Goal: Task Accomplishment & Management: Manage account settings

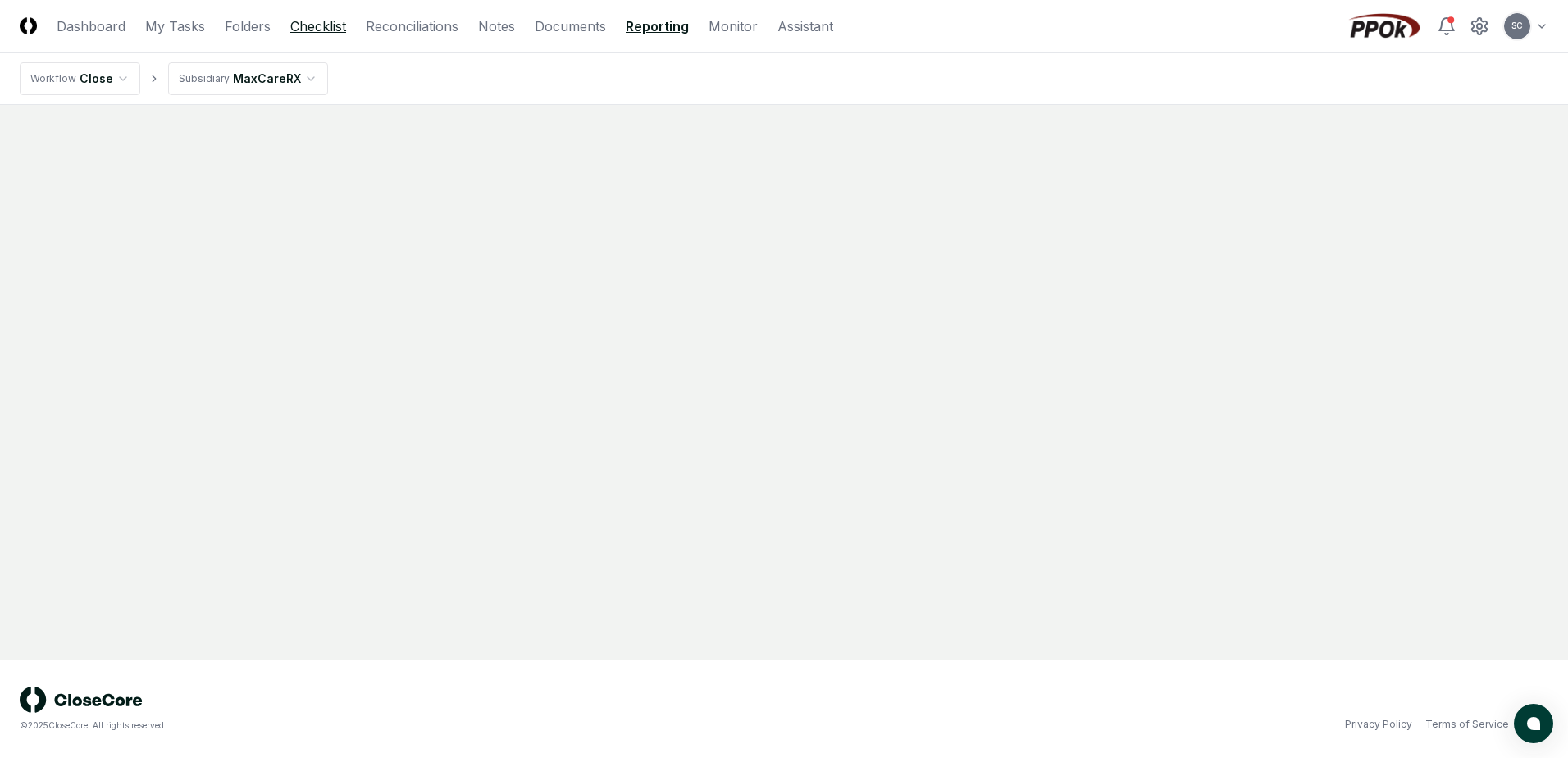
click at [340, 23] on link "Checklist" at bounding box center [318, 26] width 56 height 19
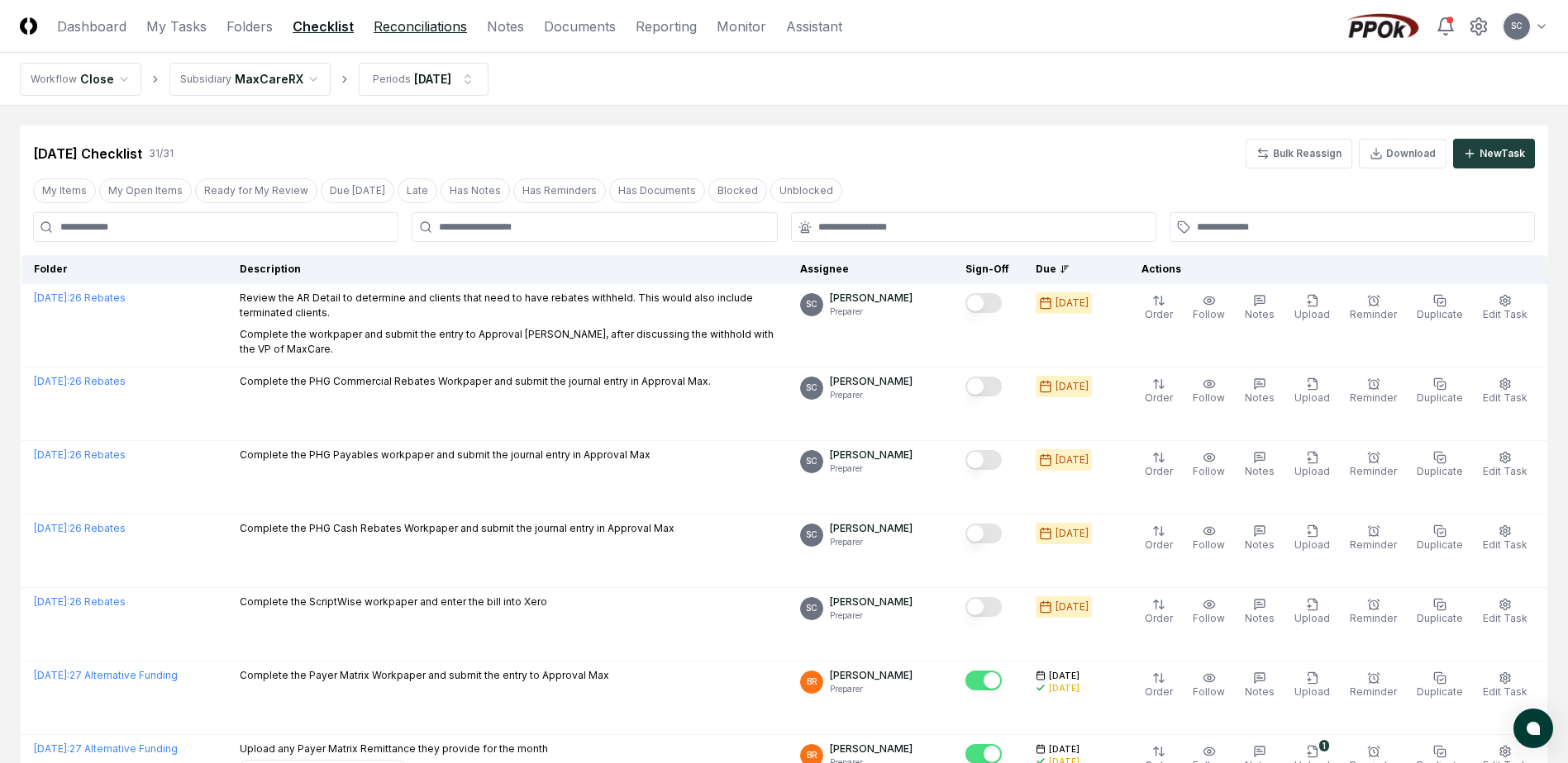
click at [414, 24] on link "Reconciliations" at bounding box center [420, 26] width 93 height 20
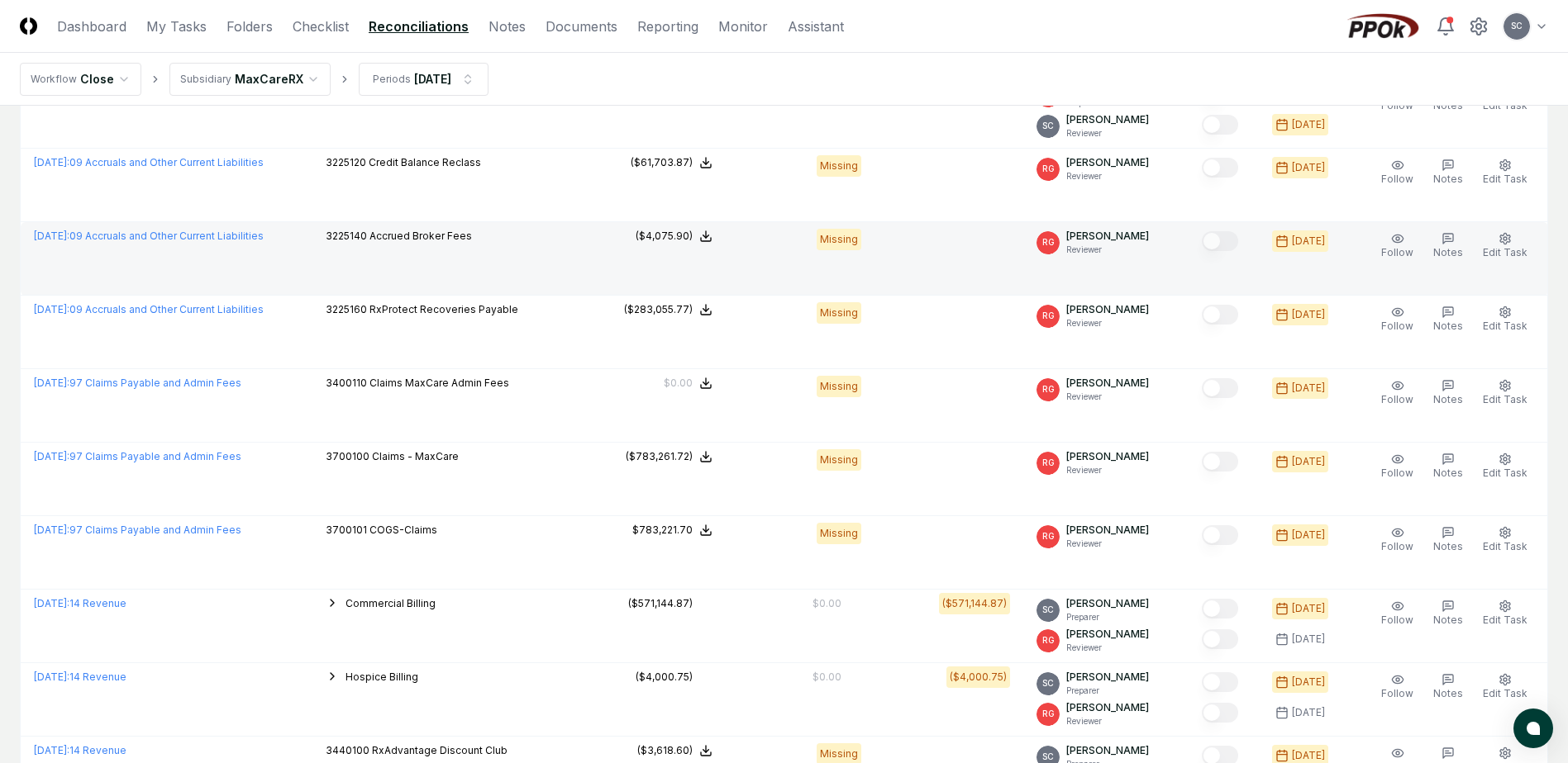
scroll to position [2363, 0]
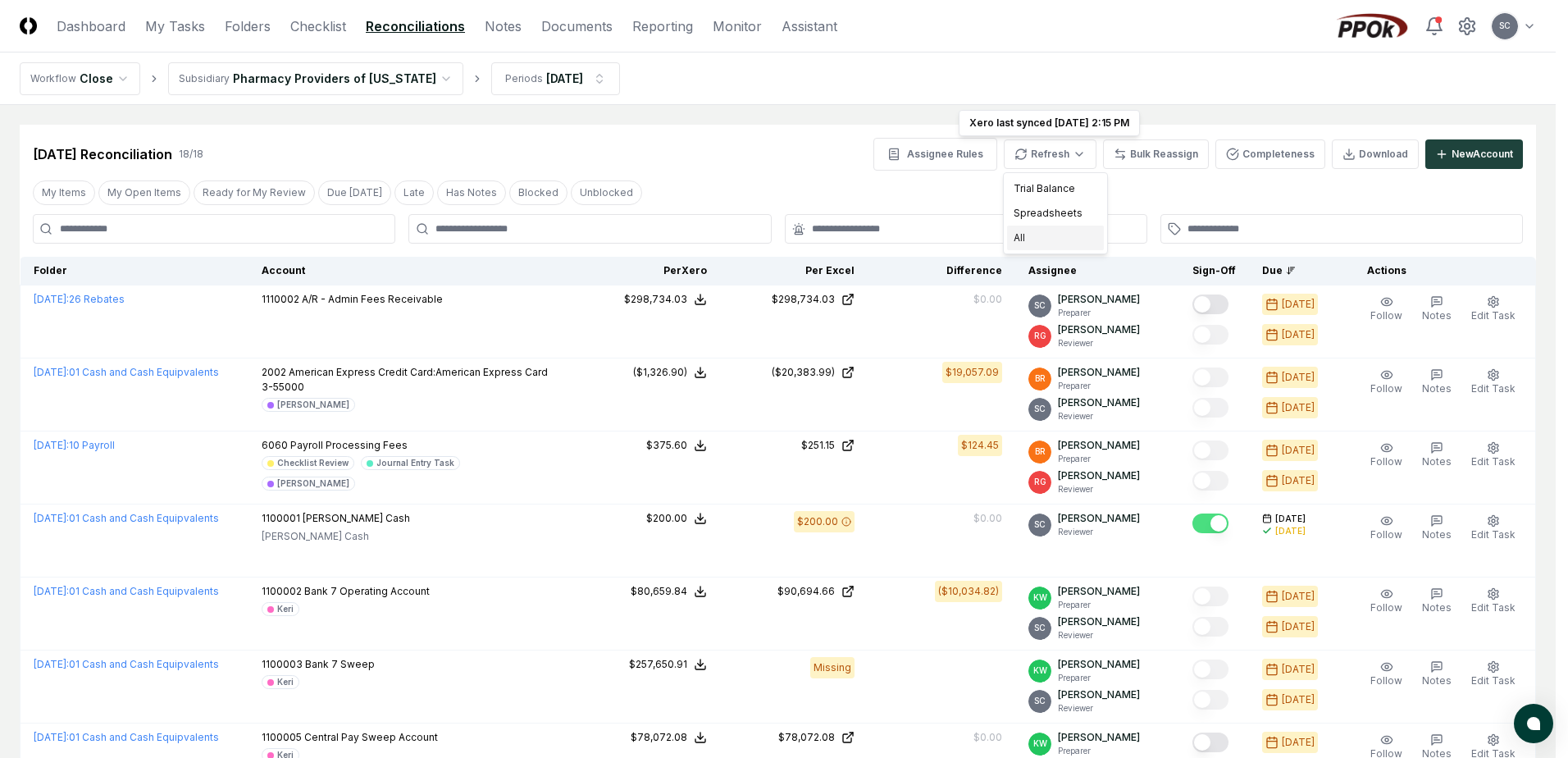
click at [1032, 241] on div "All" at bounding box center [1055, 237] width 96 height 25
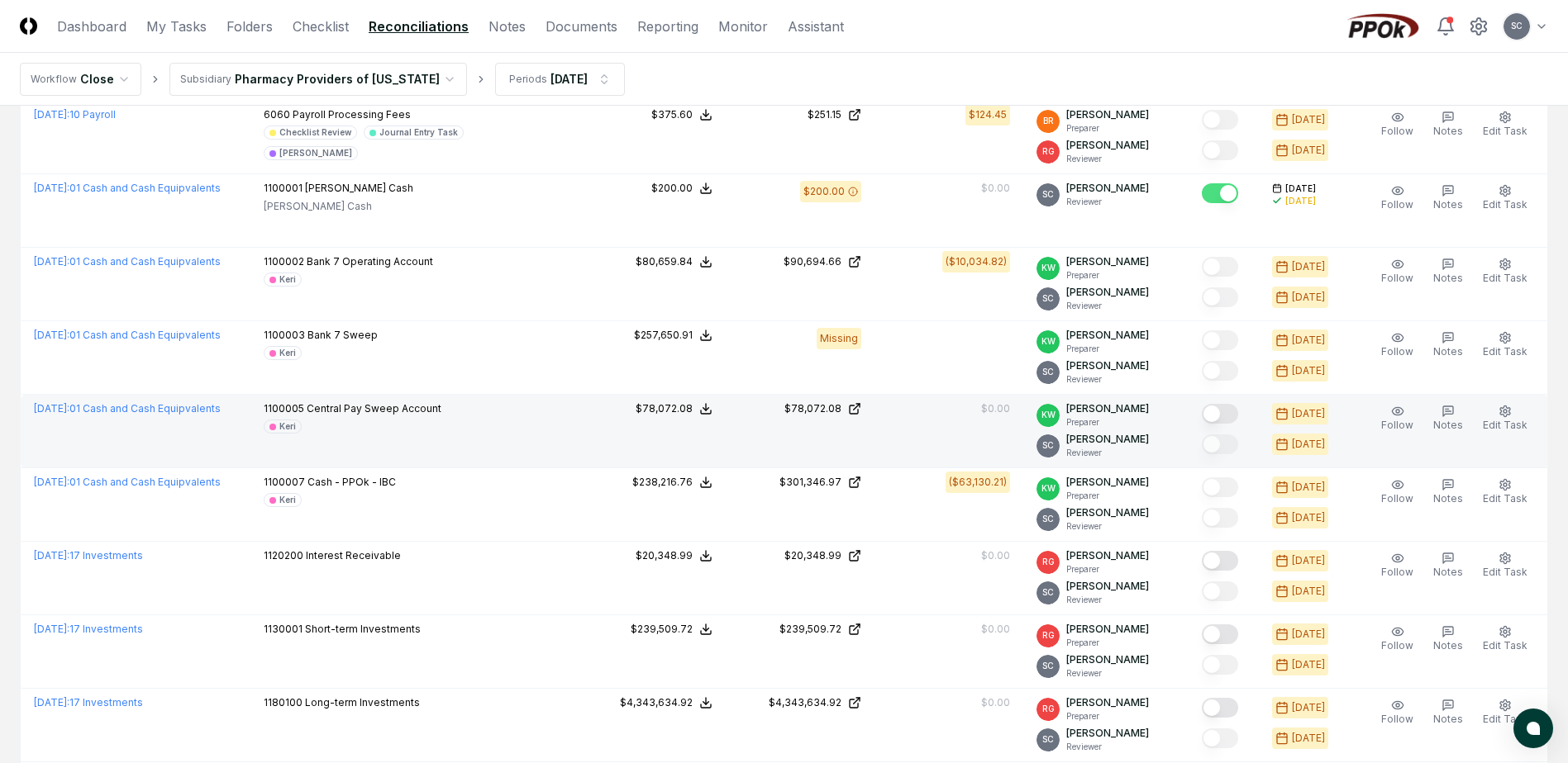
scroll to position [330, 0]
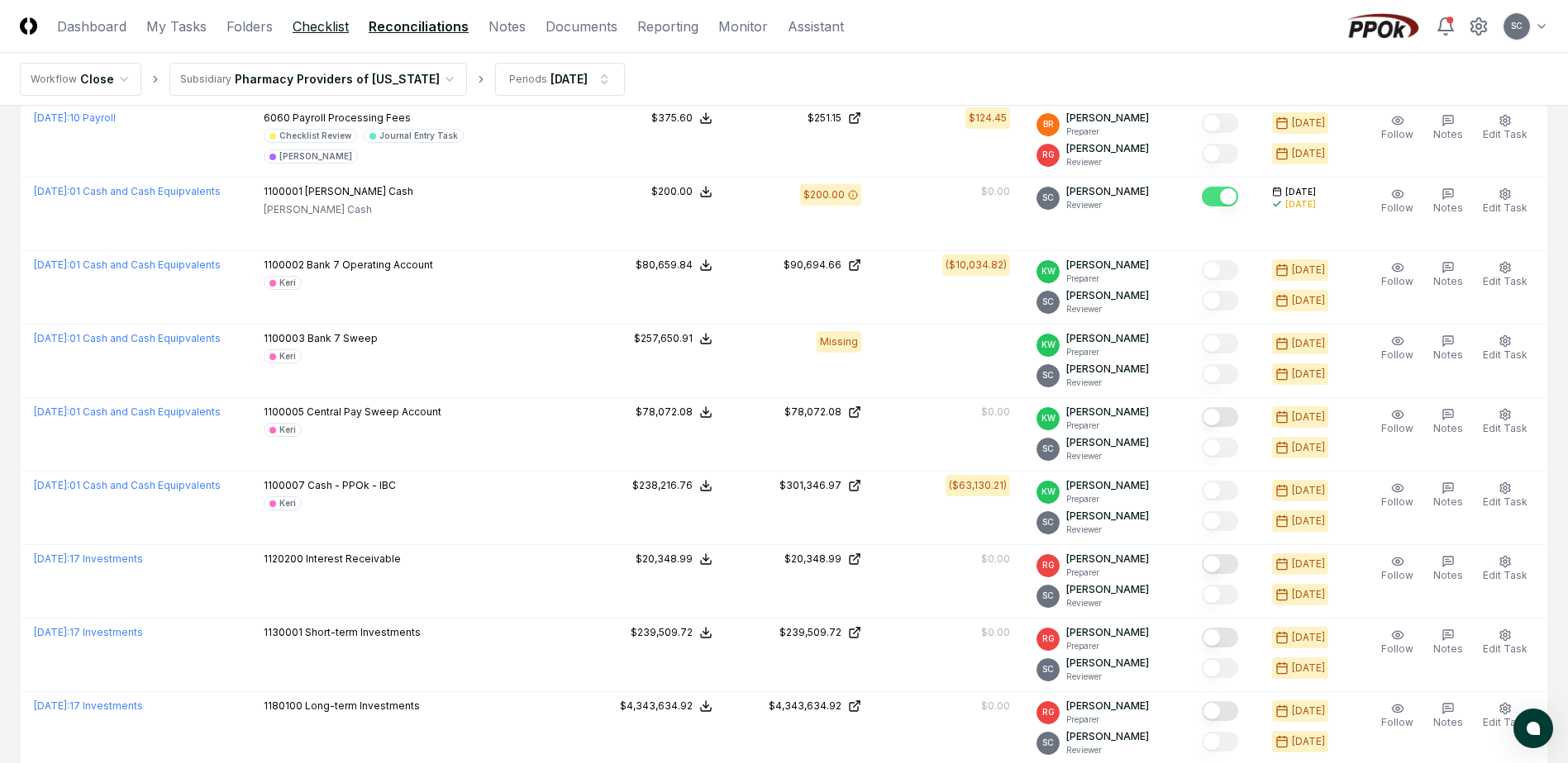
click at [300, 22] on link "Checklist" at bounding box center [320, 26] width 56 height 20
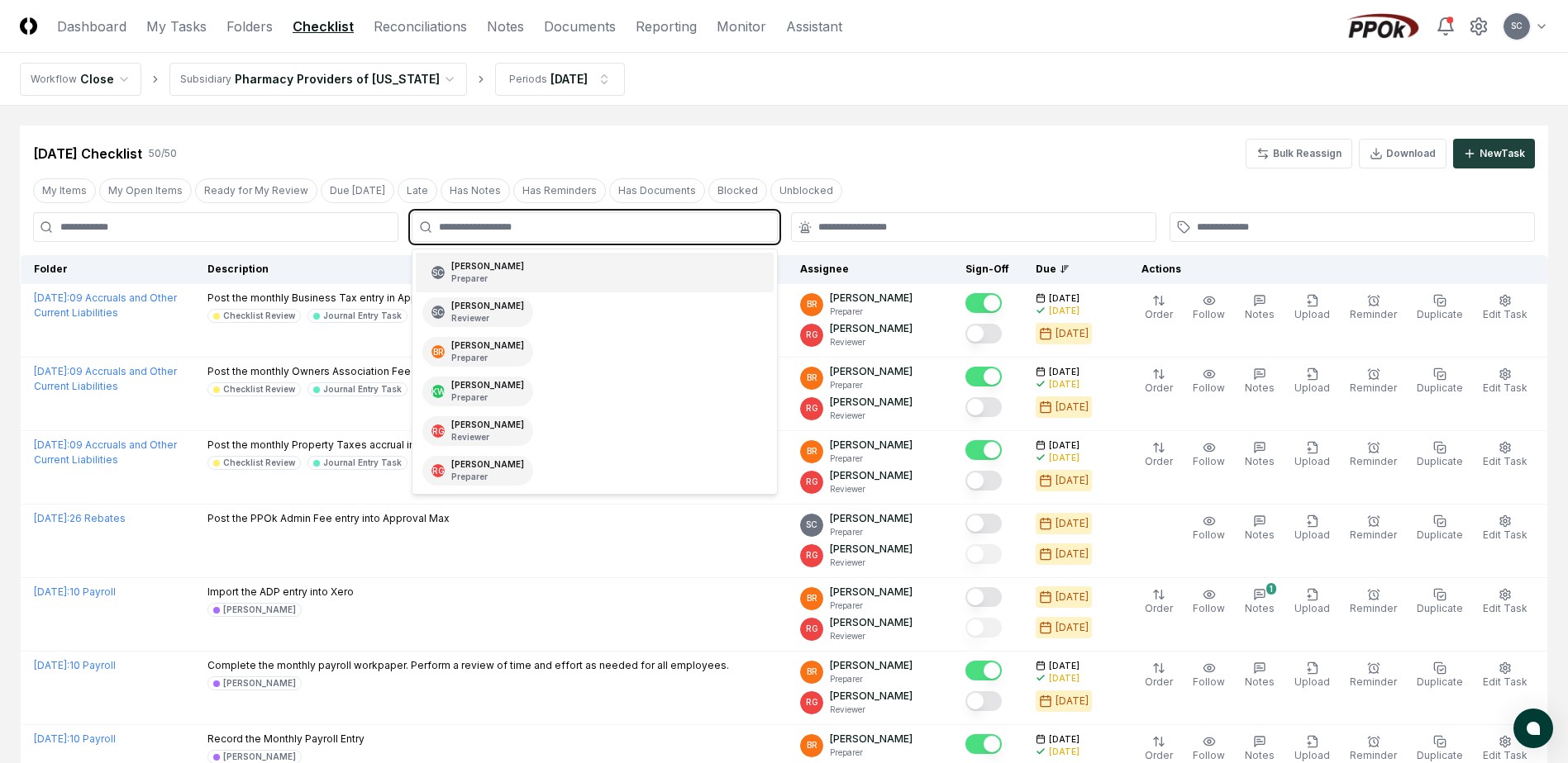
click at [561, 229] on input "text" at bounding box center [602, 228] width 328 height 15
click at [466, 383] on div "Keri Wilson Preparer" at bounding box center [487, 391] width 73 height 25
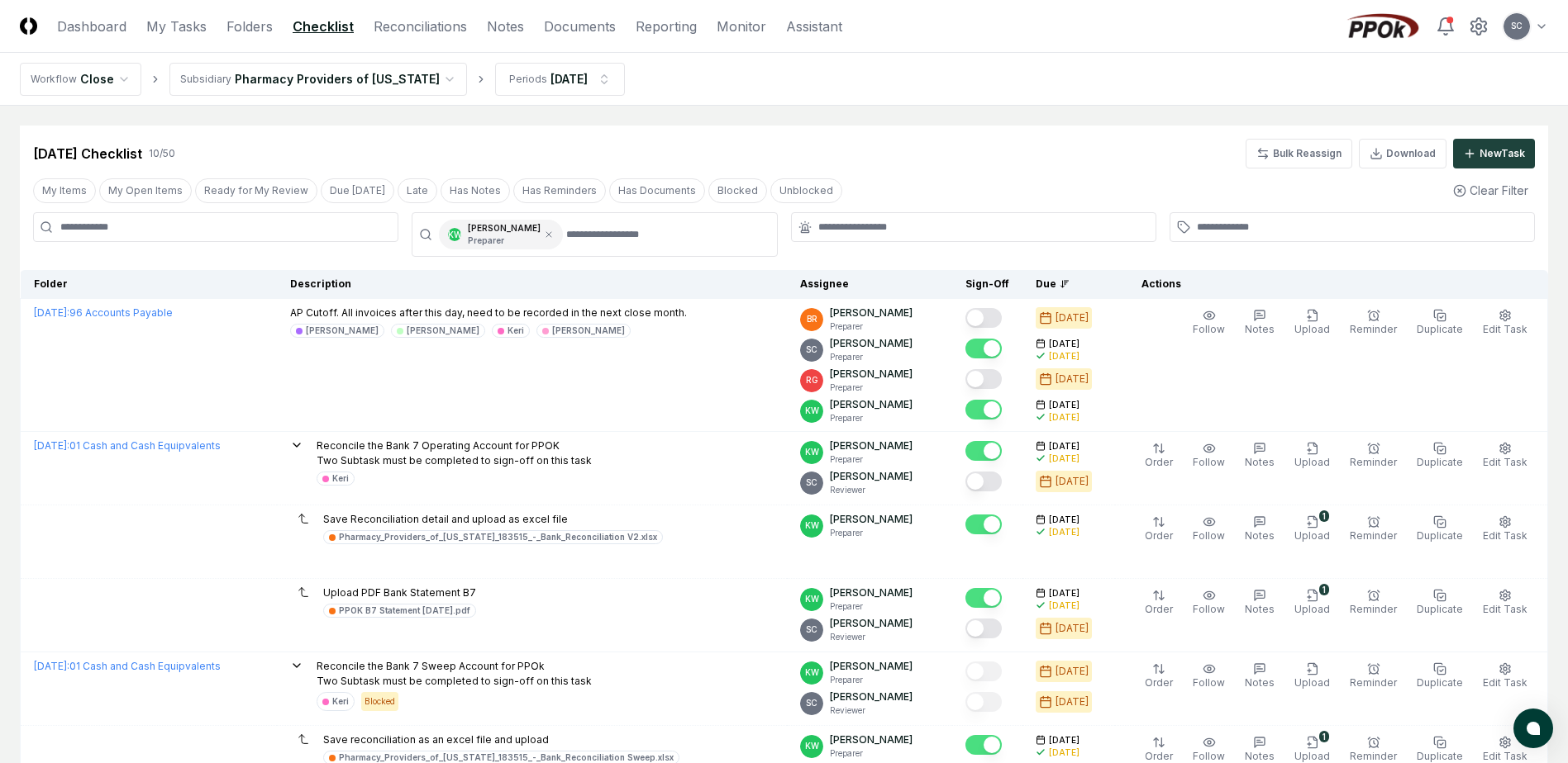
click at [1021, 123] on main "Cancel Reassign Aug 2025 Checklist 10 / 50 Bulk Reassign Download New Task My I…" at bounding box center [784, 609] width 1568 height 1007
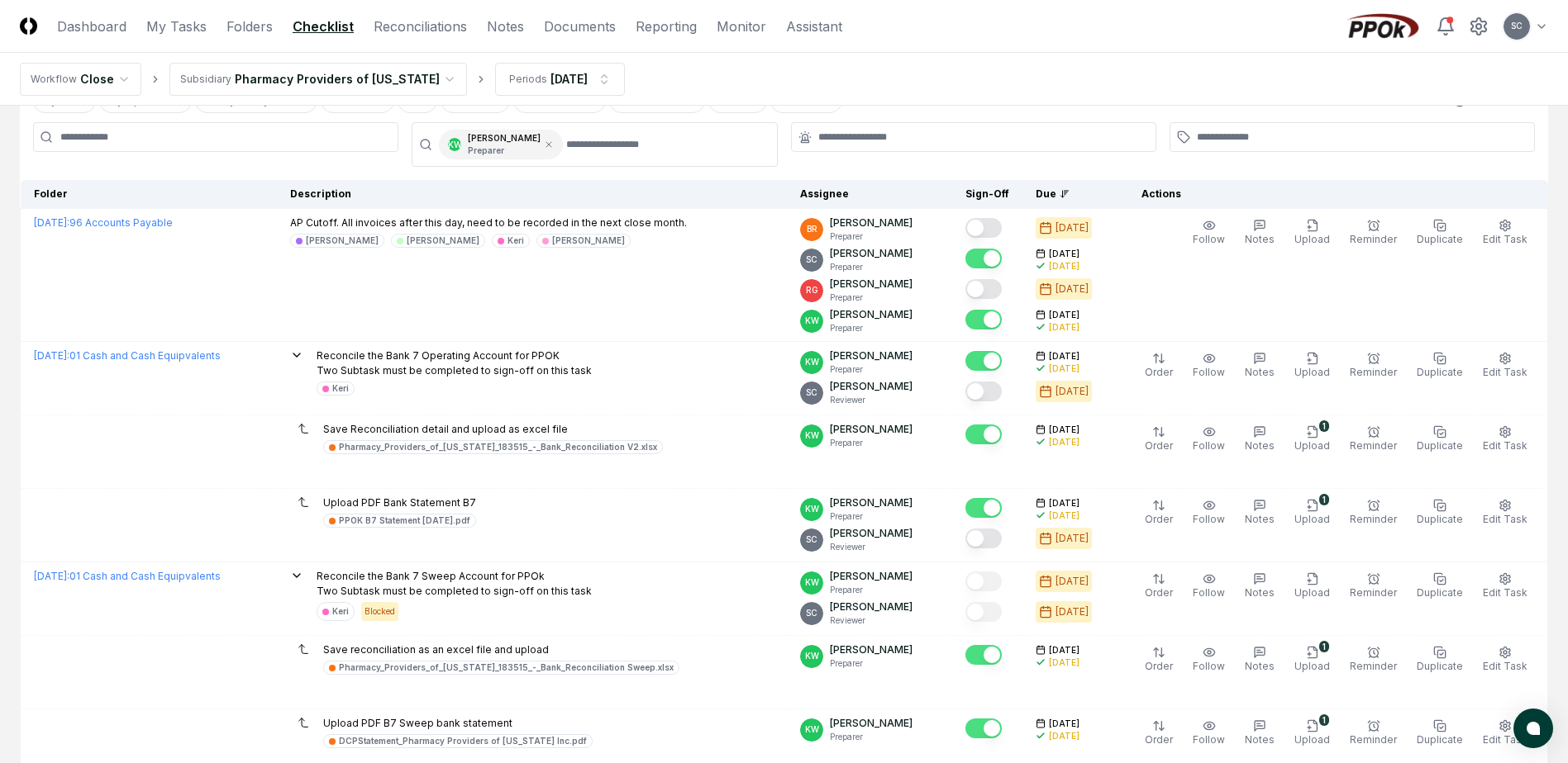
scroll to position [165, 0]
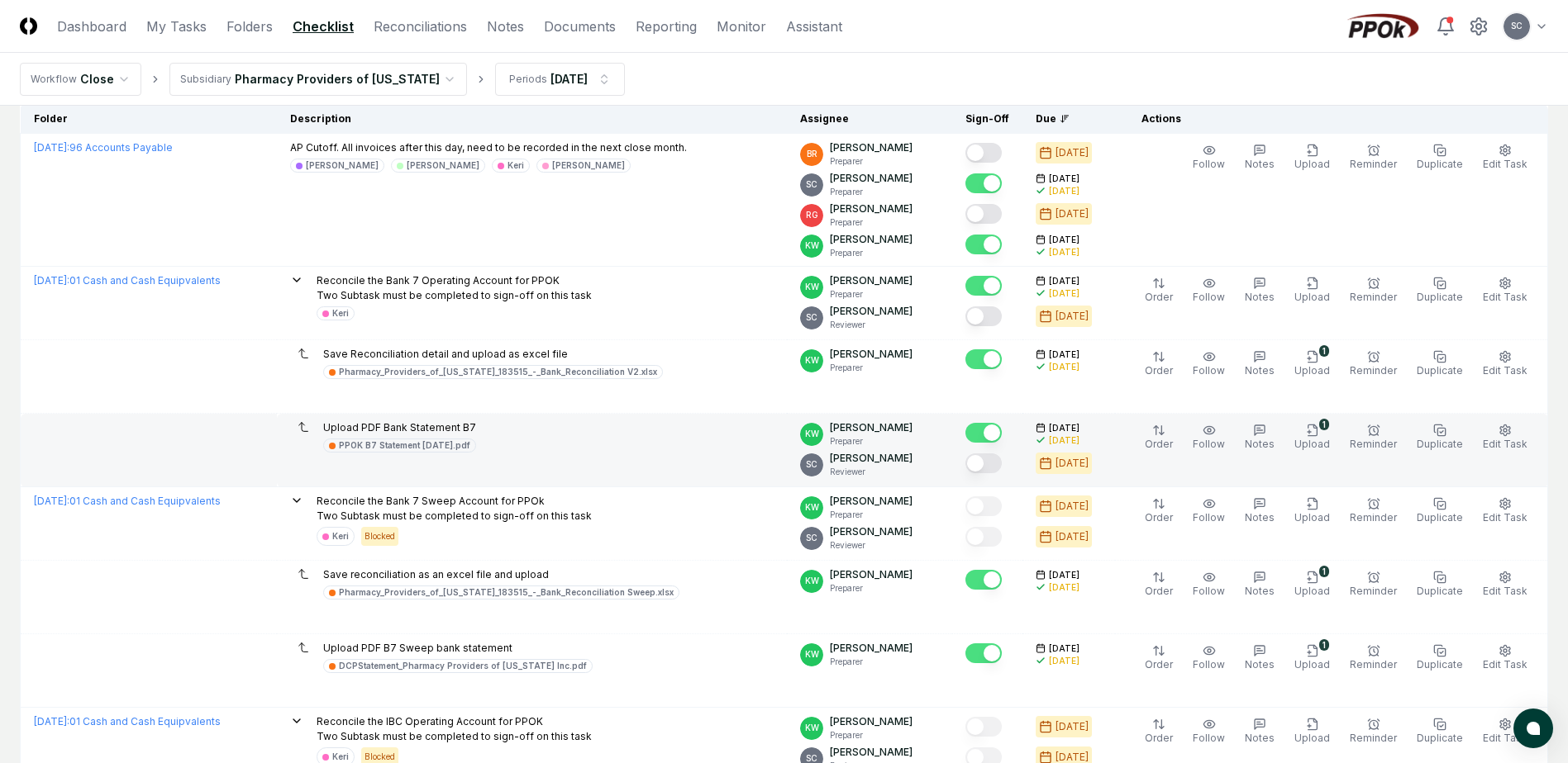
click at [1001, 465] on button "Mark complete" at bounding box center [983, 463] width 36 height 20
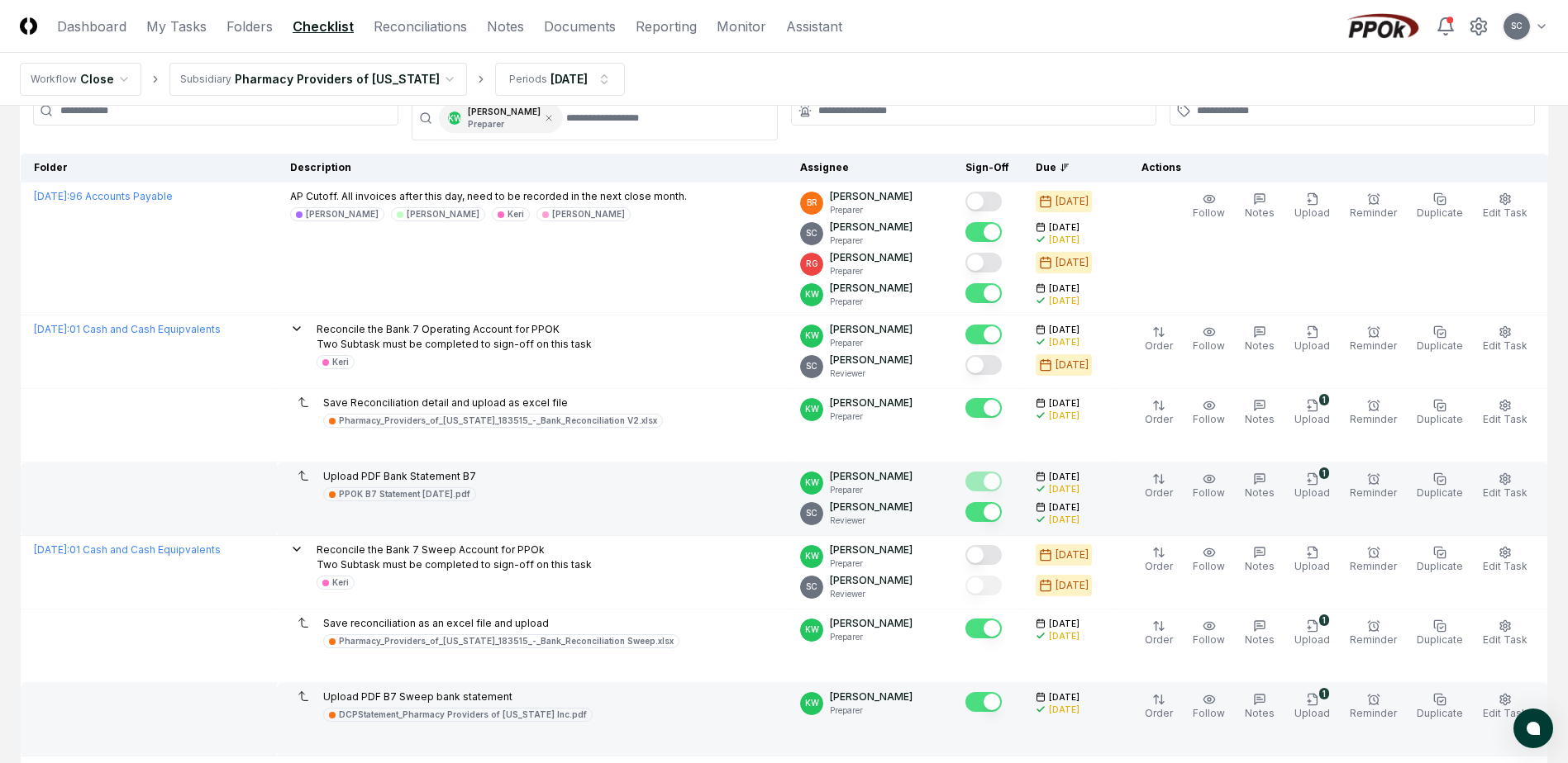
scroll to position [0, 0]
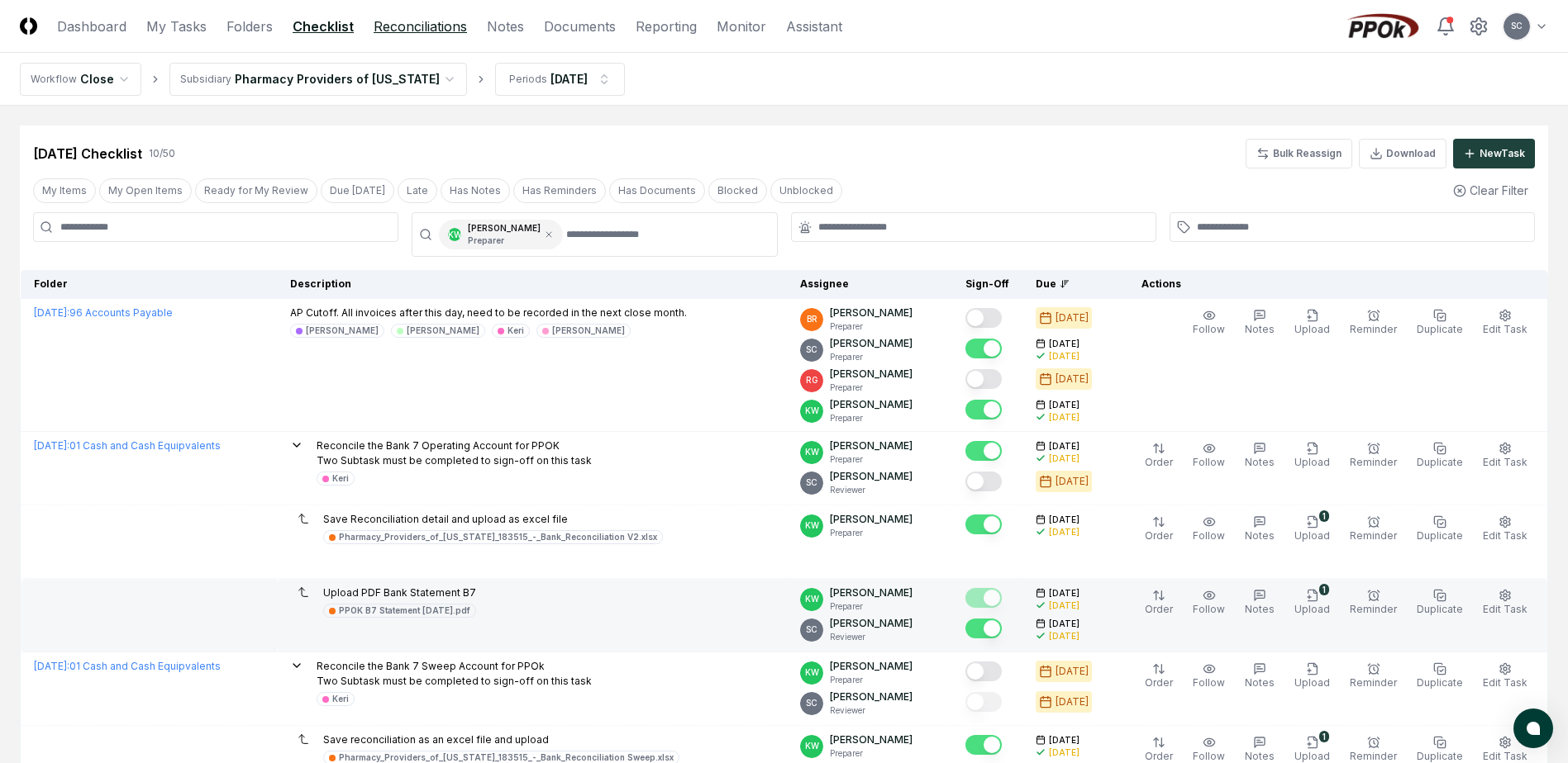
click at [398, 20] on link "Reconciliations" at bounding box center [420, 26] width 93 height 20
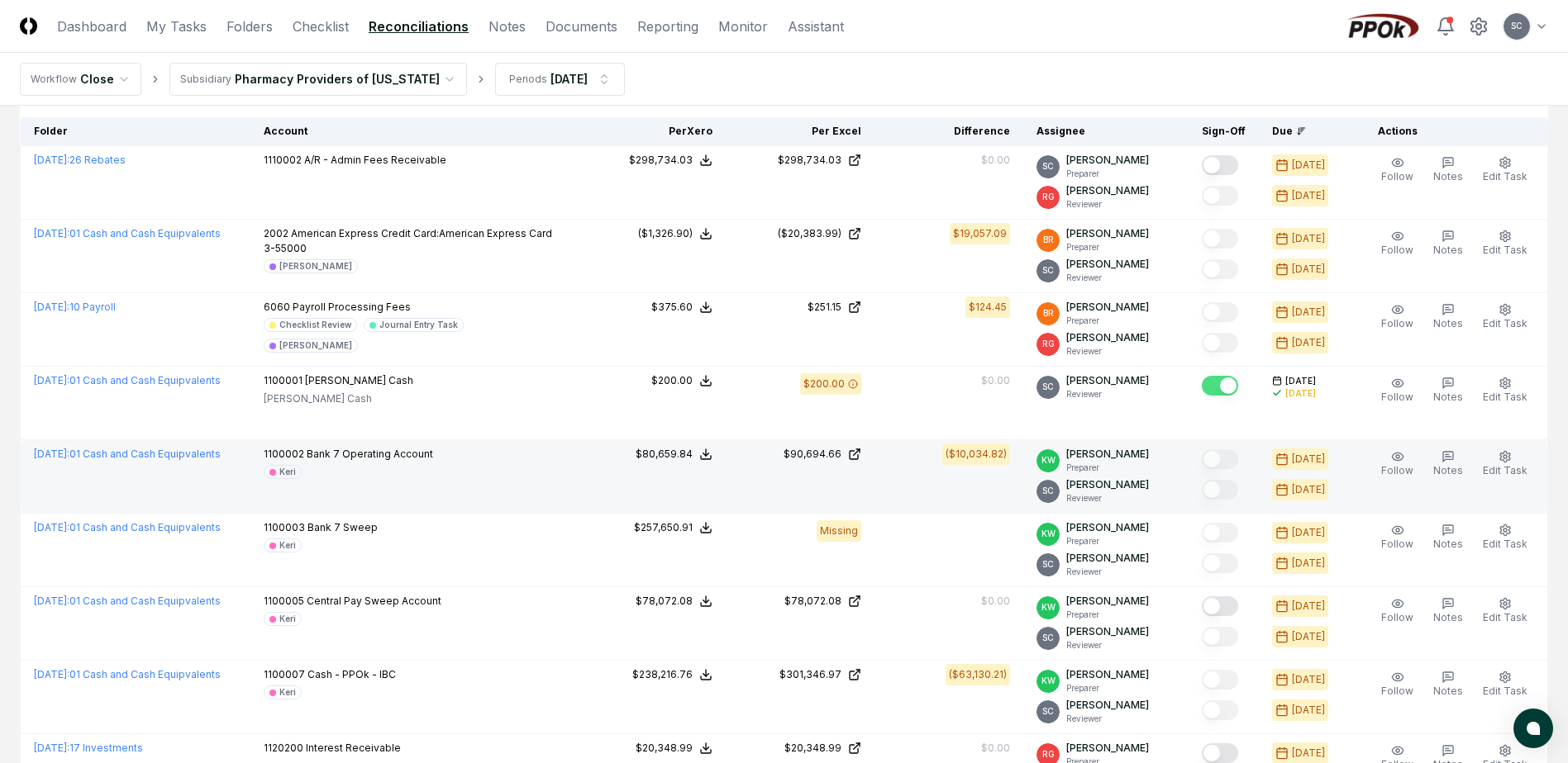
scroll to position [141, 0]
click at [819, 451] on div "$90,694.66" at bounding box center [812, 455] width 58 height 15
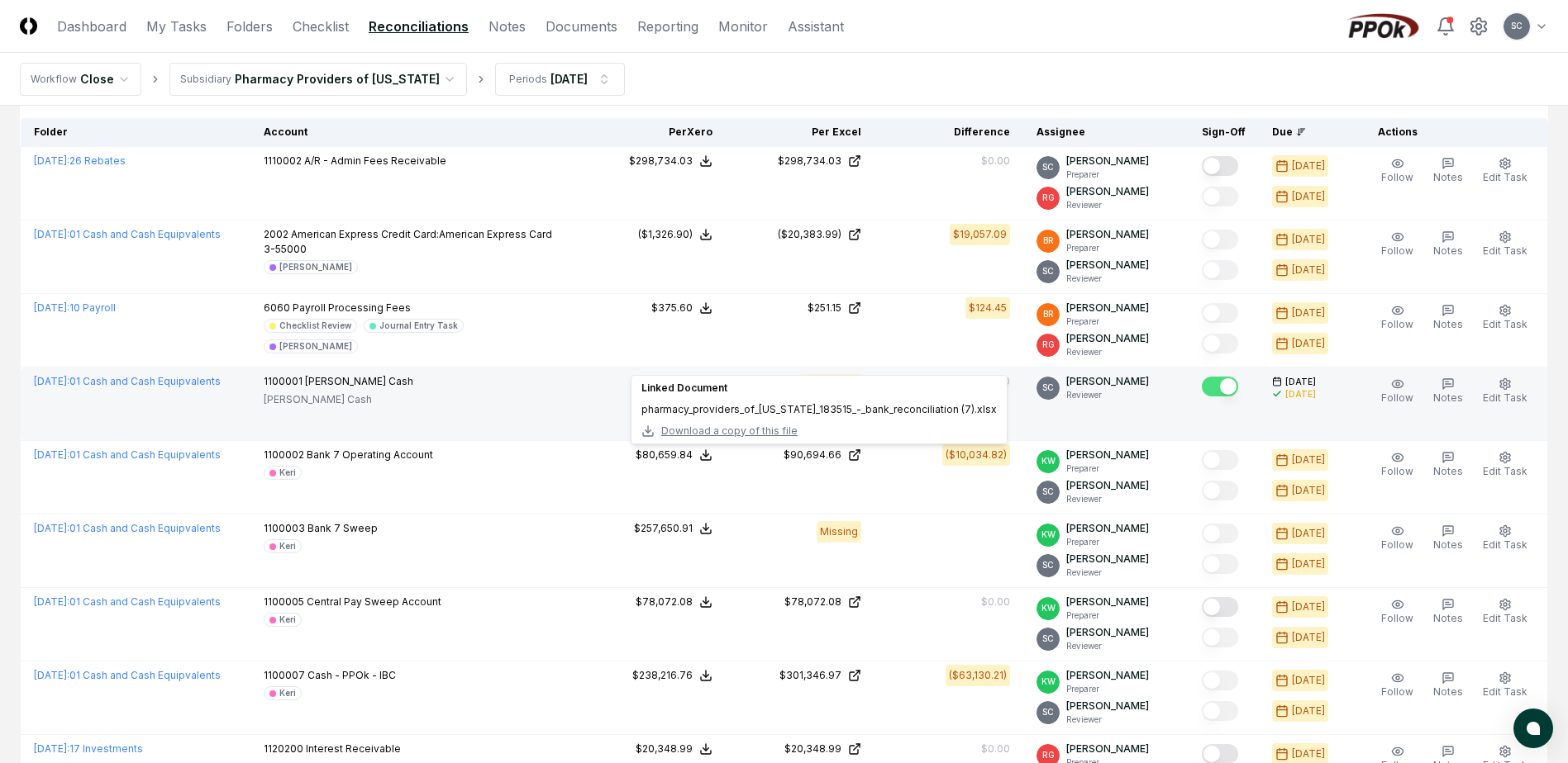
click at [495, 423] on td "1100001 Petty Cash Petty Cash" at bounding box center [413, 404] width 327 height 74
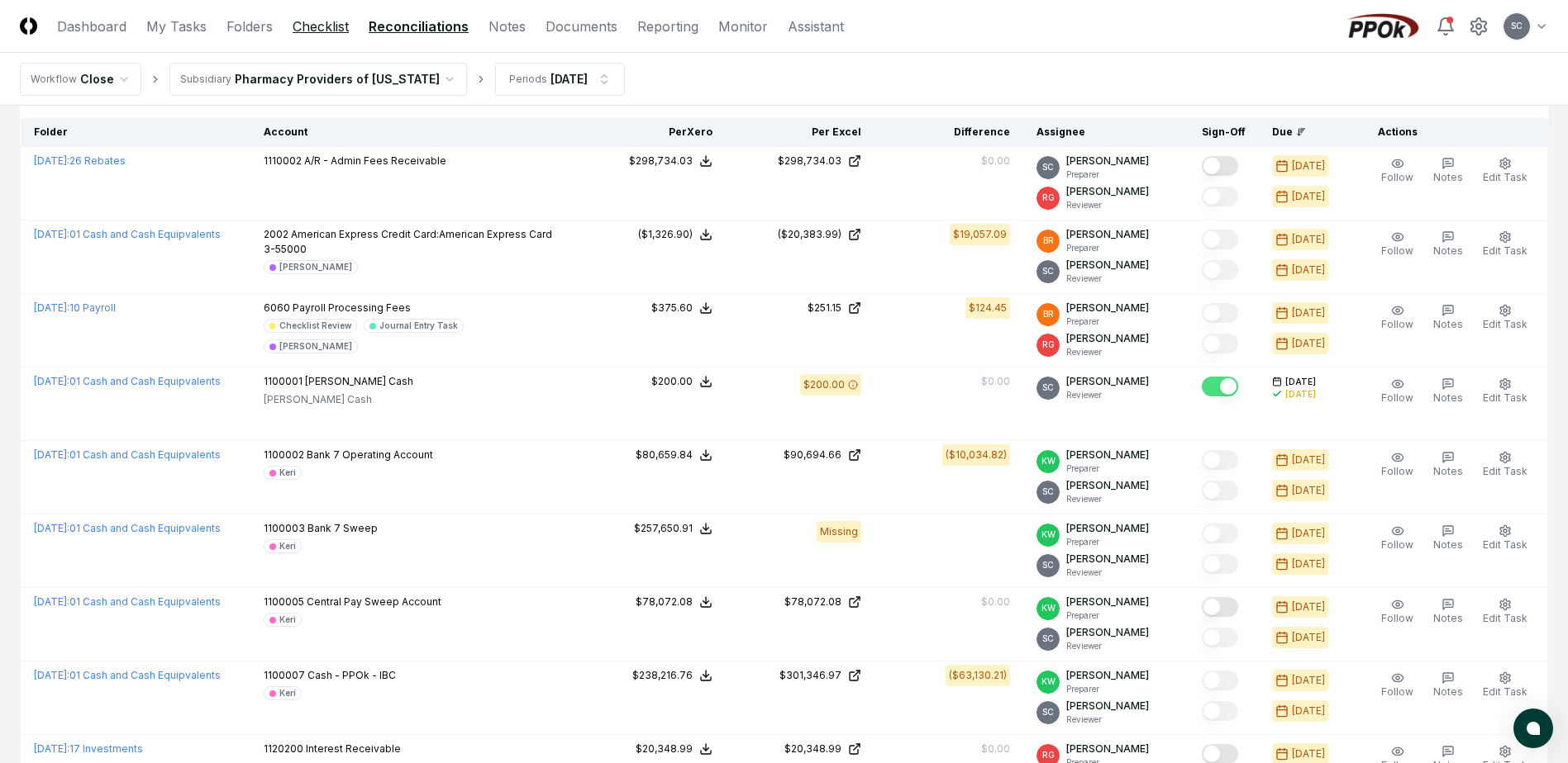
click at [315, 31] on link "Checklist" at bounding box center [320, 26] width 56 height 20
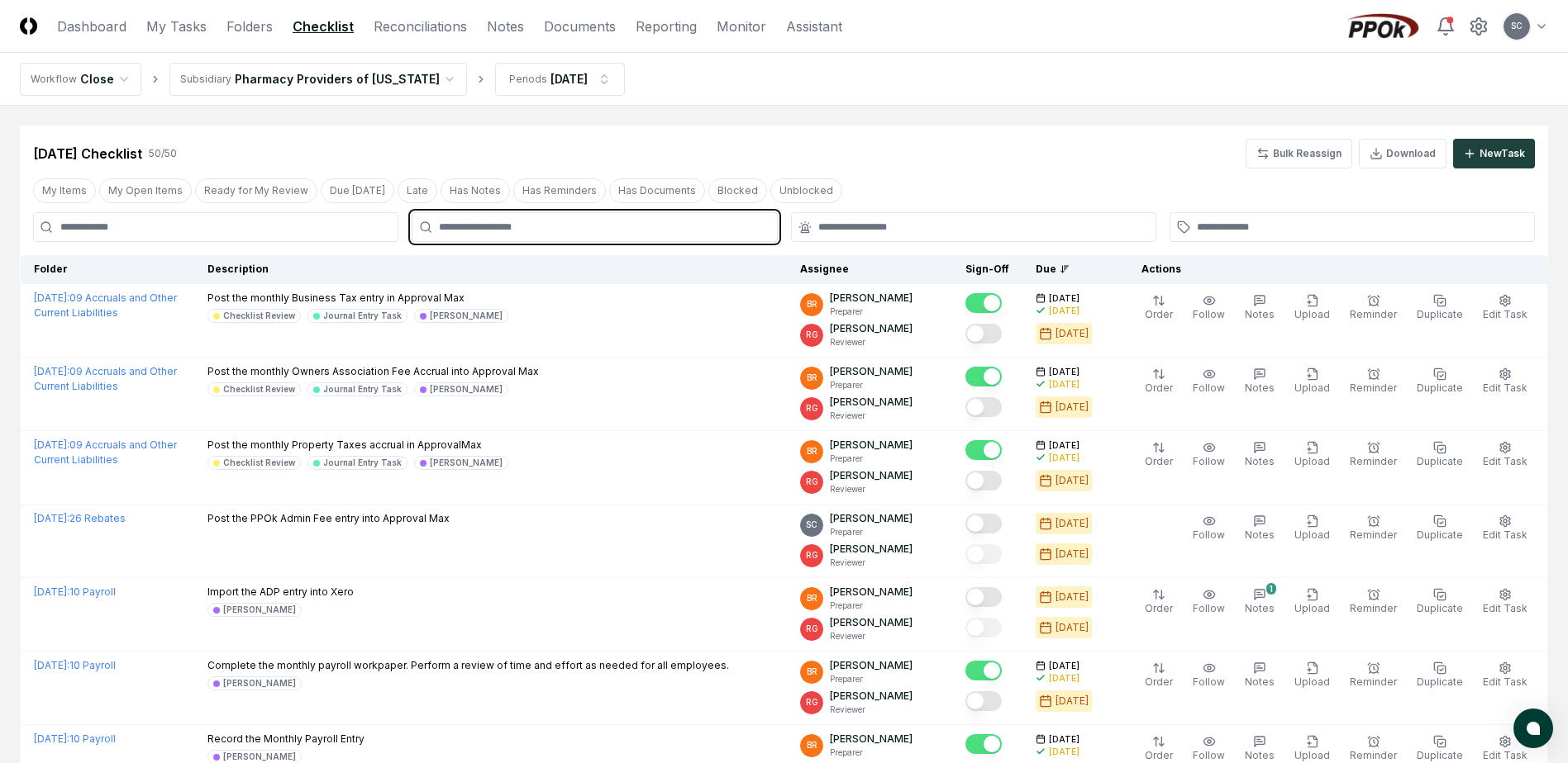
click at [542, 230] on input "text" at bounding box center [602, 228] width 328 height 15
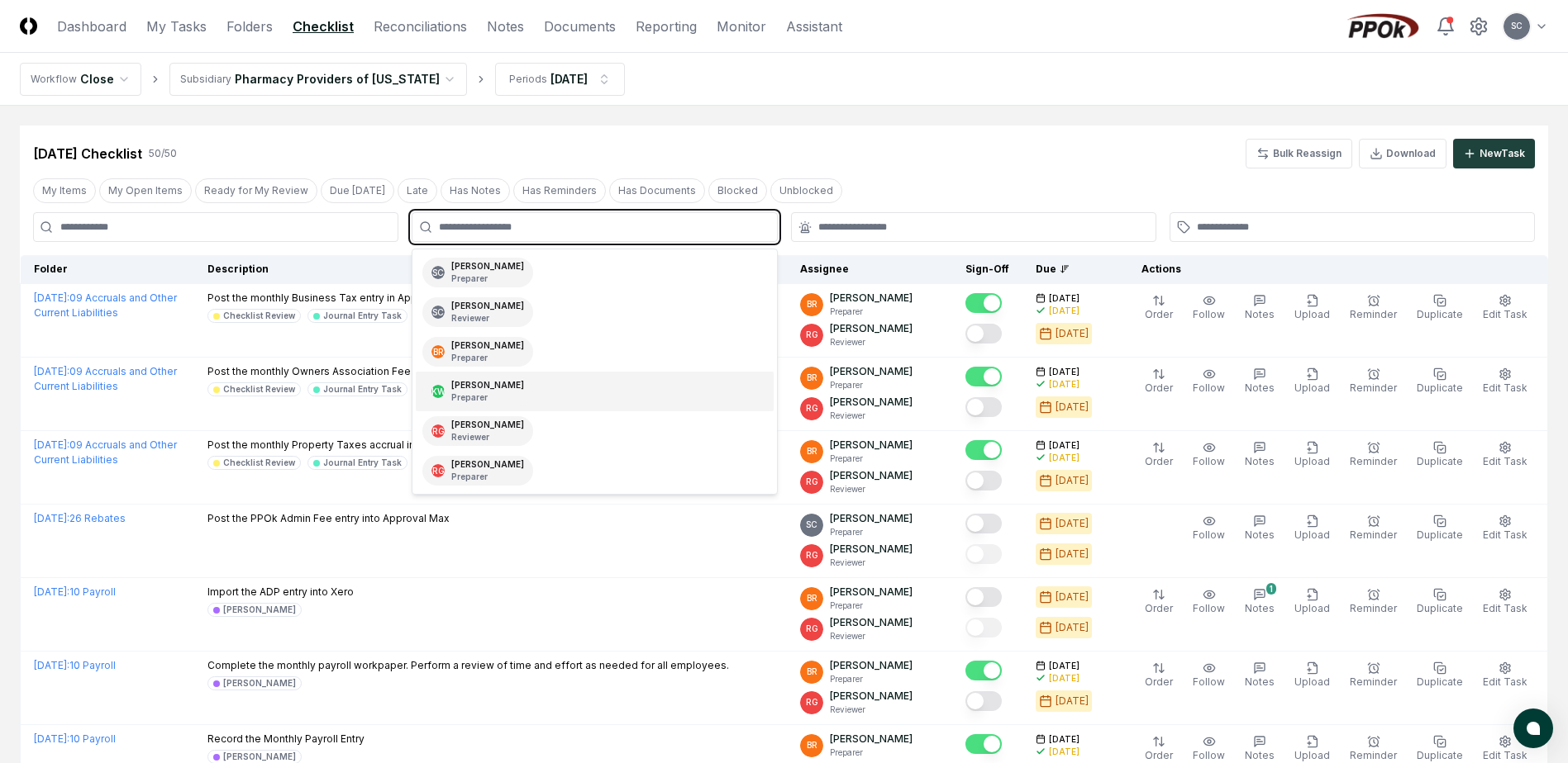
click at [490, 394] on p "Preparer" at bounding box center [487, 397] width 73 height 12
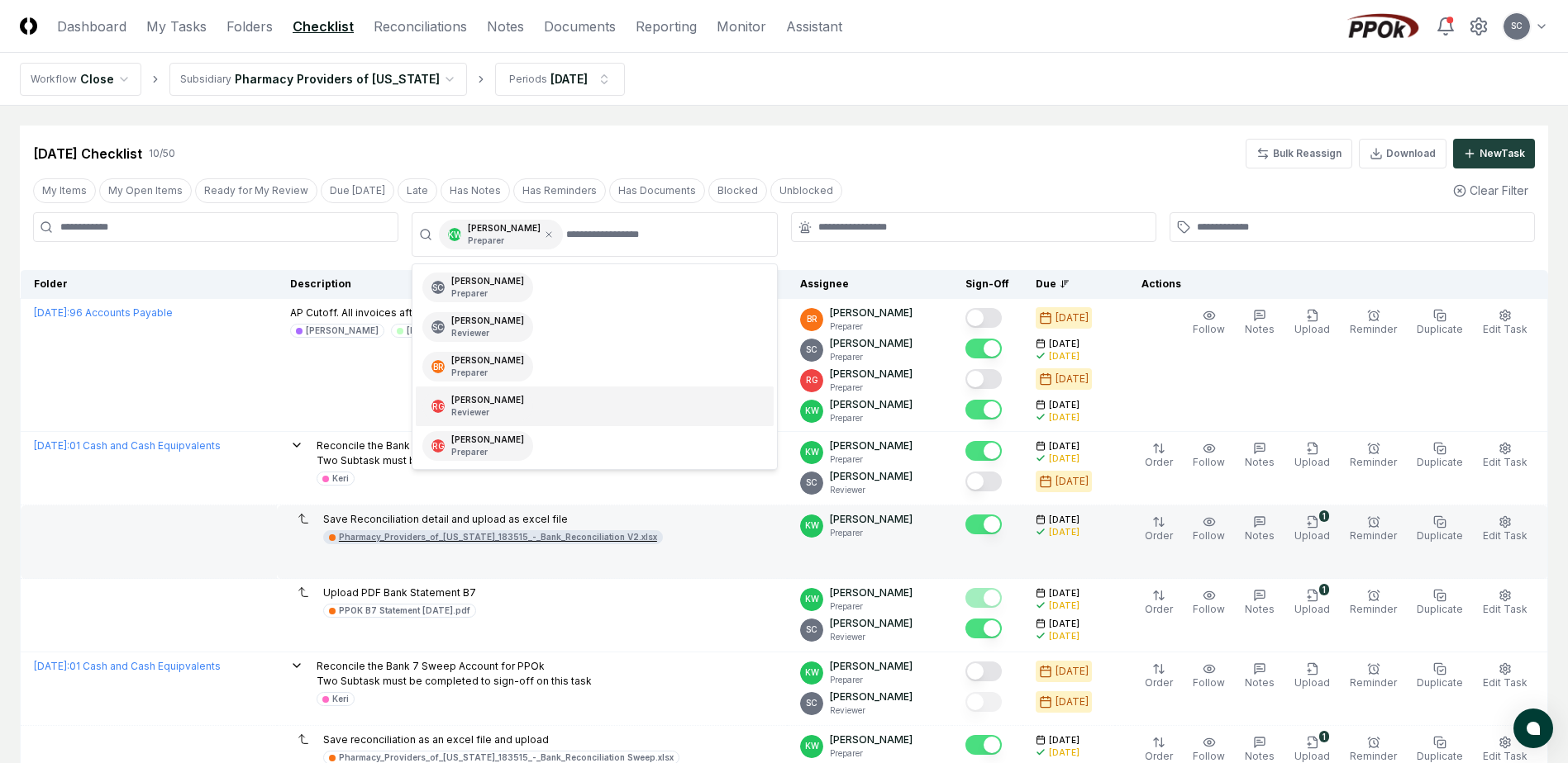
click at [525, 538] on div "Pharmacy_Providers_of_[US_STATE]_183515_-_Bank_Reconciliation V2.xlsx" at bounding box center [497, 536] width 318 height 12
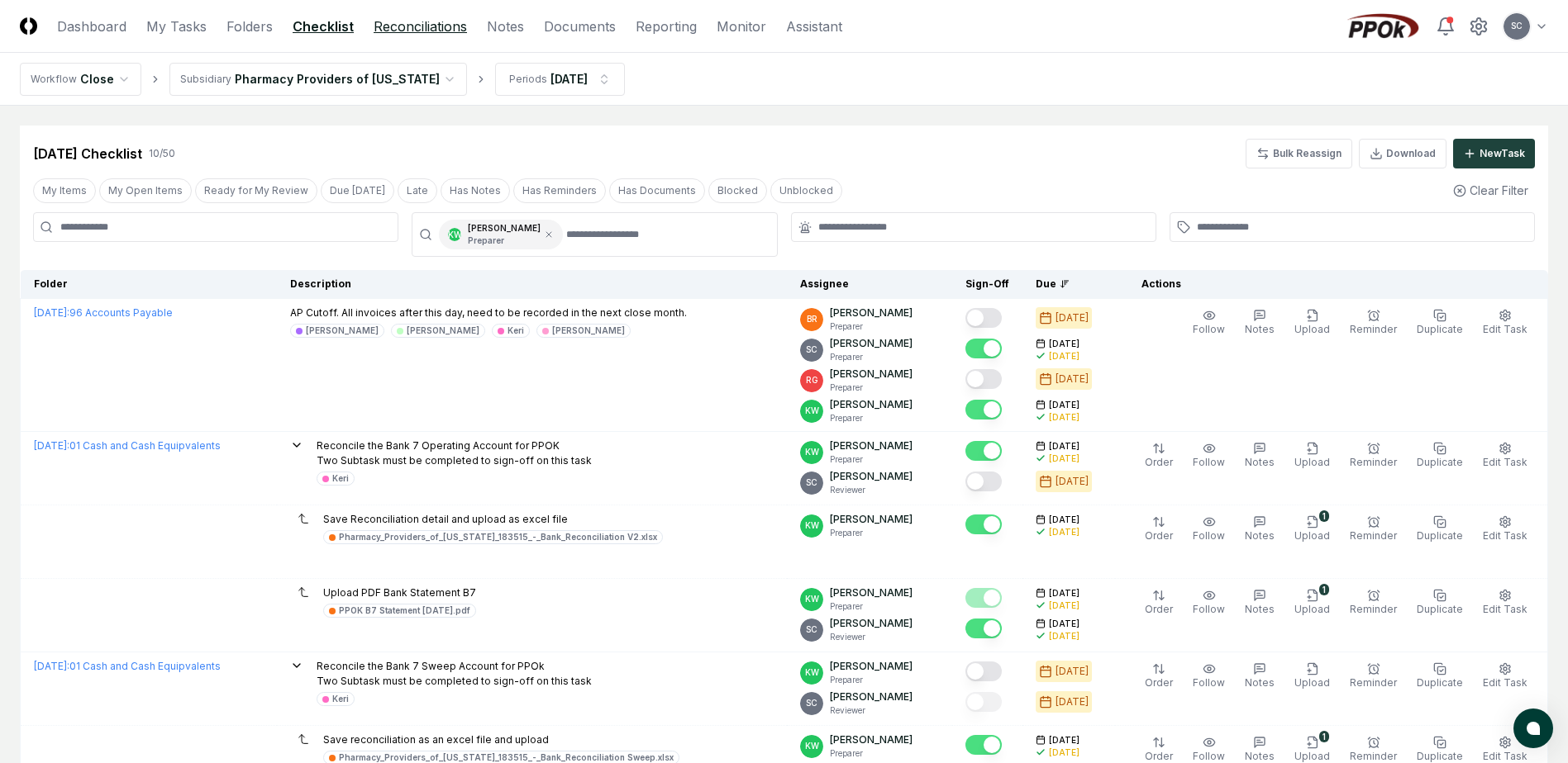
click at [393, 23] on link "Reconciliations" at bounding box center [420, 26] width 93 height 20
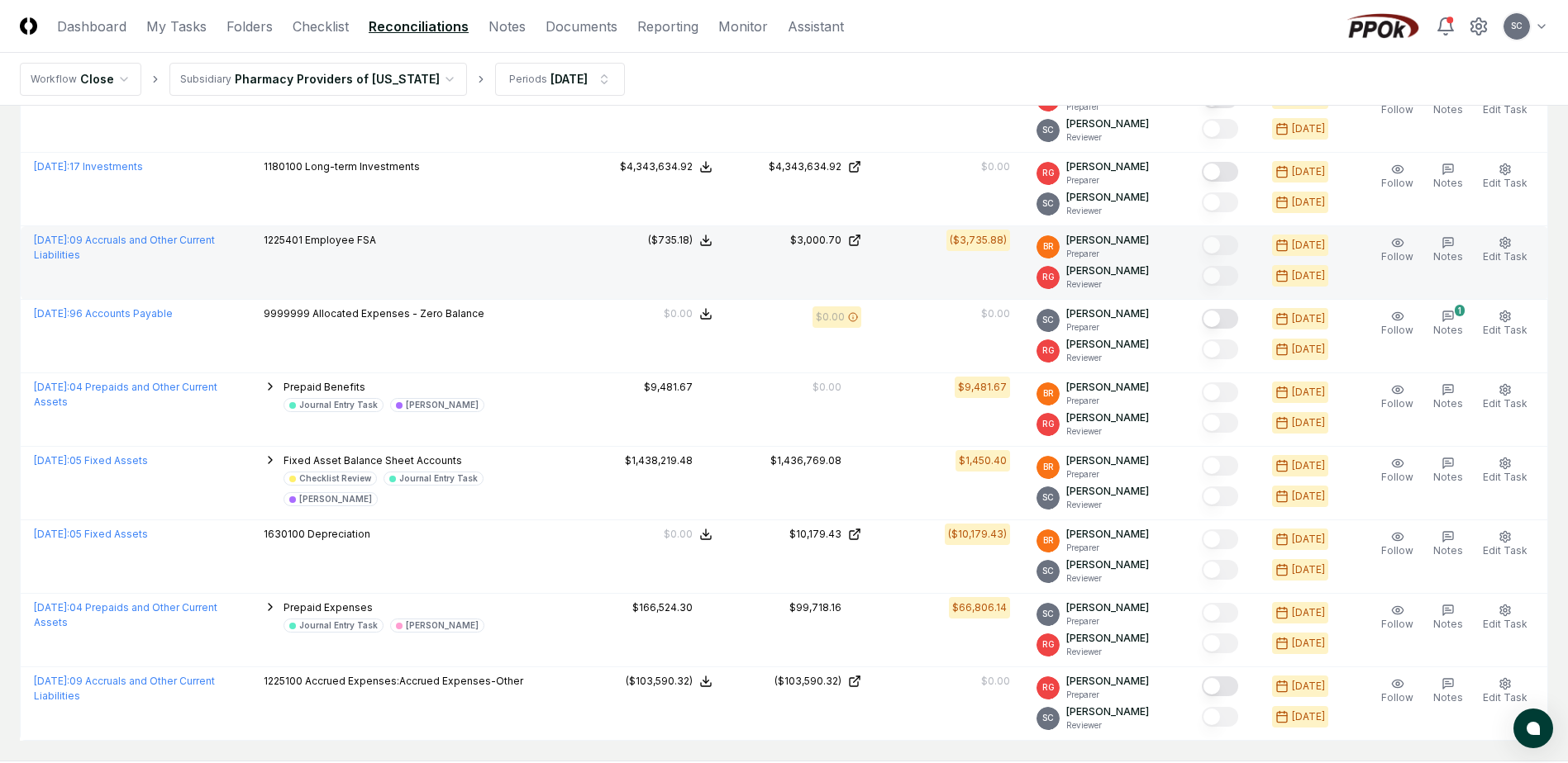
scroll to position [966, 0]
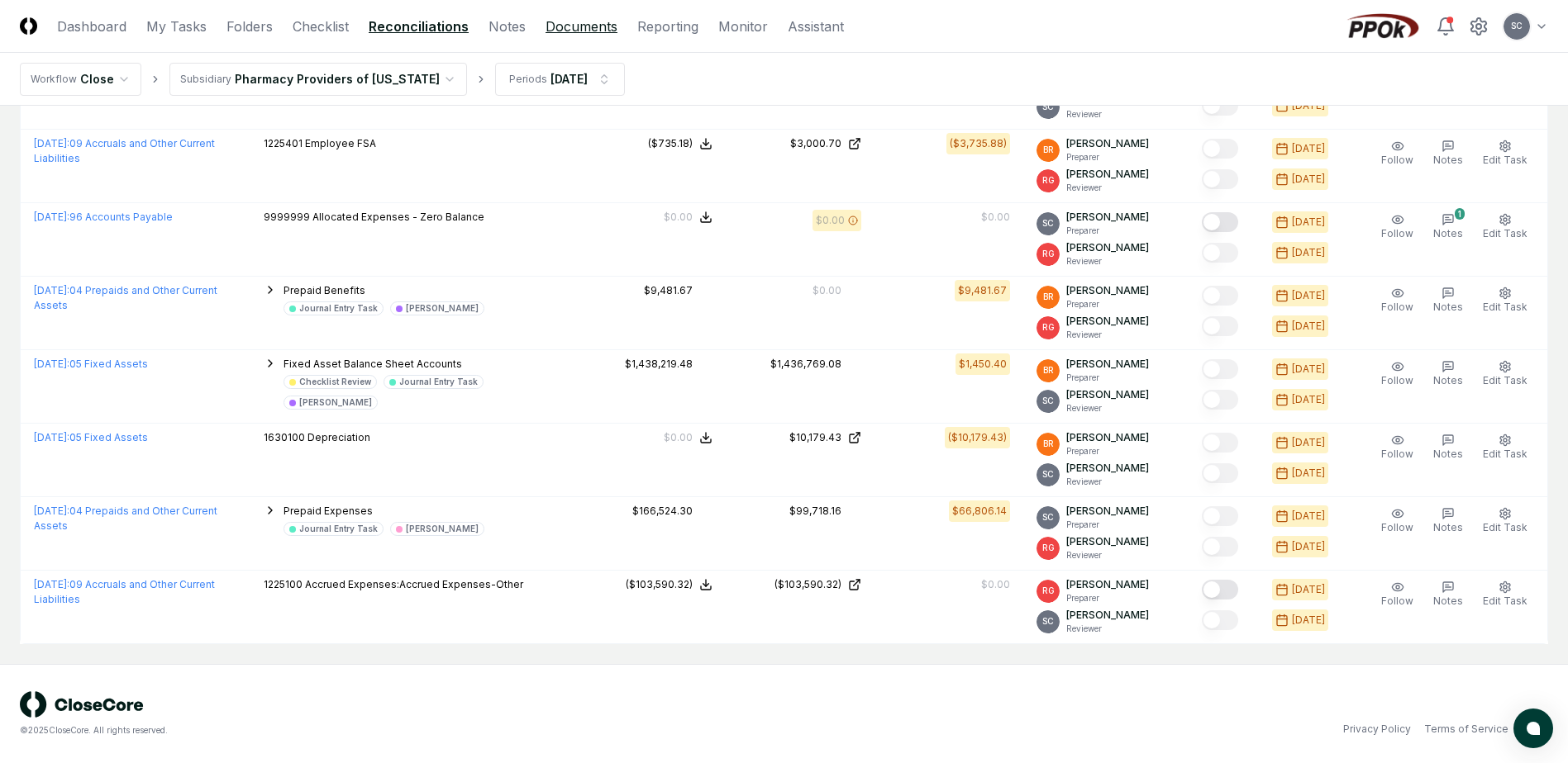
click at [584, 25] on link "Documents" at bounding box center [581, 26] width 72 height 20
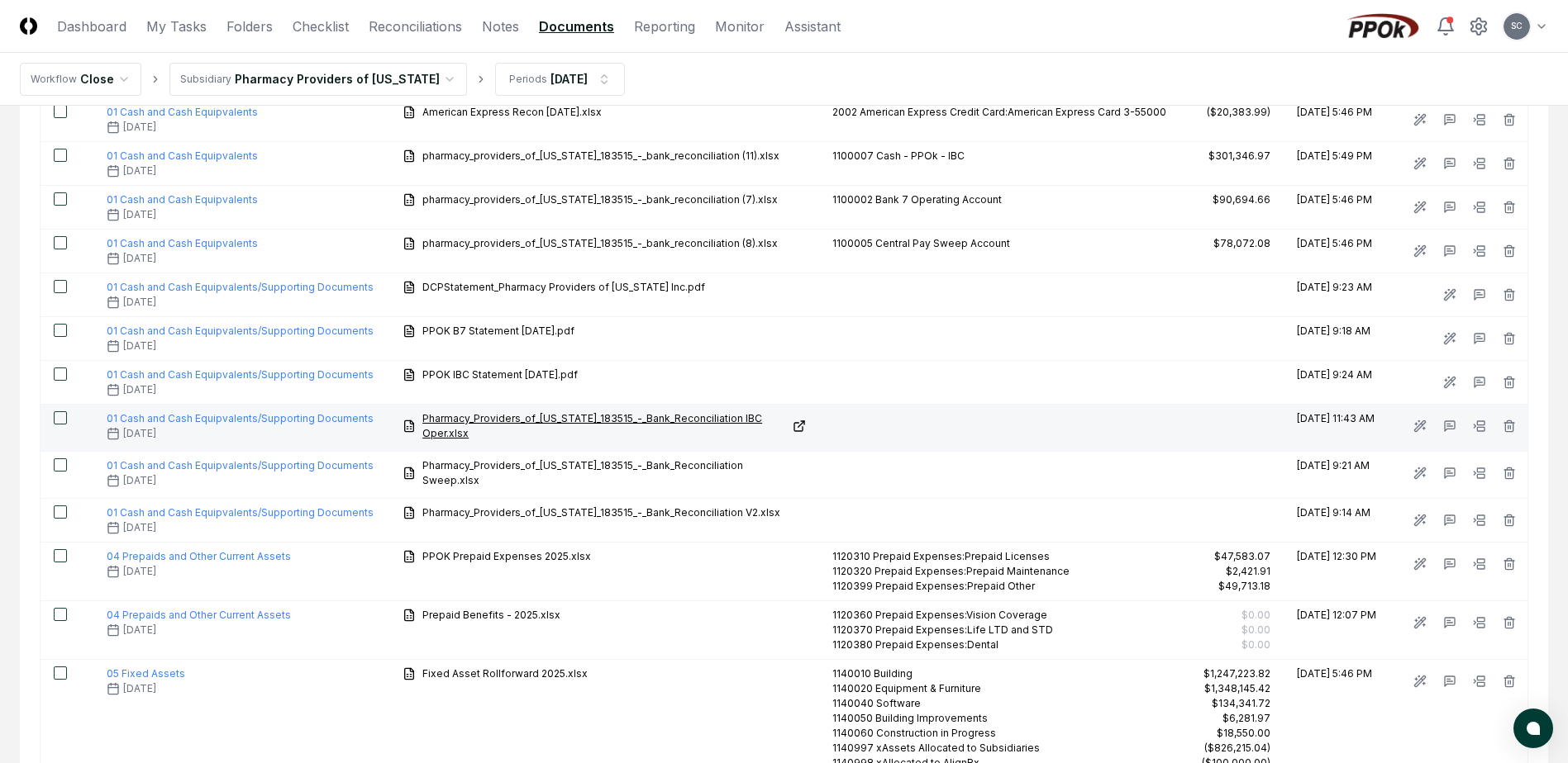
scroll to position [12, 0]
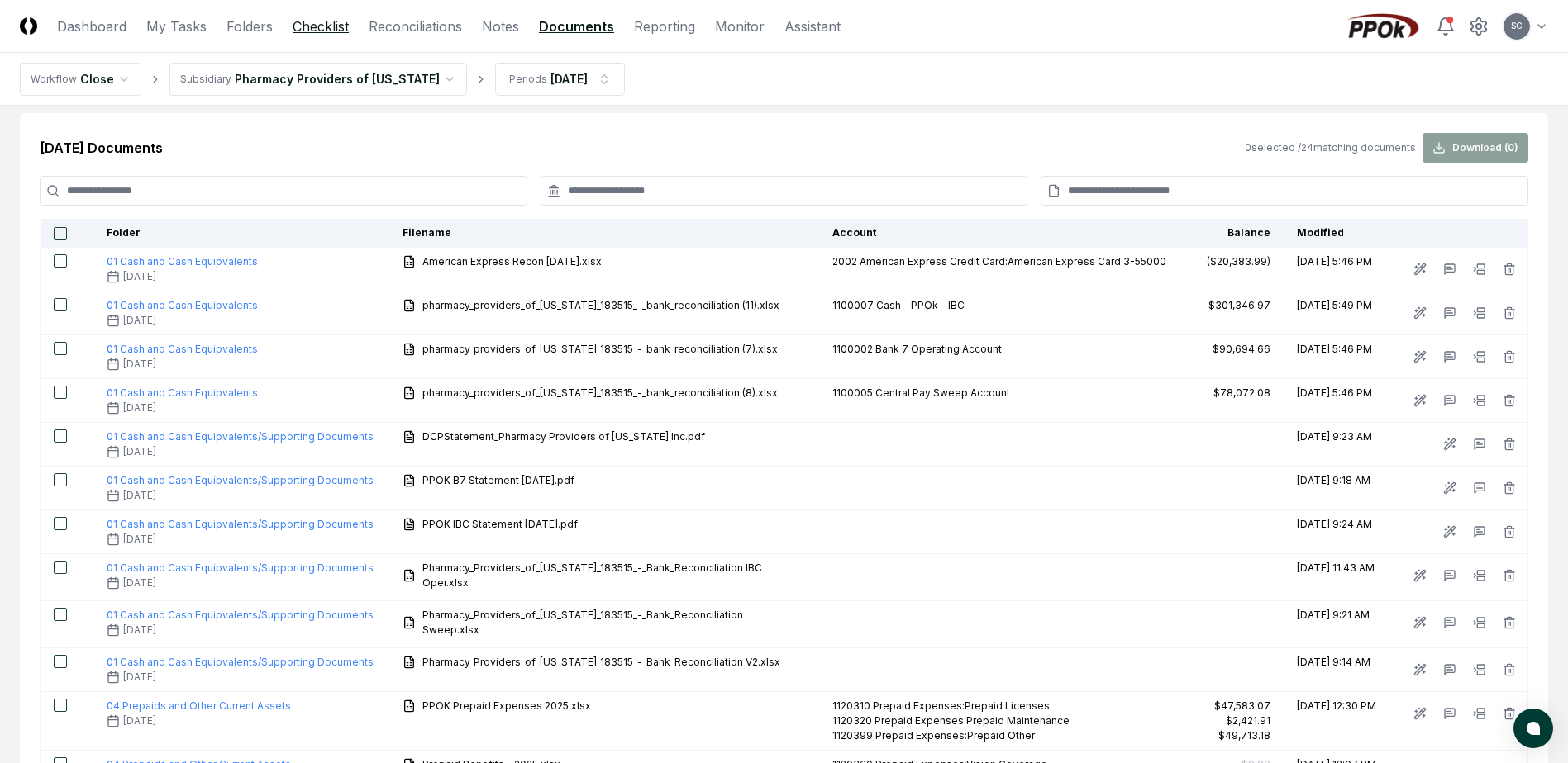
click at [302, 26] on link "Checklist" at bounding box center [320, 26] width 56 height 20
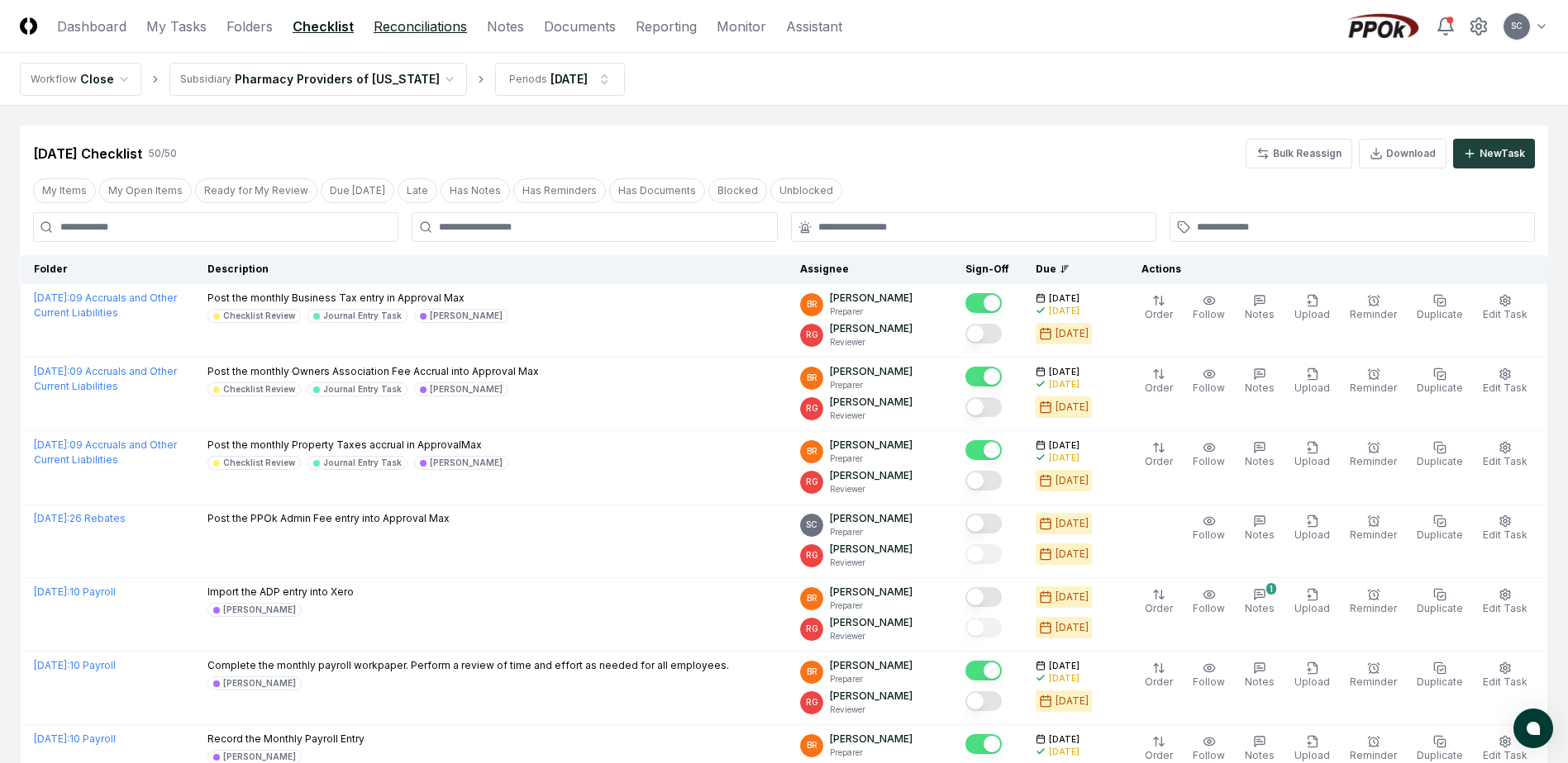
click at [401, 25] on link "Reconciliations" at bounding box center [420, 26] width 93 height 20
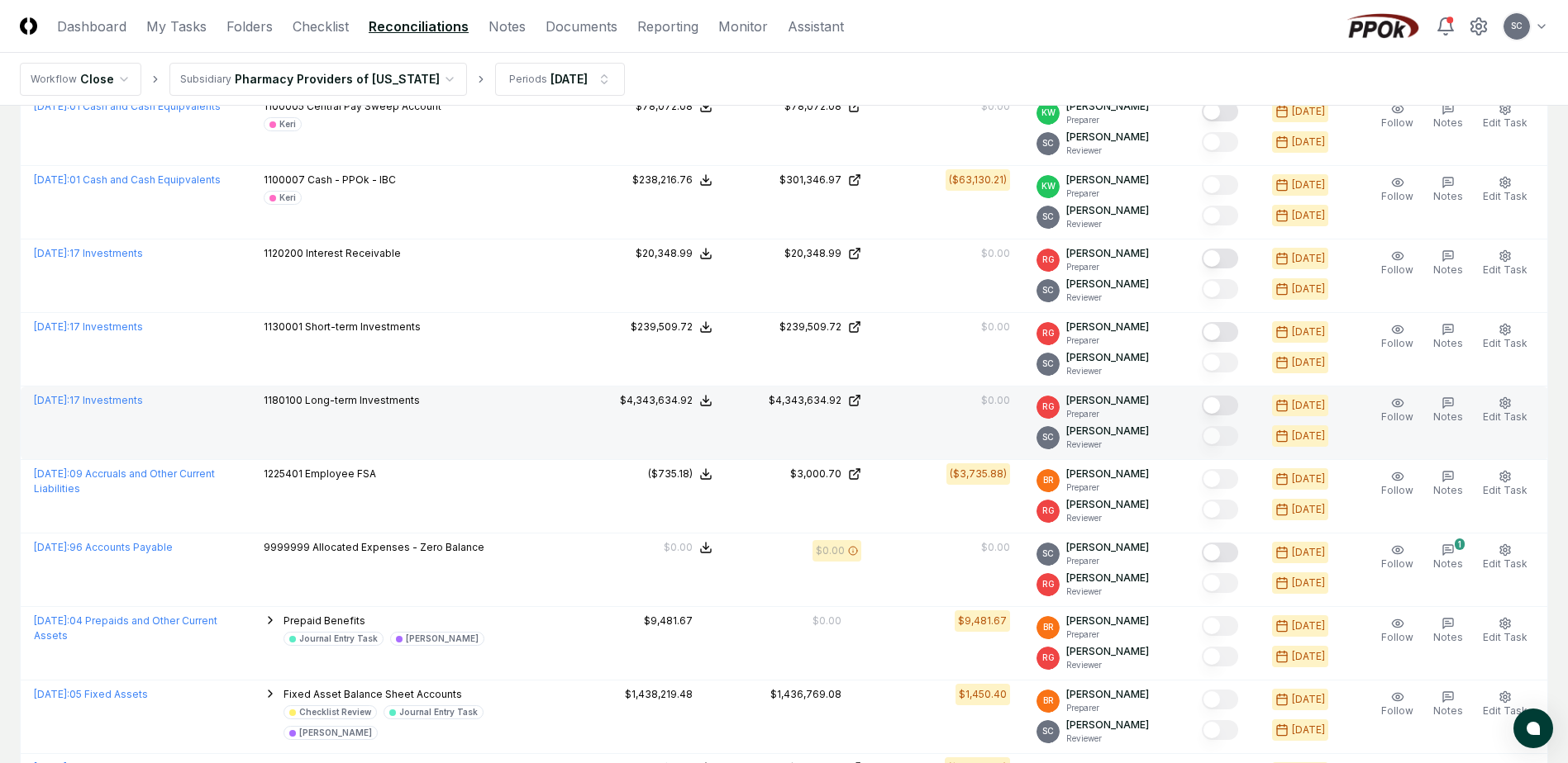
scroll to position [223, 0]
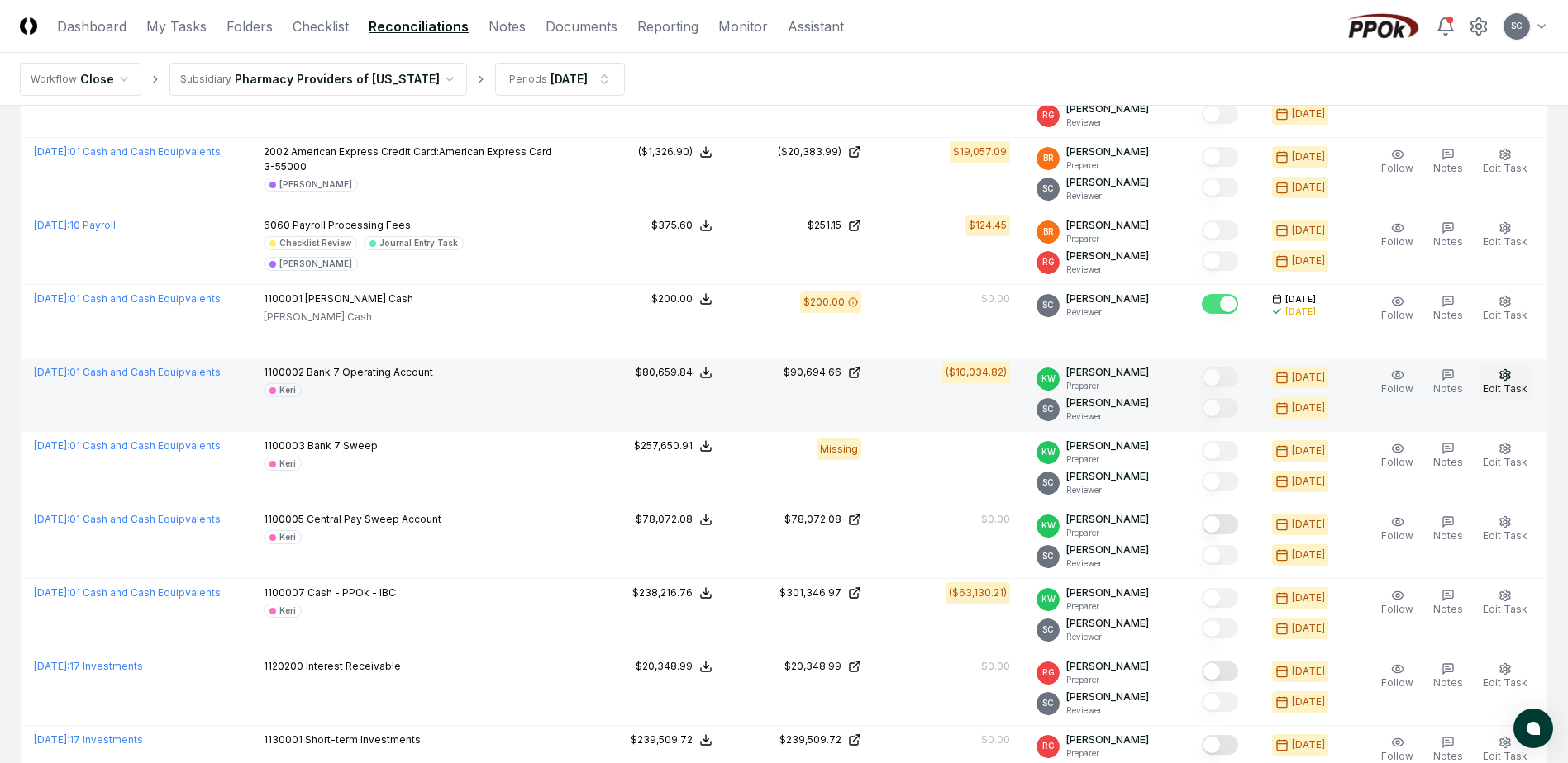
click at [1506, 368] on icon "button" at bounding box center [1505, 375] width 13 height 13
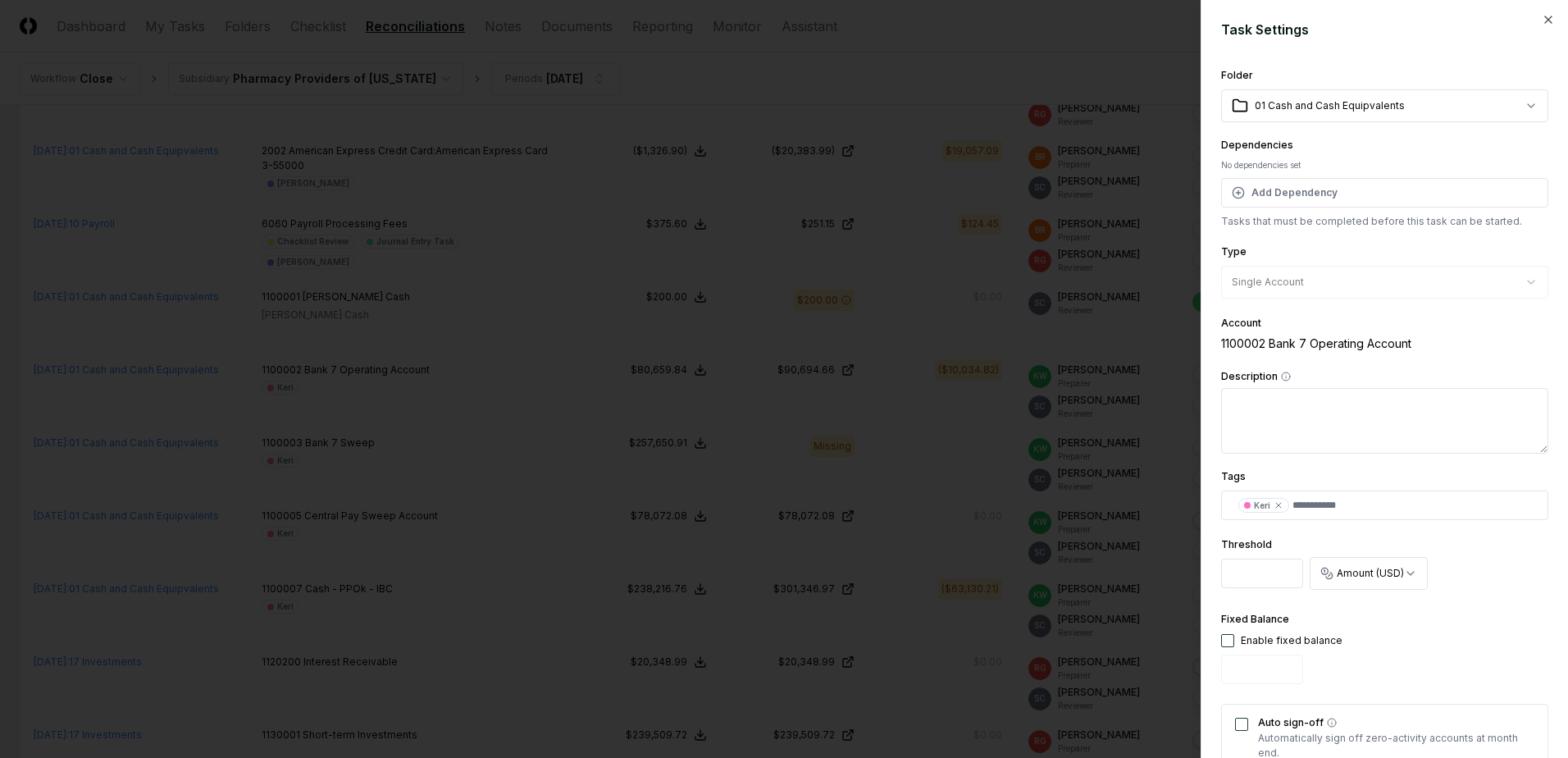
click at [1062, 37] on div at bounding box center [784, 379] width 1568 height 758
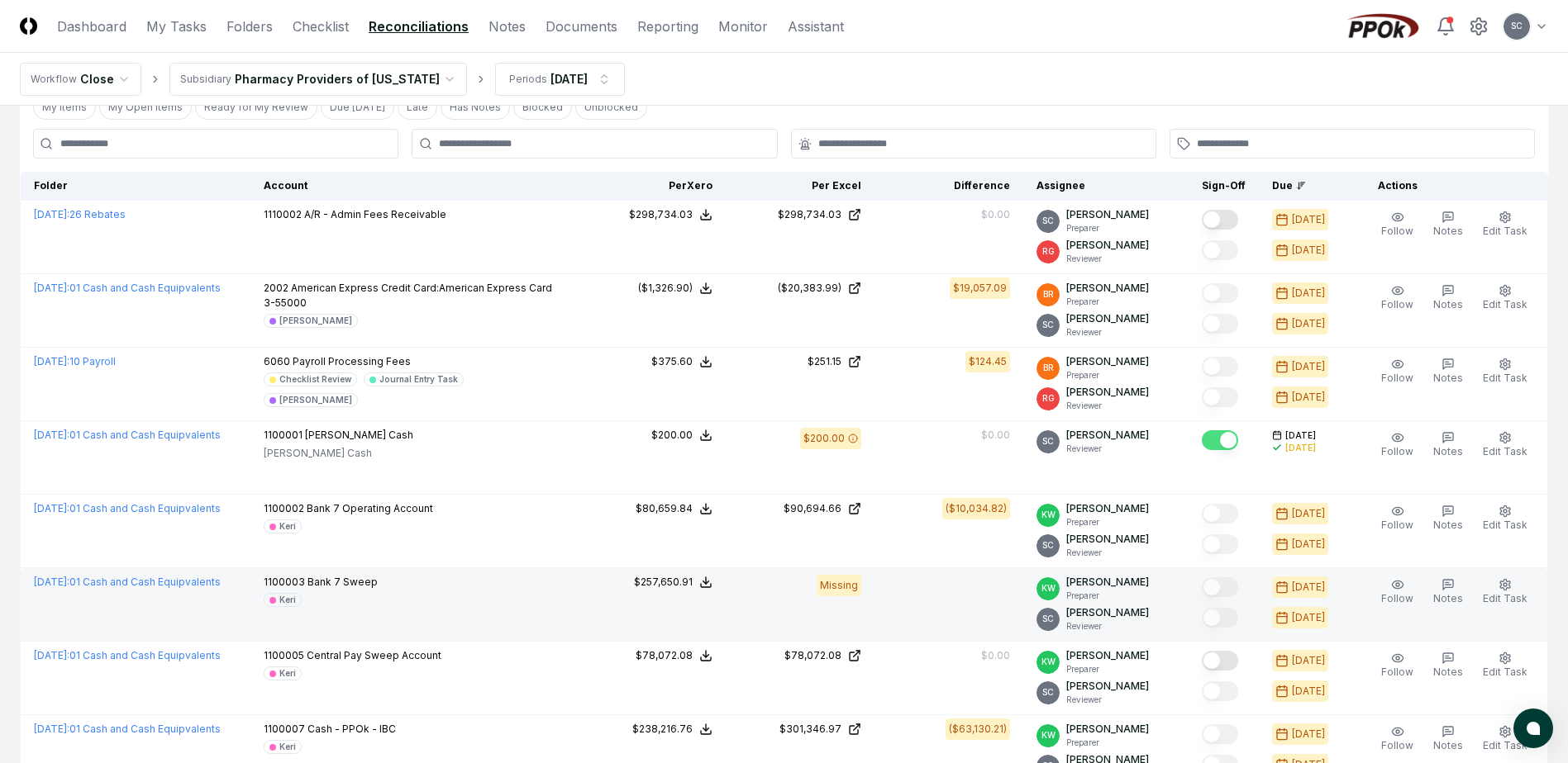
scroll to position [0, 0]
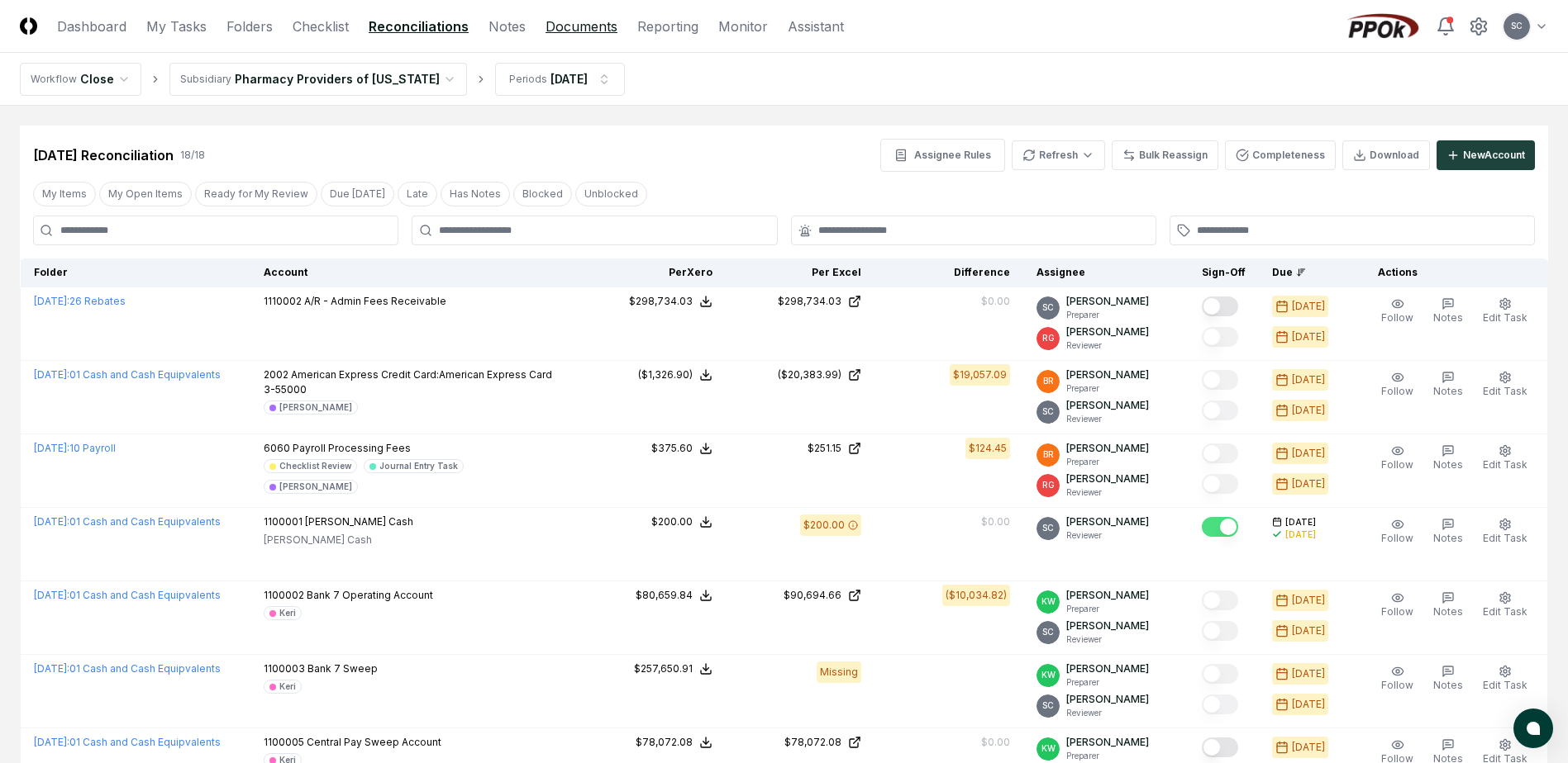
click at [582, 30] on link "Documents" at bounding box center [581, 26] width 72 height 20
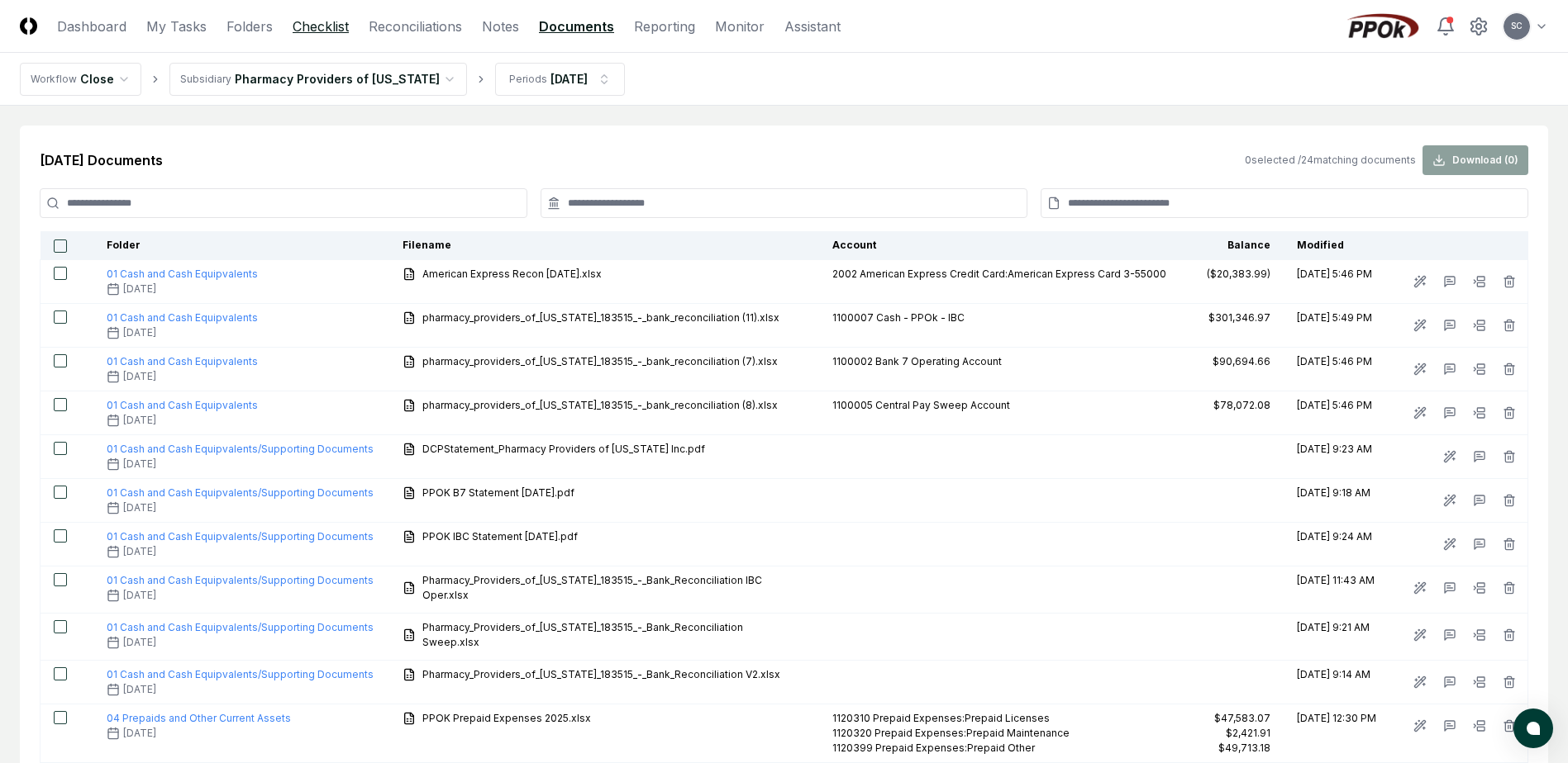
click at [329, 27] on link "Checklist" at bounding box center [320, 26] width 56 height 20
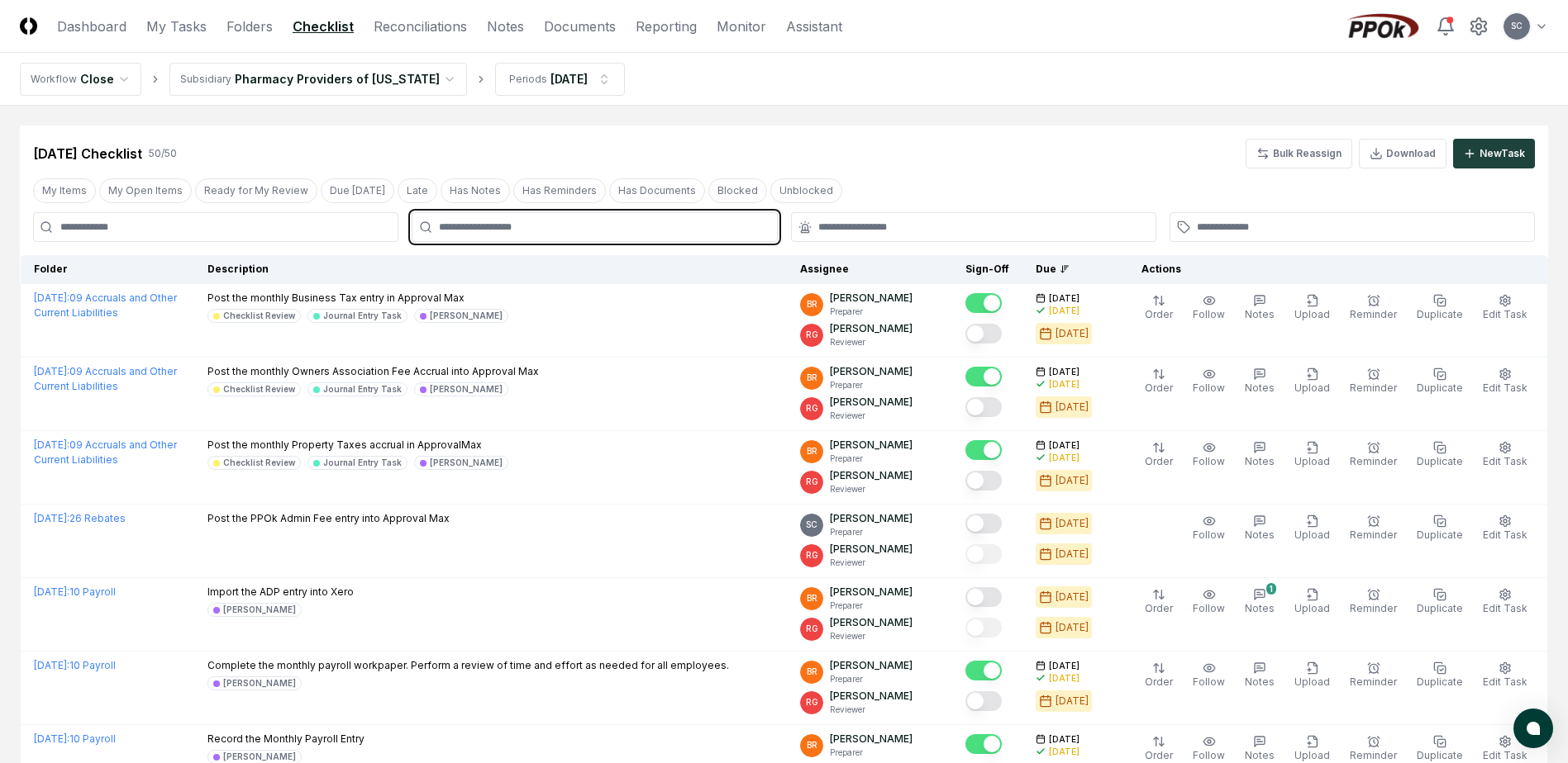
click at [536, 227] on input "text" at bounding box center [602, 228] width 328 height 15
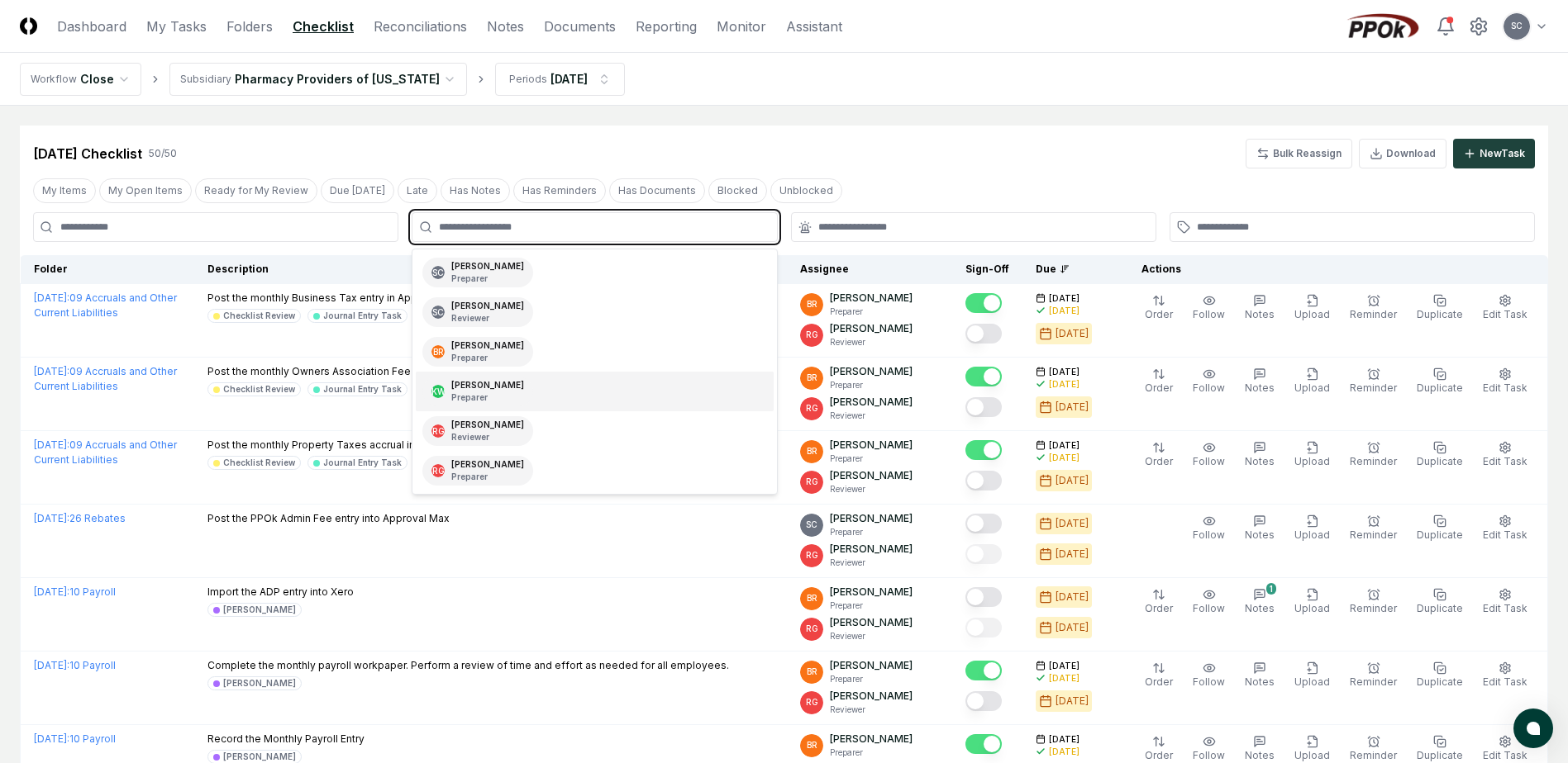
click at [468, 387] on div "Keri Wilson Preparer" at bounding box center [487, 391] width 73 height 25
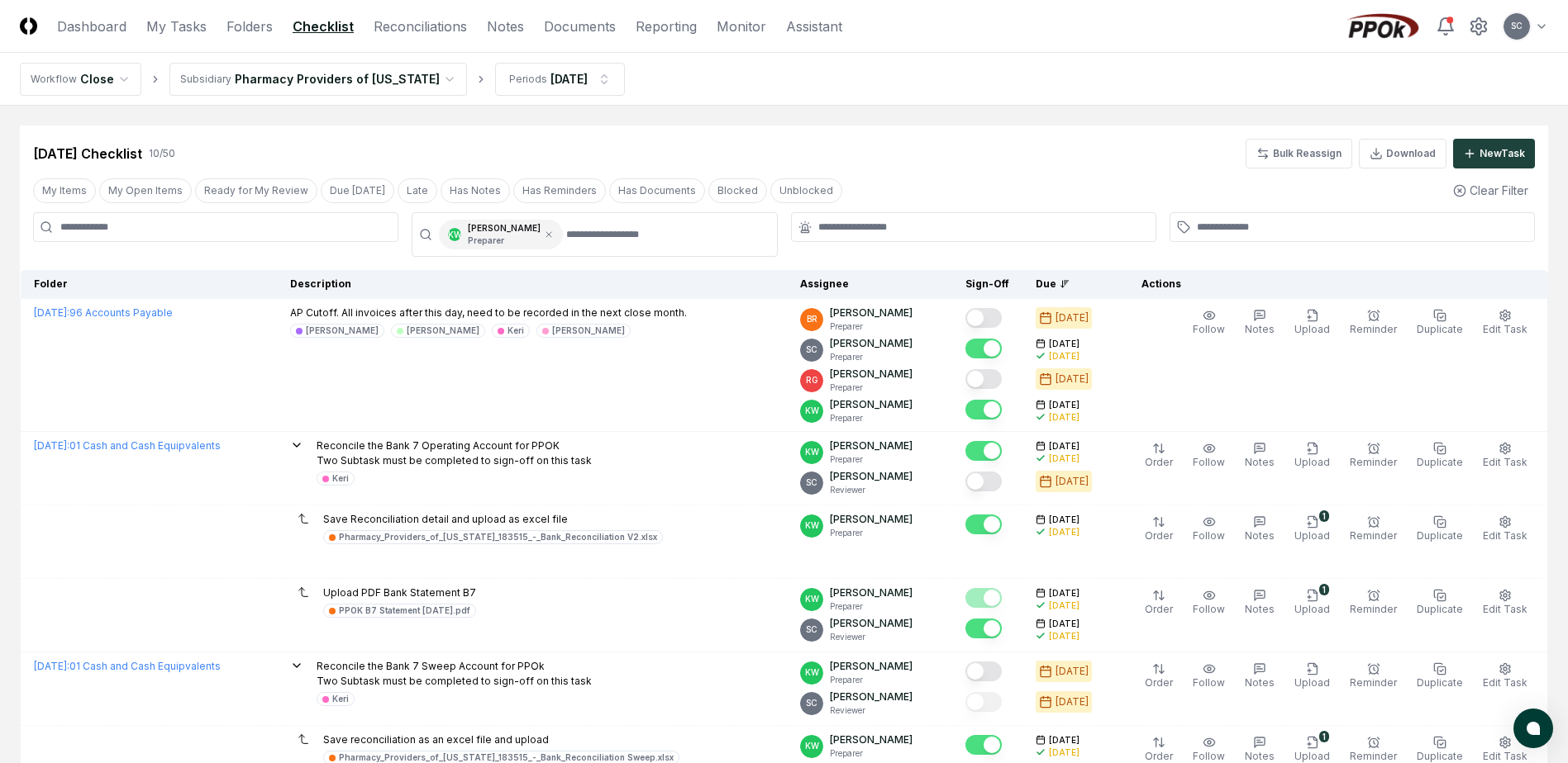
click at [979, 123] on main "Cancel Reassign Aug 2025 Checklist 10 / 50 Bulk Reassign Download New Task My I…" at bounding box center [784, 609] width 1568 height 1007
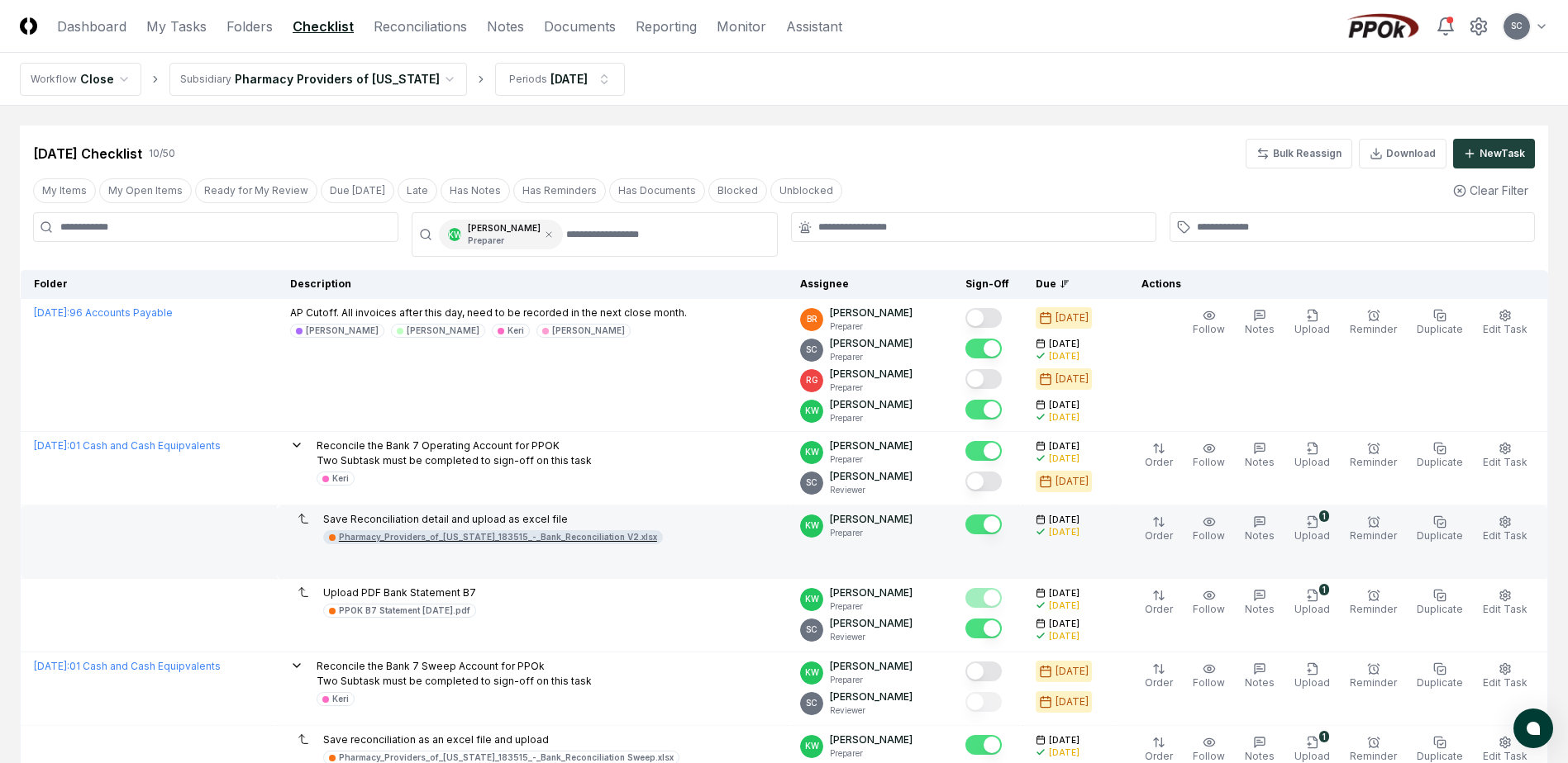
click at [568, 534] on div "Pharmacy_Providers_of_[US_STATE]_183515_-_Bank_Reconciliation V2.xlsx" at bounding box center [497, 536] width 318 height 12
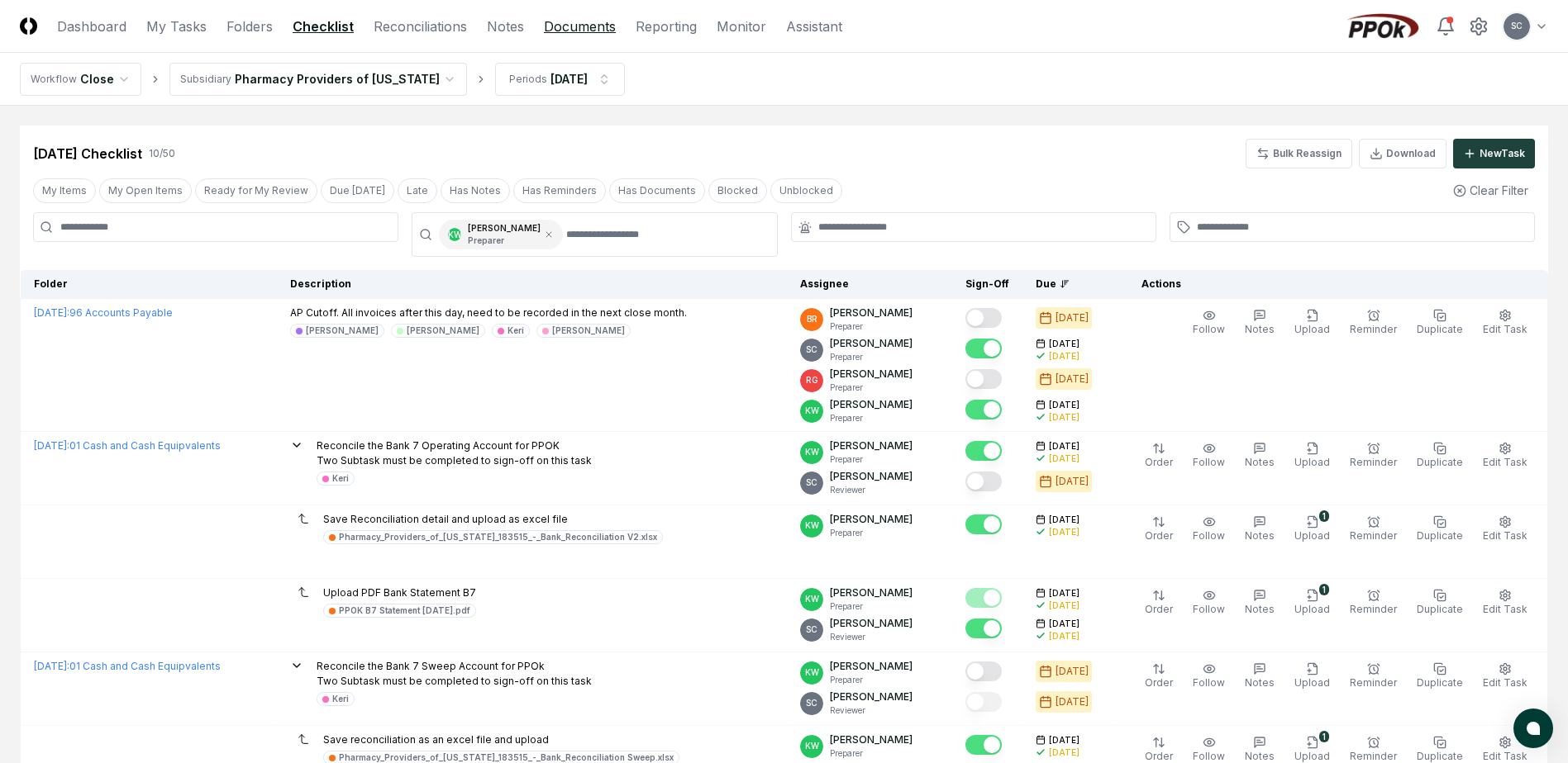
click at [581, 29] on link "Documents" at bounding box center [580, 26] width 72 height 20
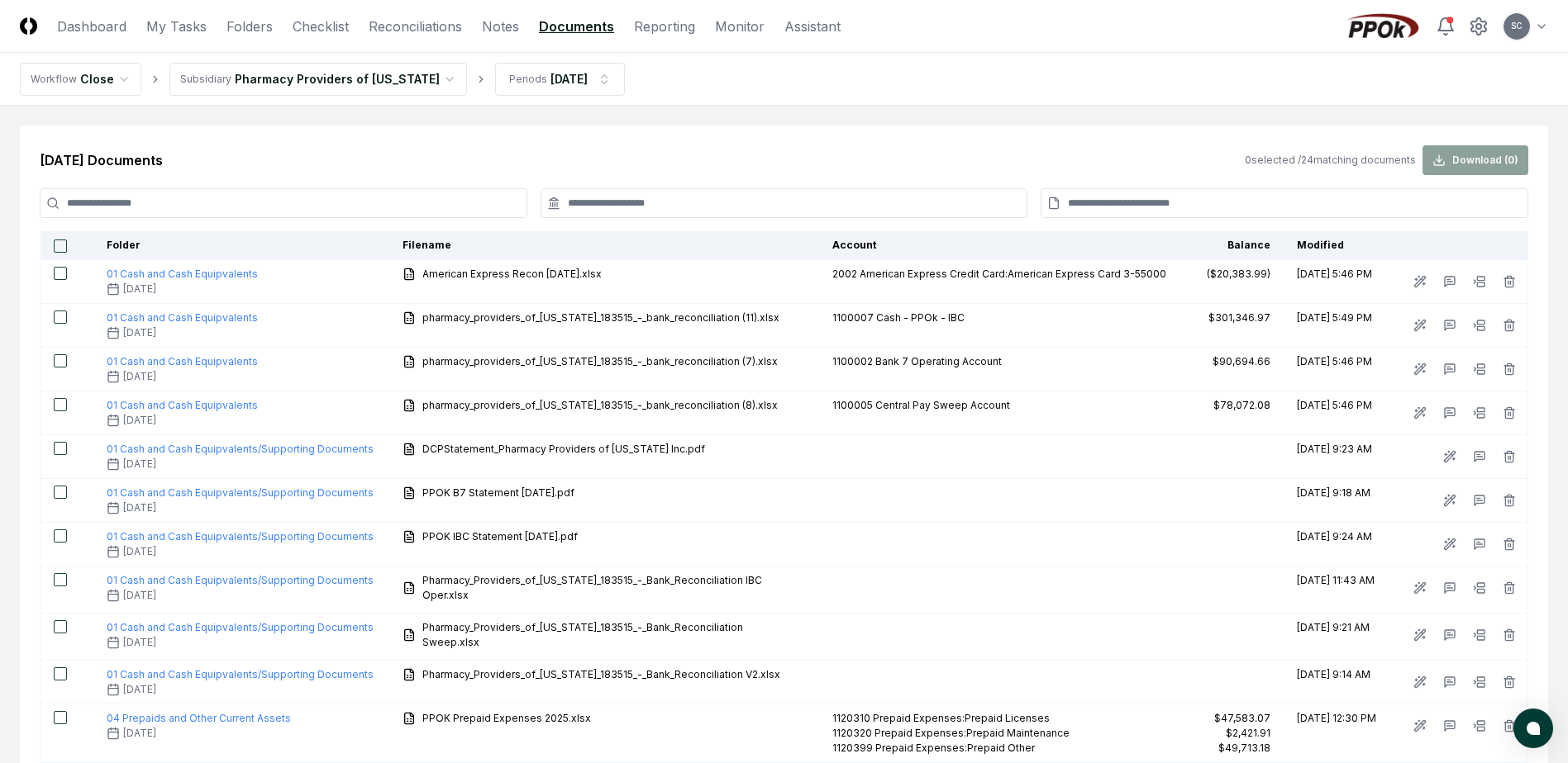
click at [1483, 158] on div "0 selected / 24 matching documents Download ( 0 )" at bounding box center [1386, 160] width 284 height 30
click at [1510, 283] on line "button" at bounding box center [1510, 283] width 0 height 4
click at [316, 24] on link "Checklist" at bounding box center [320, 26] width 56 height 20
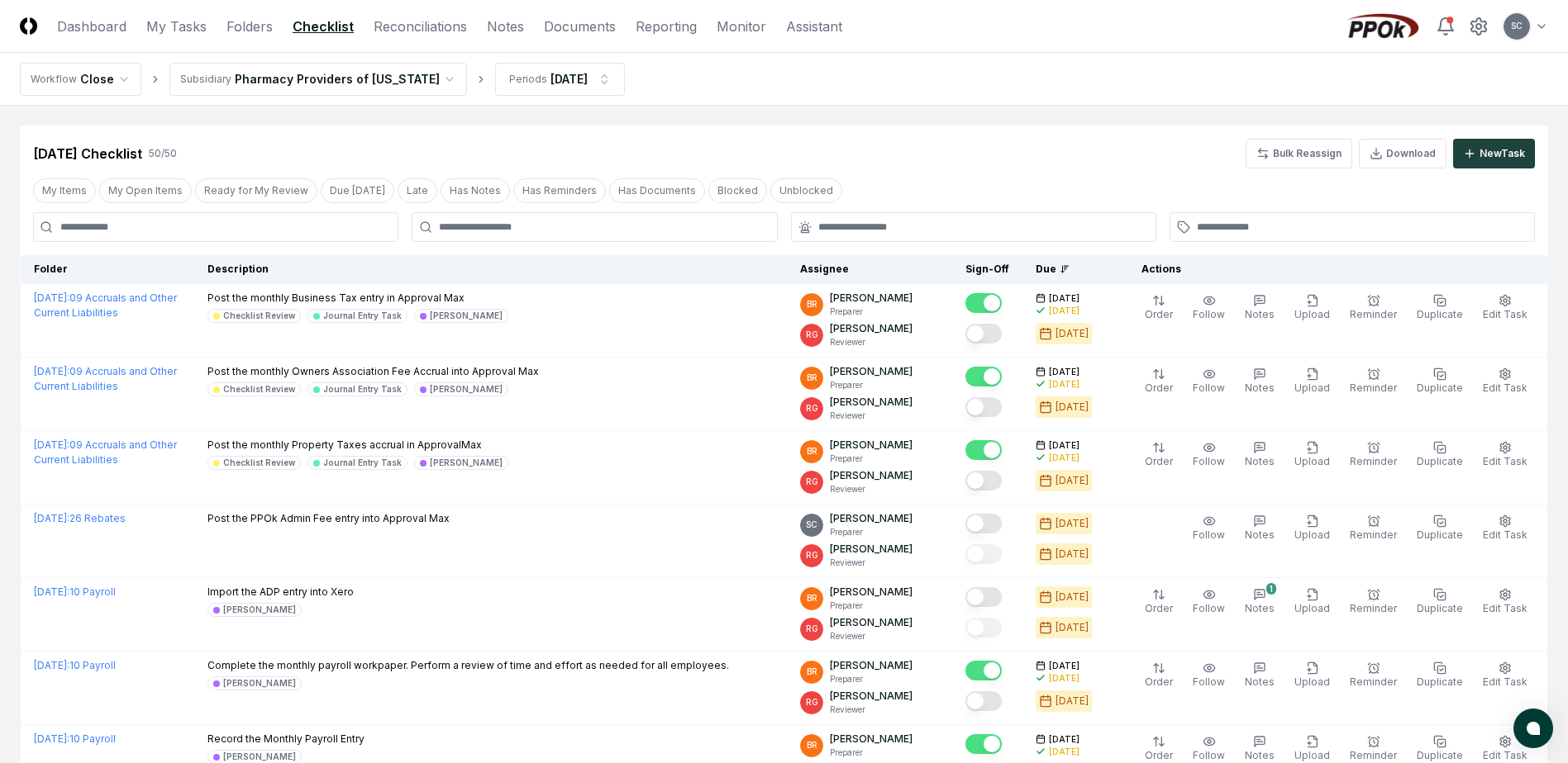
click at [299, 24] on link "Checklist" at bounding box center [323, 26] width 62 height 20
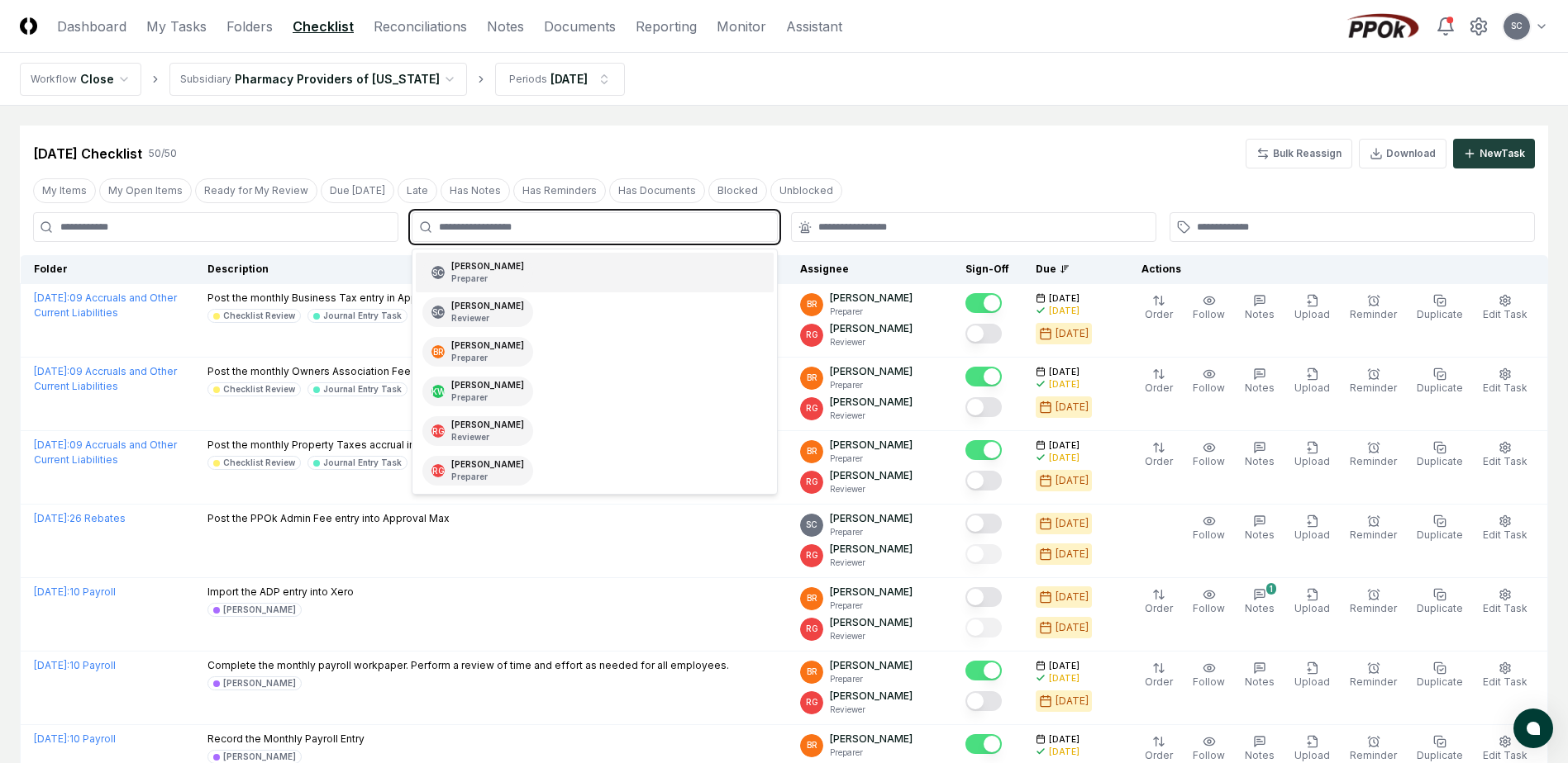
click at [458, 228] on input "text" at bounding box center [602, 228] width 328 height 15
click at [479, 393] on p "Preparer" at bounding box center [487, 397] width 73 height 12
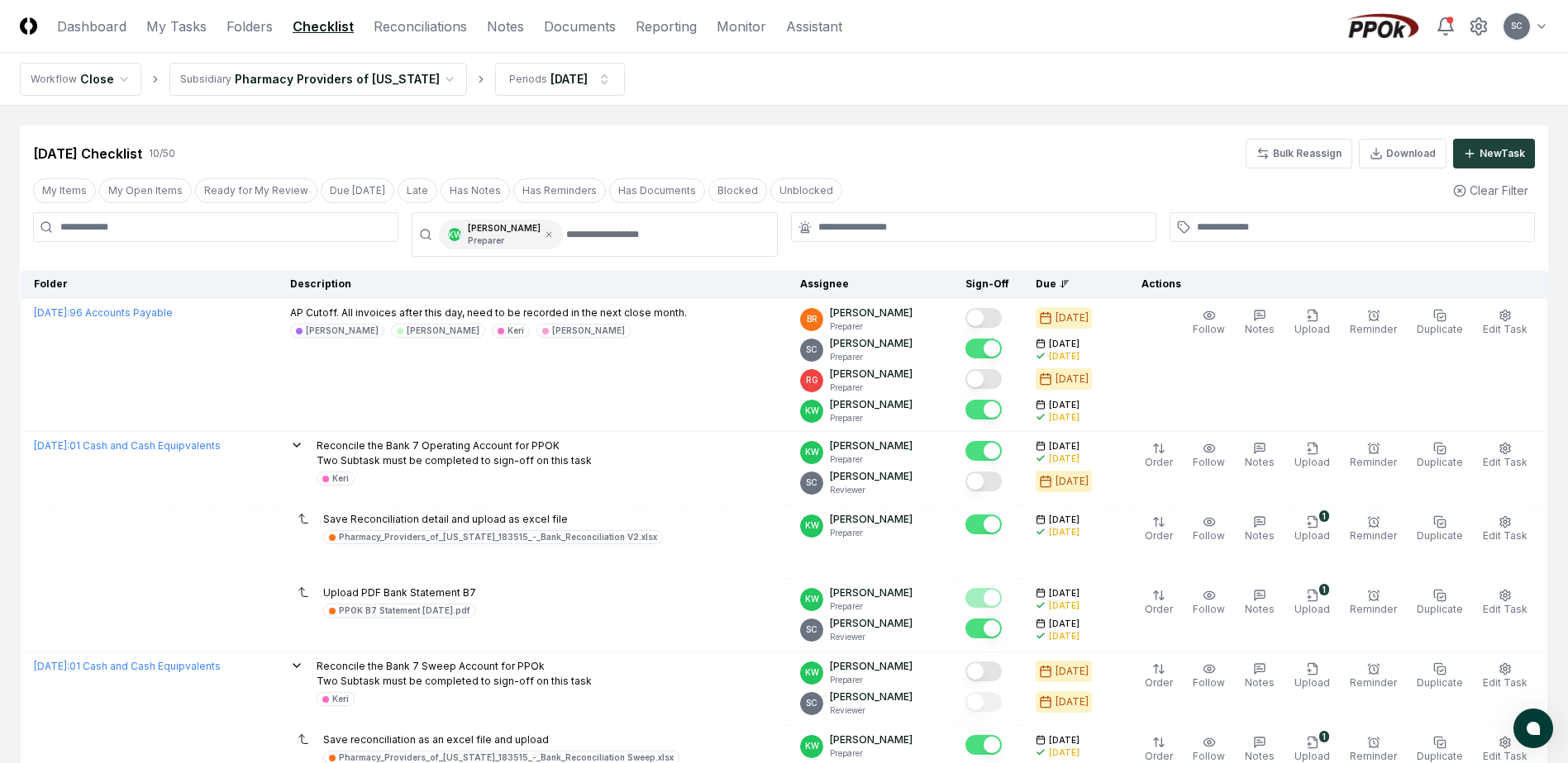
drag, startPoint x: 811, startPoint y: 138, endPoint x: 814, endPoint y: 124, distance: 14.3
click at [811, 139] on div "Aug 2025 Checklist 10 / 50 Bulk Reassign Download New Task" at bounding box center [783, 147] width 1528 height 43
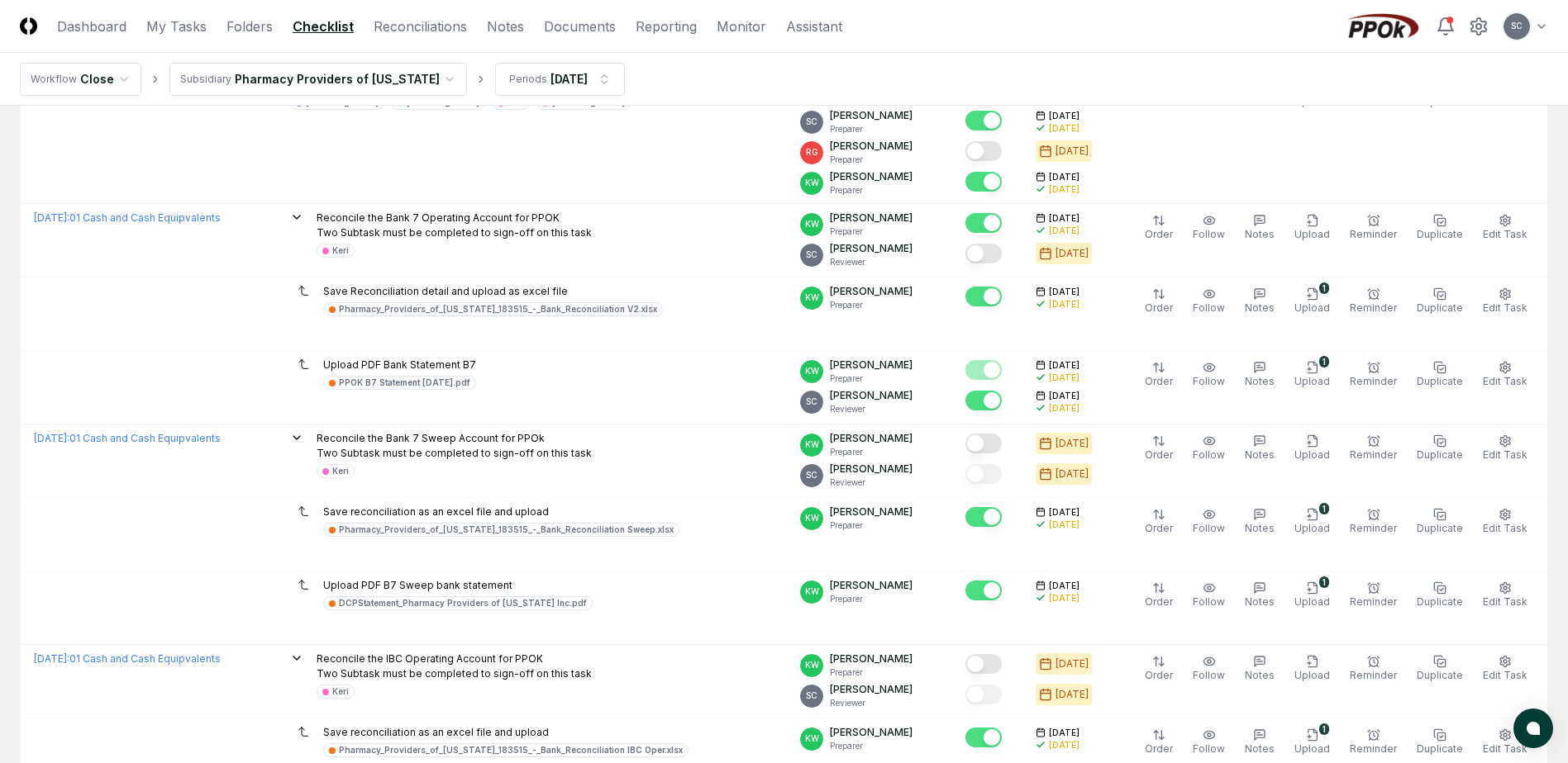
scroll to position [248, 0]
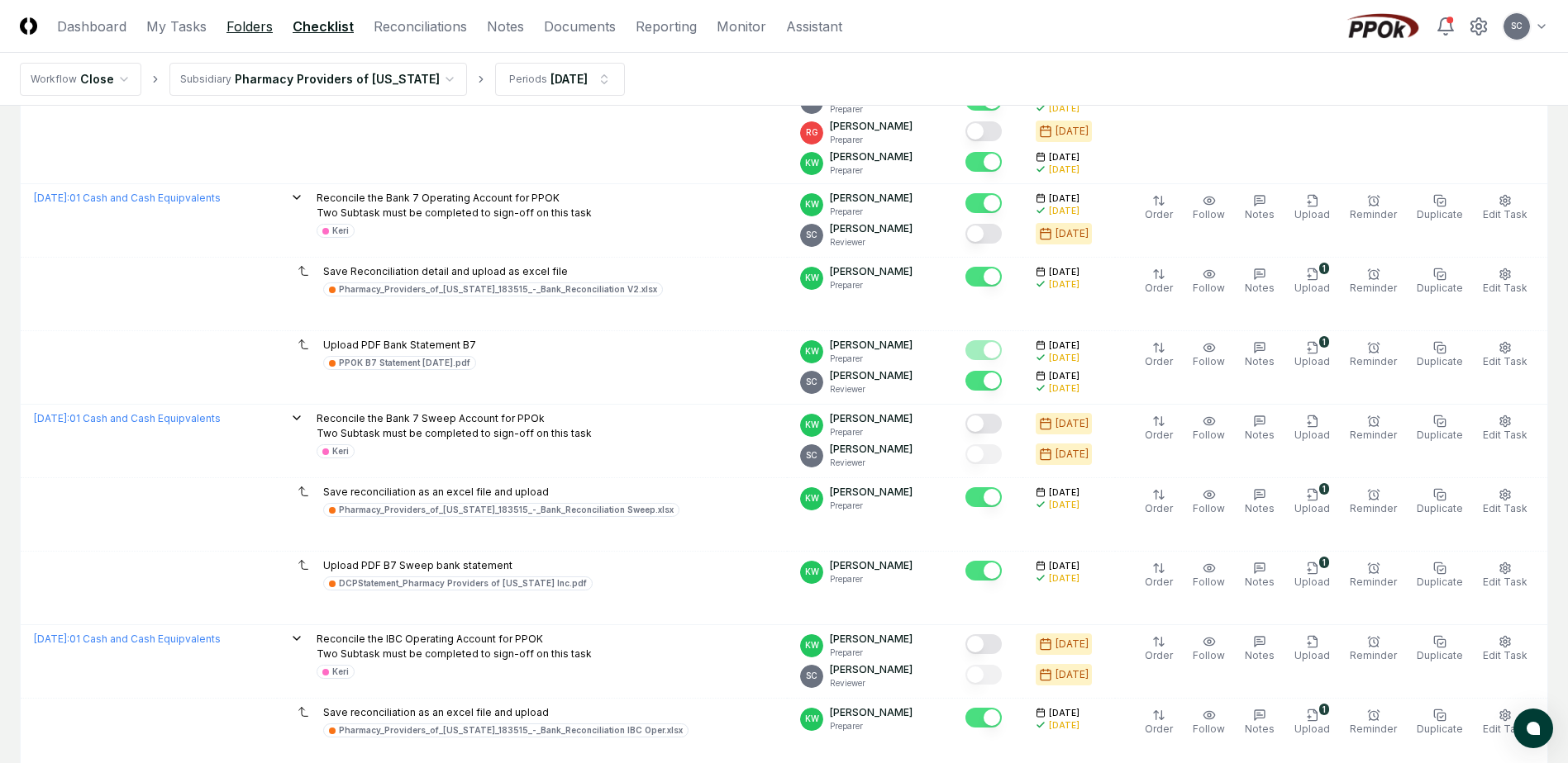
click at [231, 26] on link "Folders" at bounding box center [250, 26] width 47 height 20
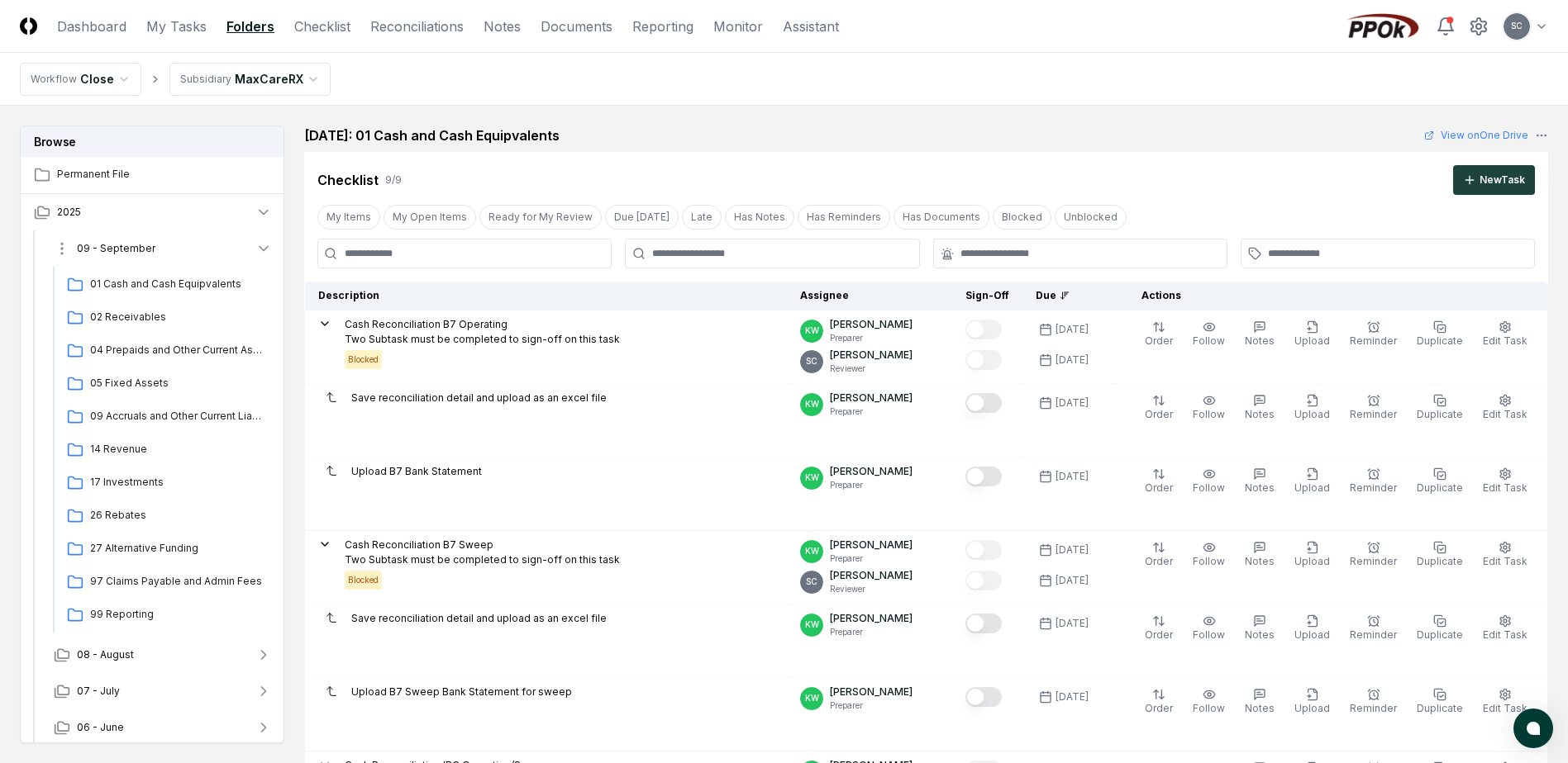
click at [149, 247] on span "09 - September" at bounding box center [116, 249] width 78 height 15
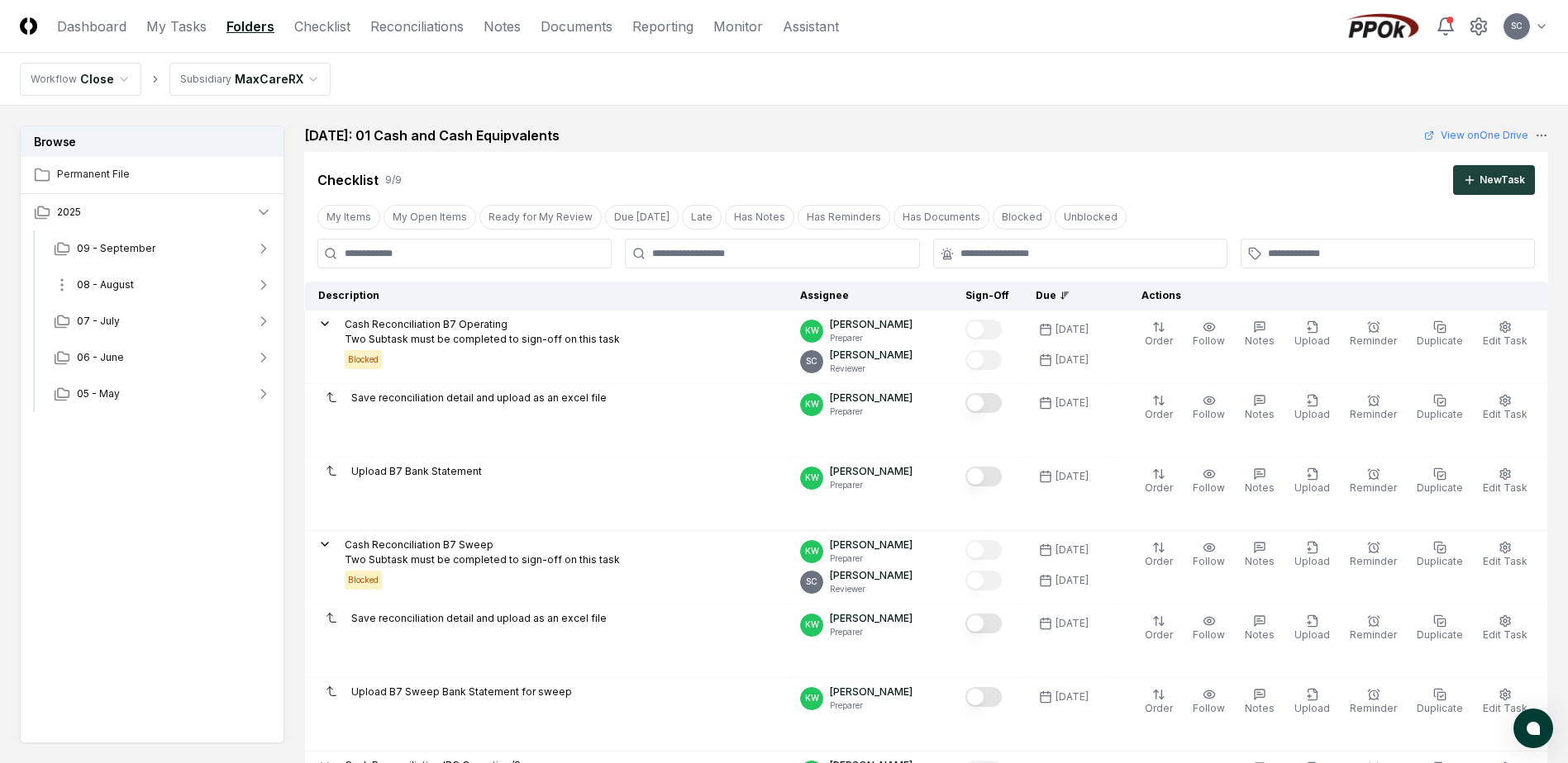
click at [105, 287] on span "08 - August" at bounding box center [105, 285] width 57 height 15
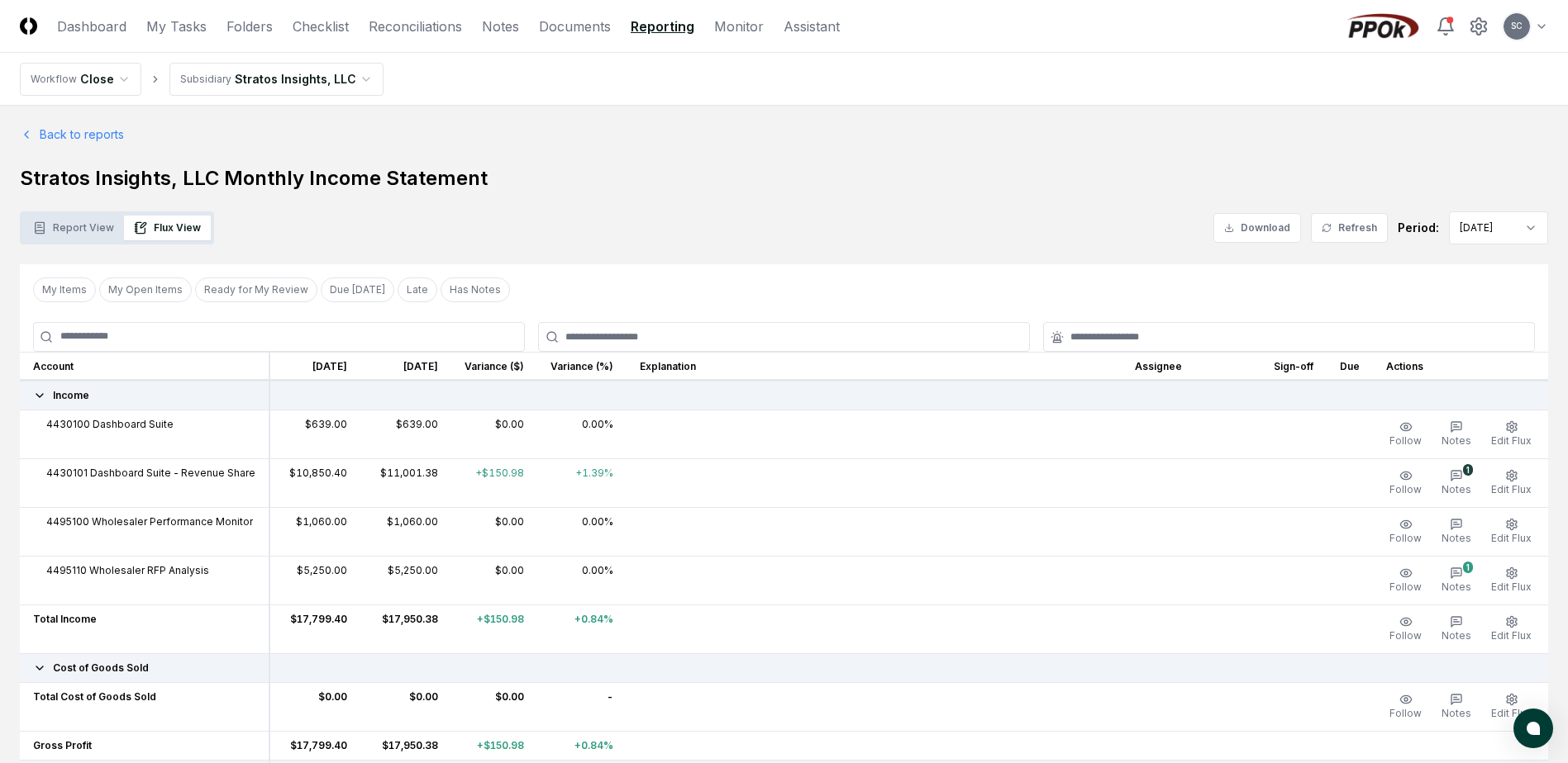
click at [519, 72] on nav "Workflow Close Subsidiary Stratos Insights, LLC" at bounding box center [784, 79] width 1568 height 53
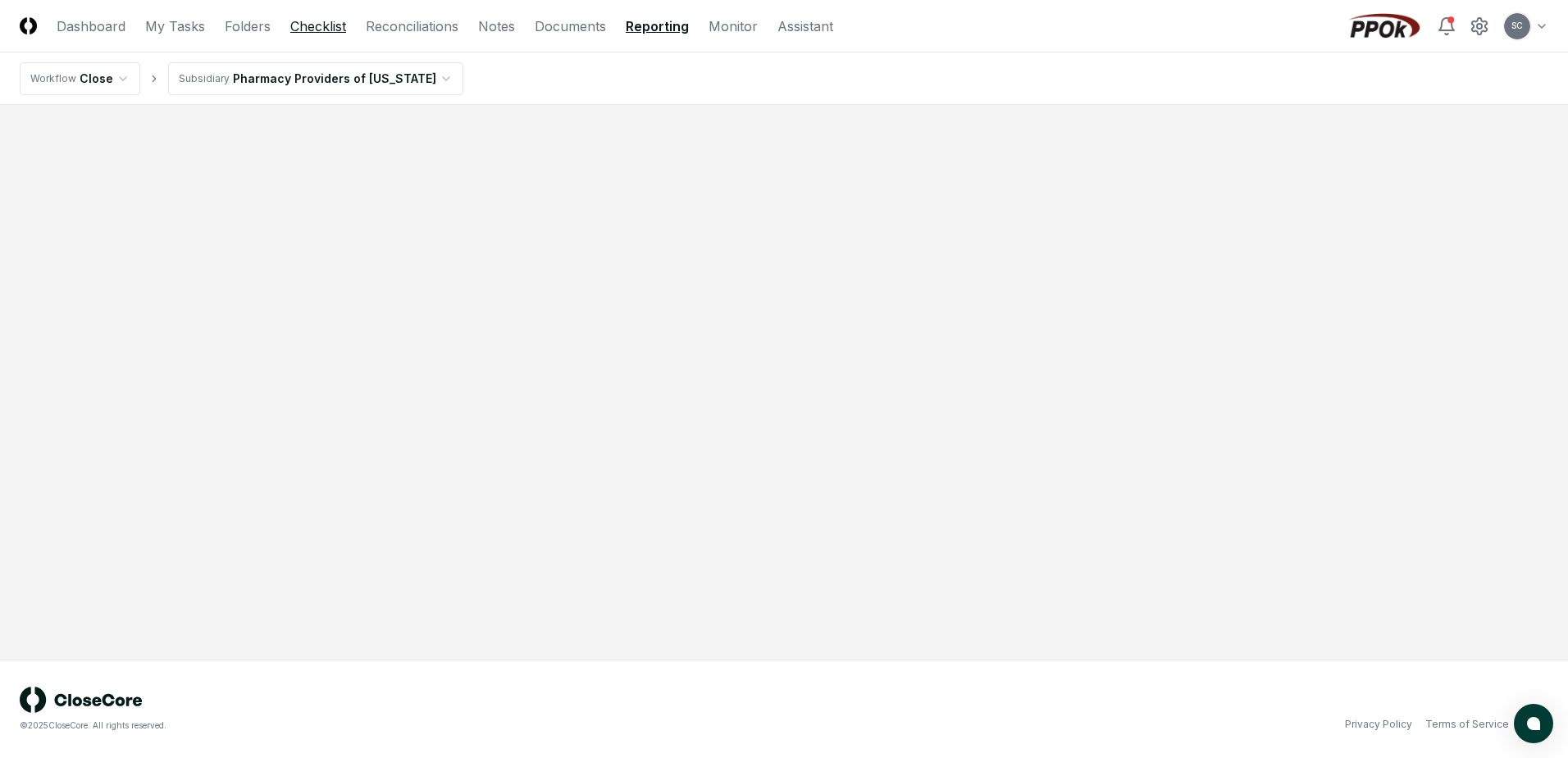
click at [315, 23] on link "Checklist" at bounding box center [318, 26] width 56 height 19
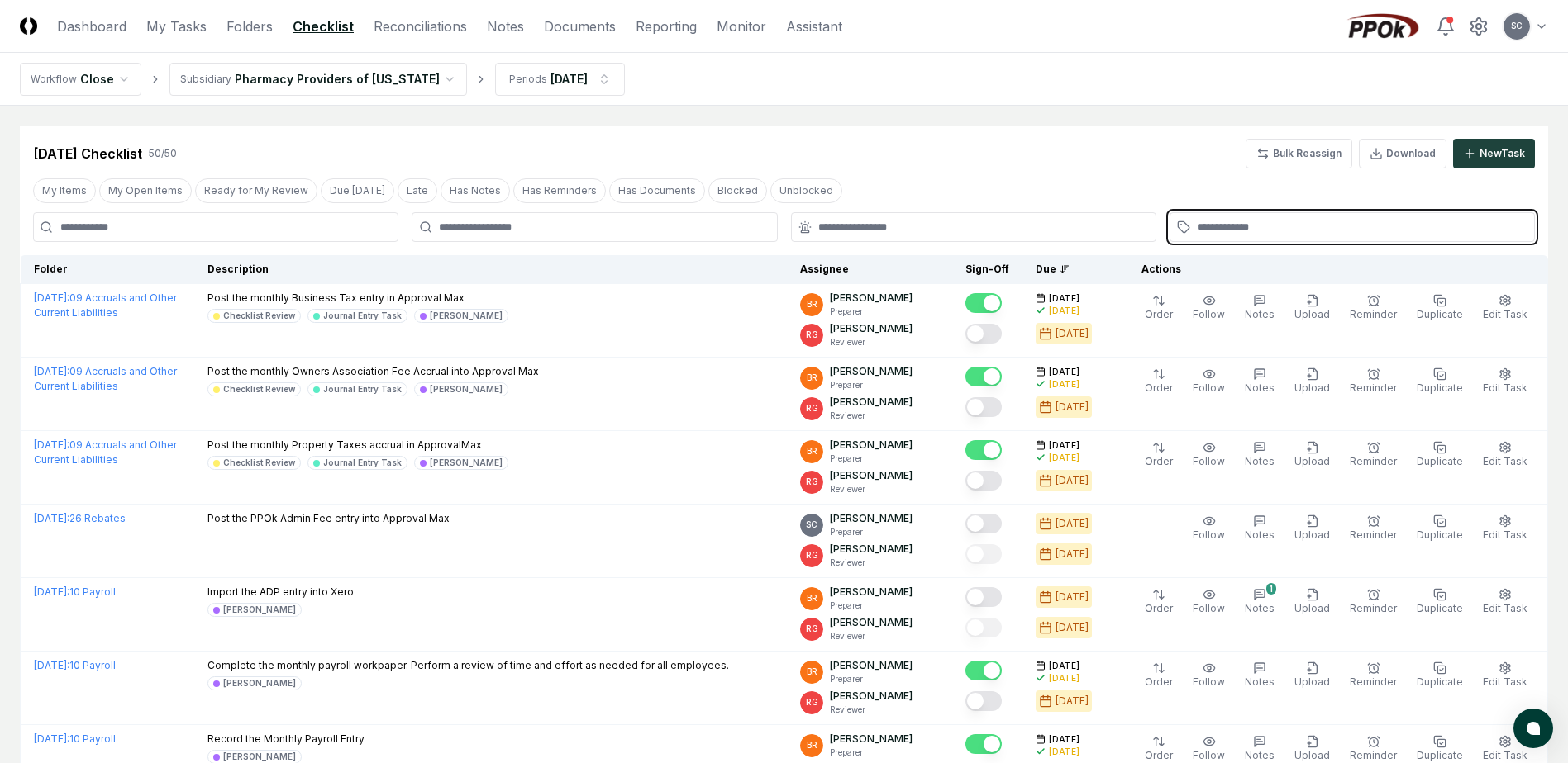
click at [1259, 223] on input "text" at bounding box center [1360, 228] width 328 height 15
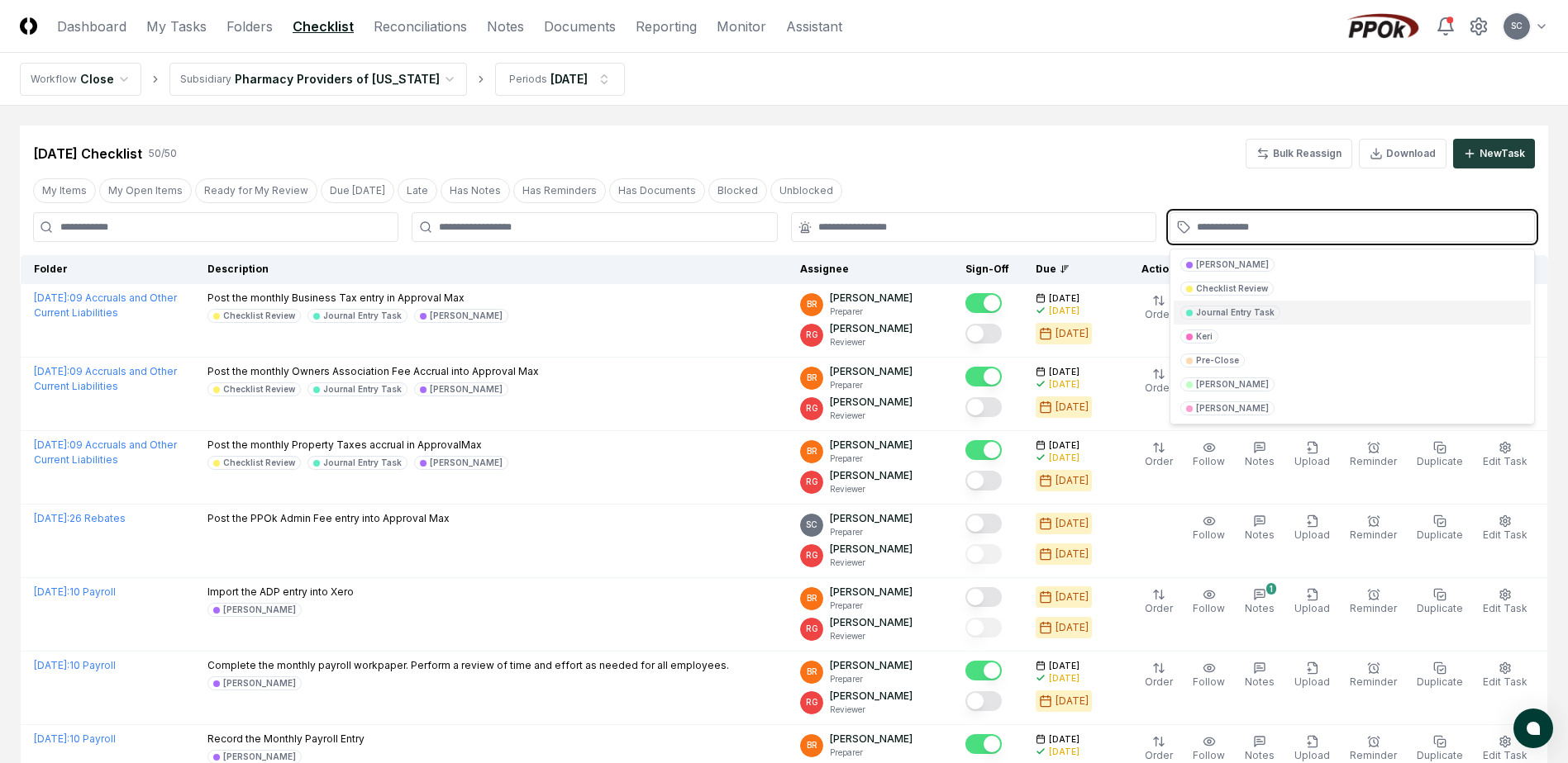
click at [1253, 313] on div "Journal Entry Task" at bounding box center [1235, 312] width 78 height 12
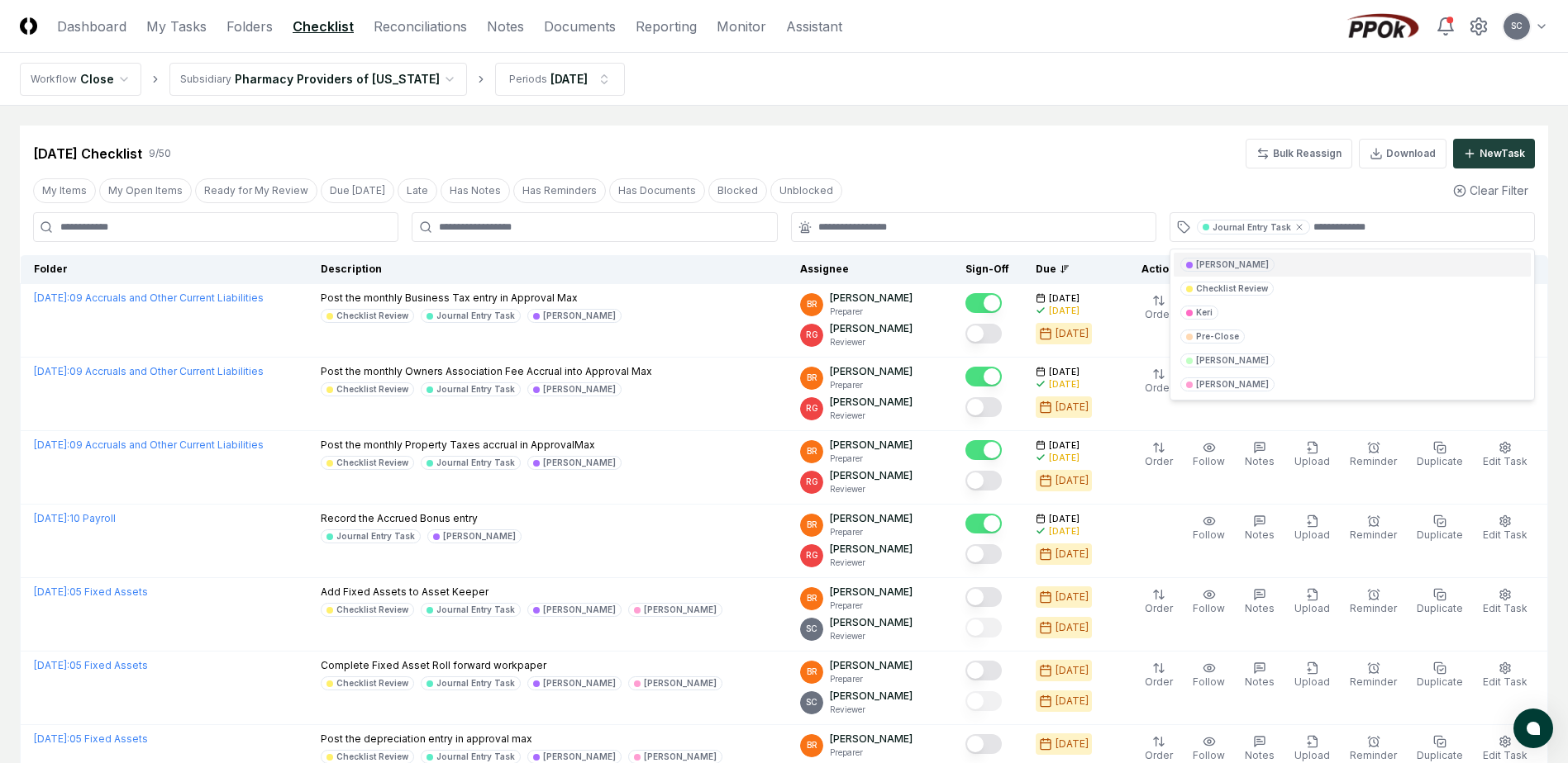
click at [761, 66] on nav "Workflow Close Subsidiary Pharmacy Providers of [US_STATE] Periods [DATE]" at bounding box center [784, 79] width 1568 height 53
click at [1295, 229] on icon at bounding box center [1299, 227] width 10 height 10
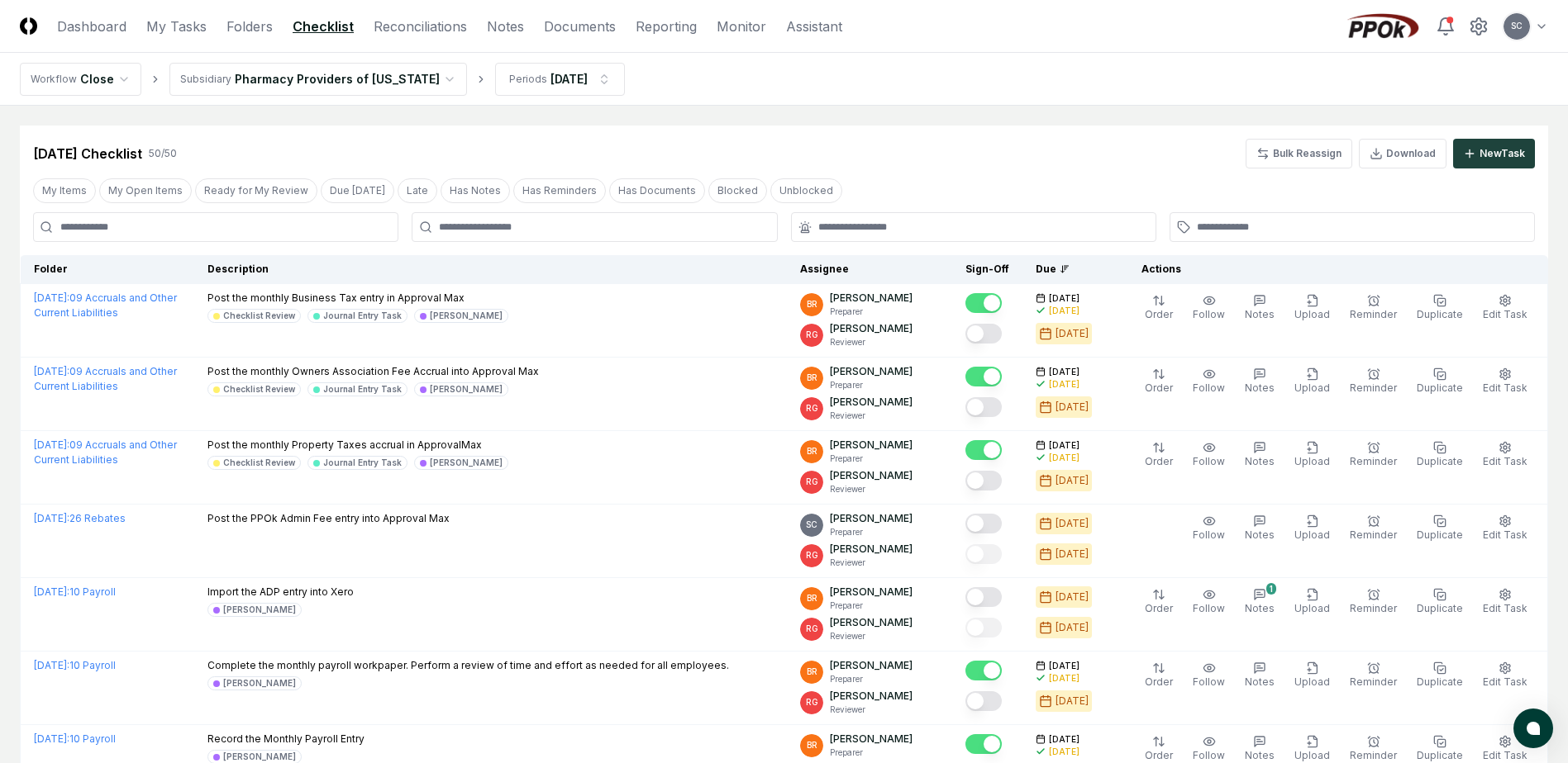
click at [234, 230] on input at bounding box center [215, 228] width 365 height 30
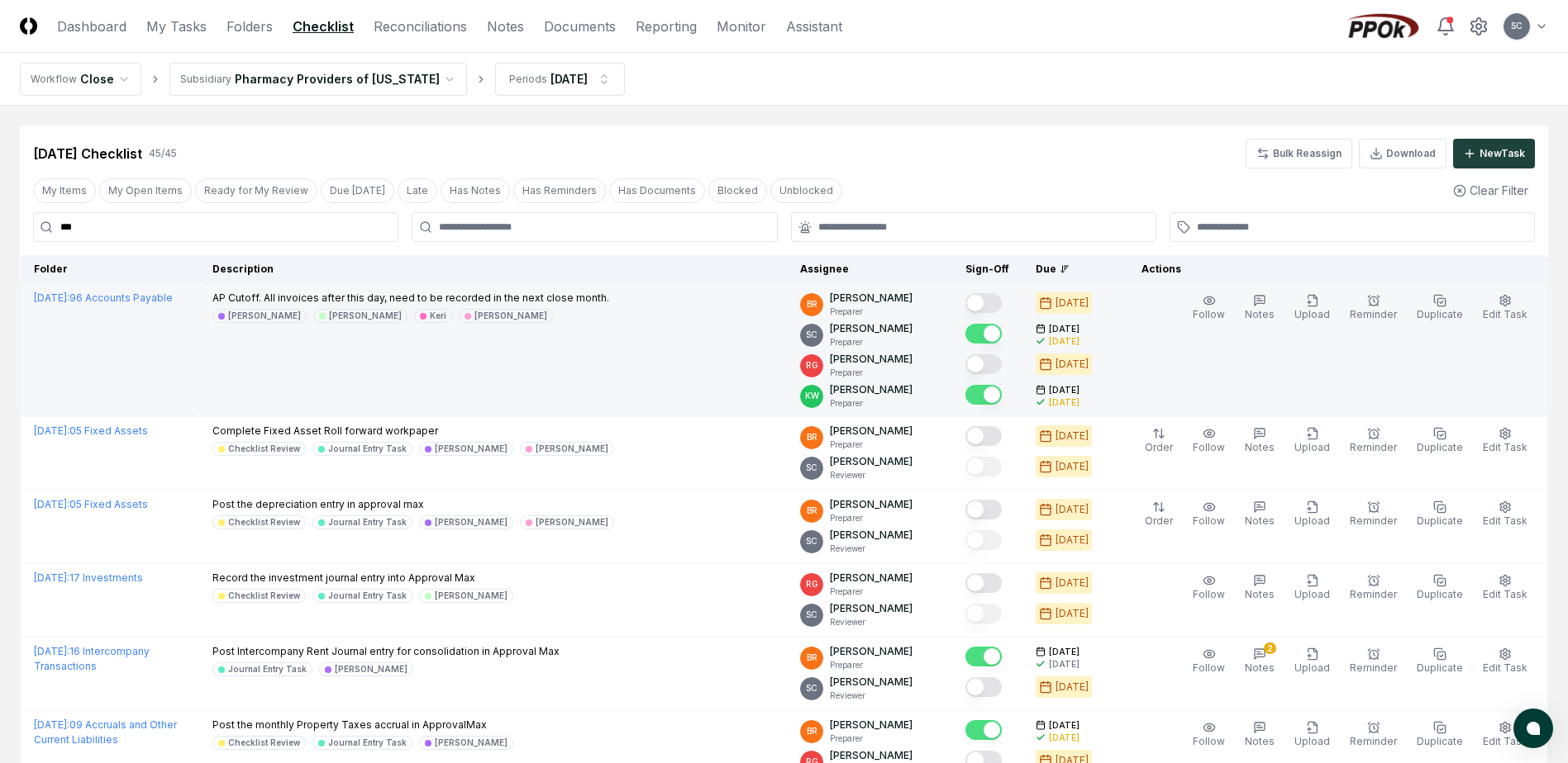
type input "**"
click at [545, 368] on td "AP Cutoff. All invoices after this day, need to be recorded in the next close m…" at bounding box center [493, 351] width 588 height 133
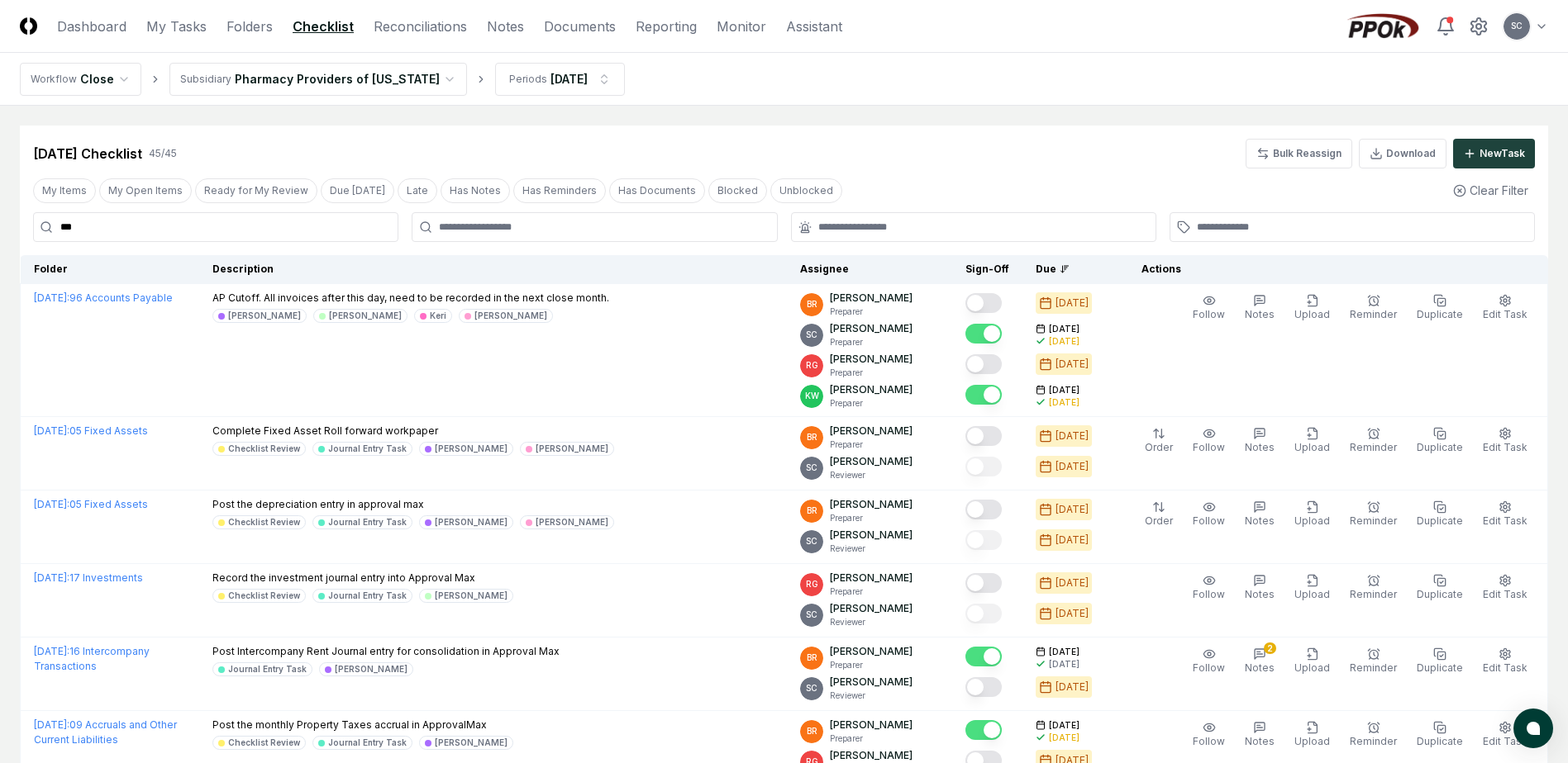
drag, startPoint x: 110, startPoint y: 232, endPoint x: 12, endPoint y: 249, distance: 99.5
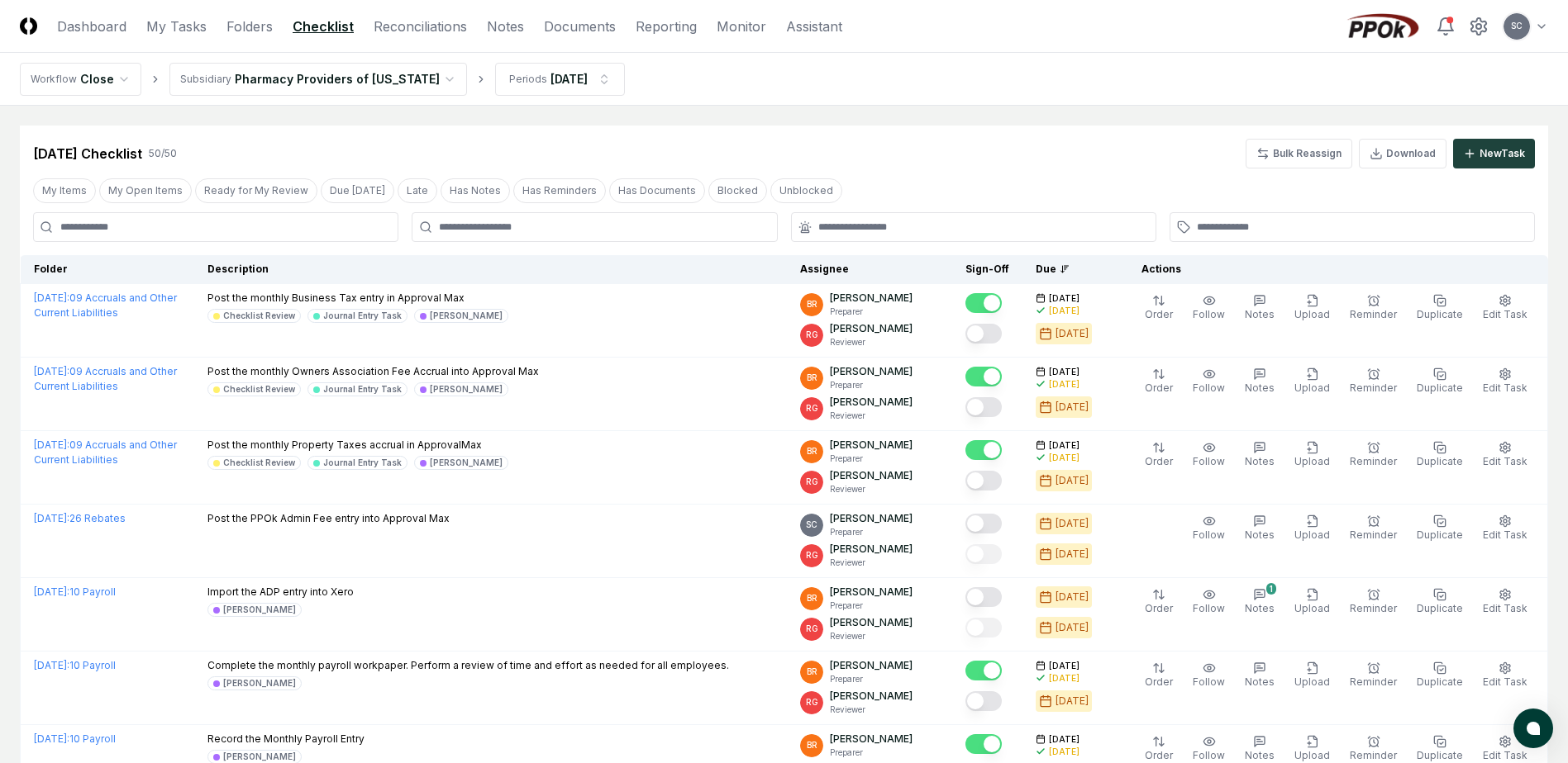
click at [971, 126] on div "[DATE] Checklist 50 / 50 Bulk Reassign Download New Task" at bounding box center [783, 147] width 1528 height 43
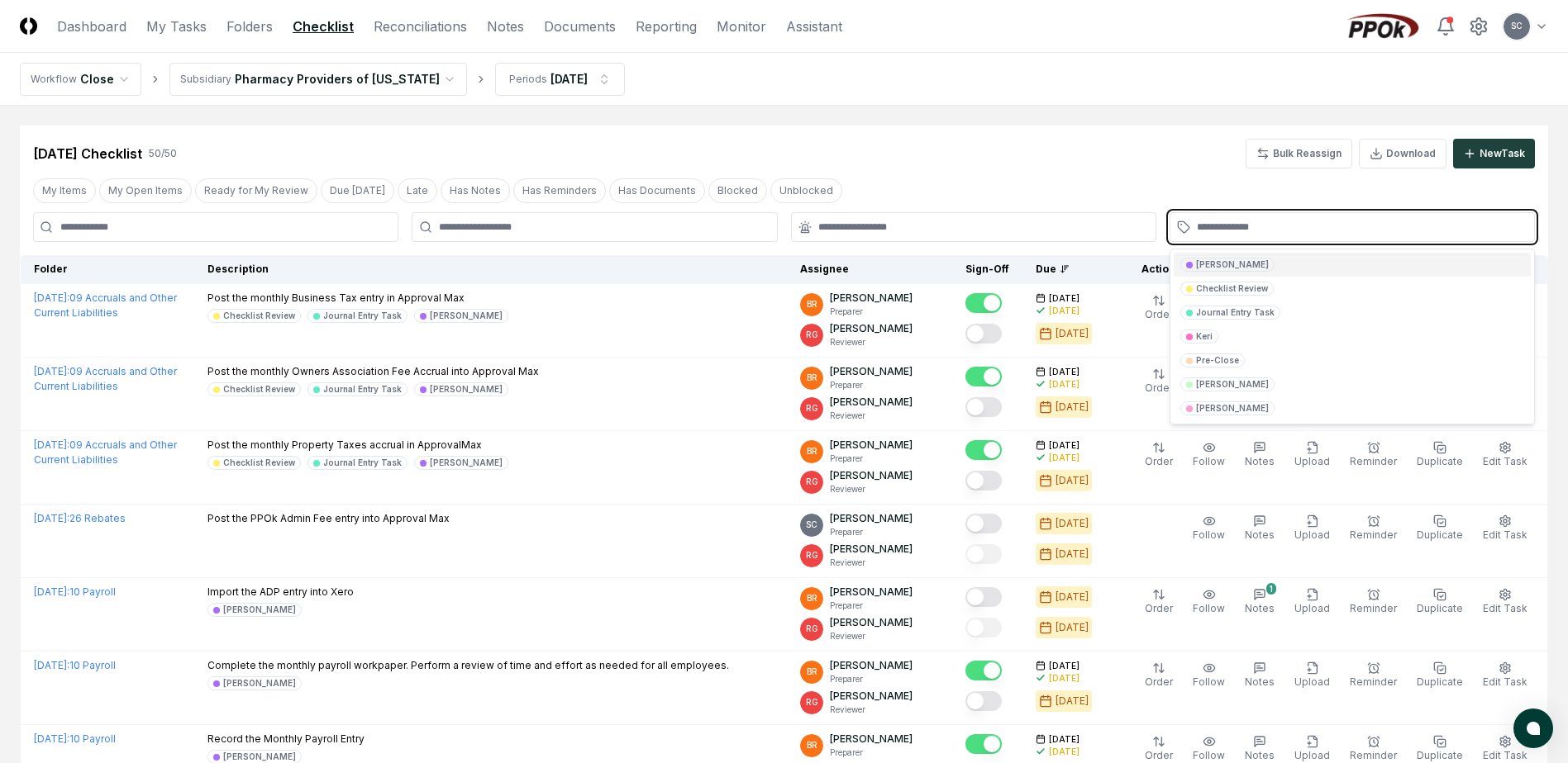
click at [1265, 230] on input "text" at bounding box center [1360, 228] width 328 height 15
click at [1261, 264] on div "[PERSON_NAME]" at bounding box center [1351, 265] width 357 height 24
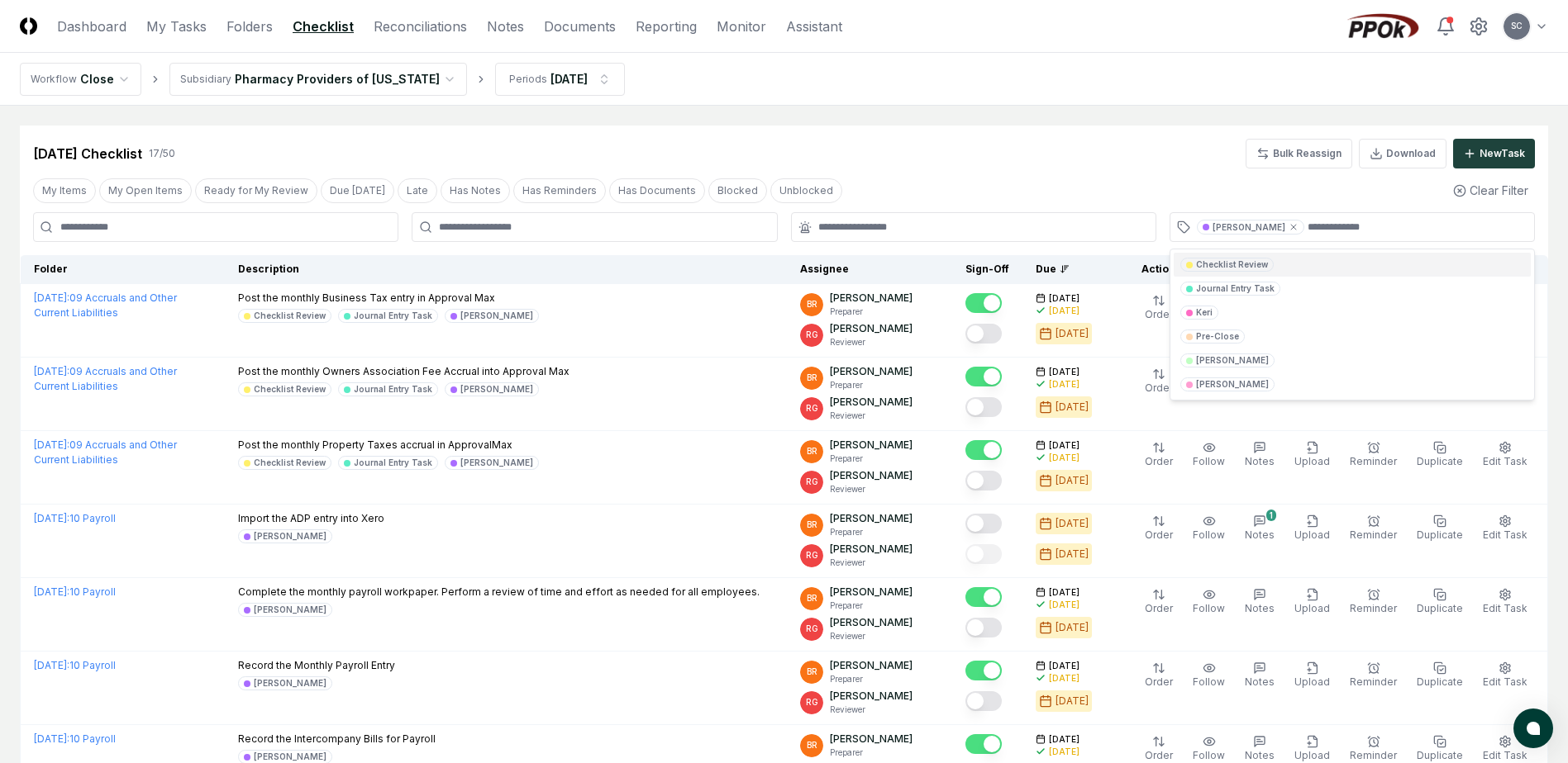
click at [915, 147] on div "[DATE] Checklist 17 / 50 Bulk Reassign Download New Task" at bounding box center [783, 154] width 1502 height 30
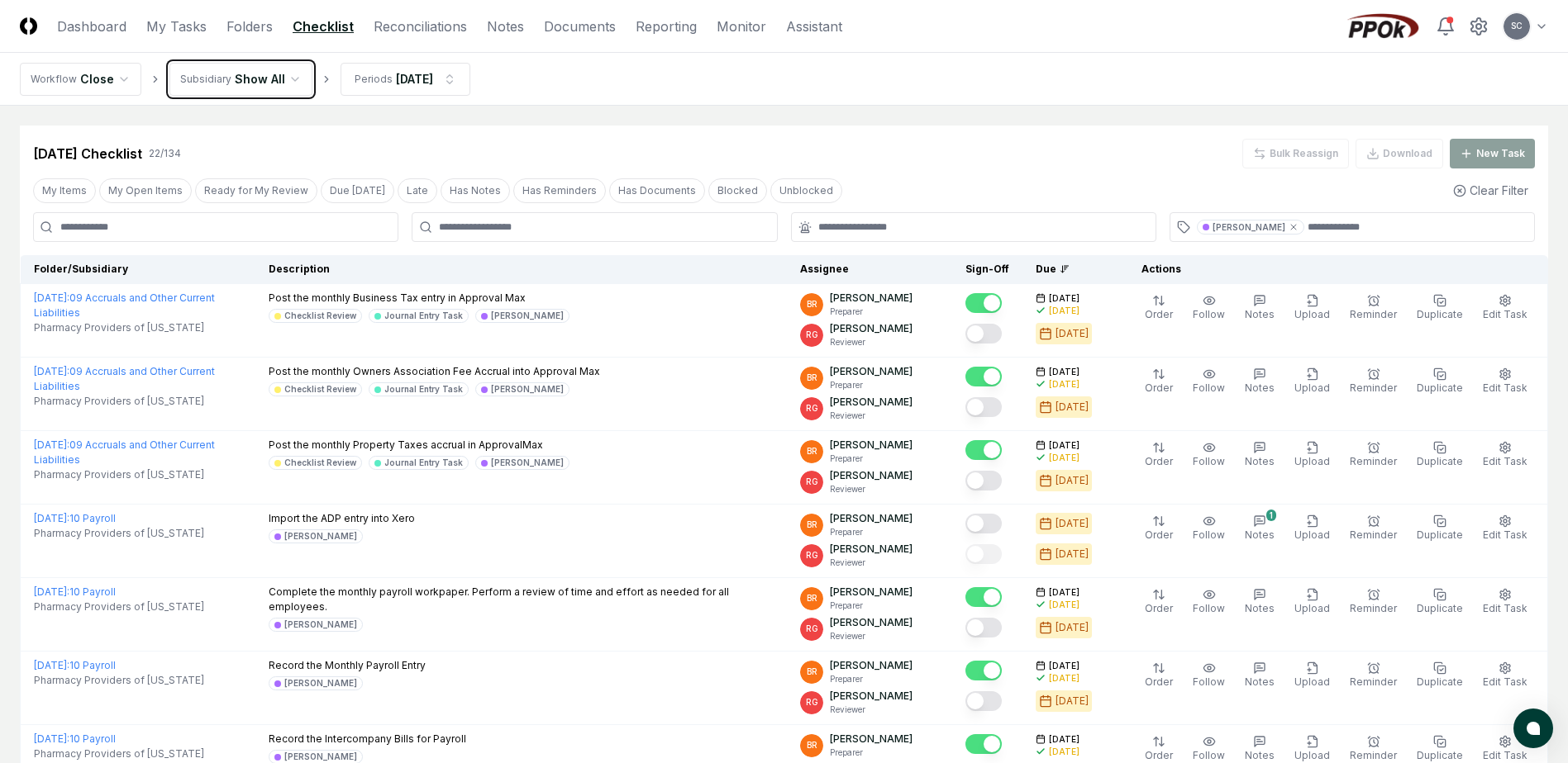
click at [177, 227] on input at bounding box center [215, 228] width 365 height 30
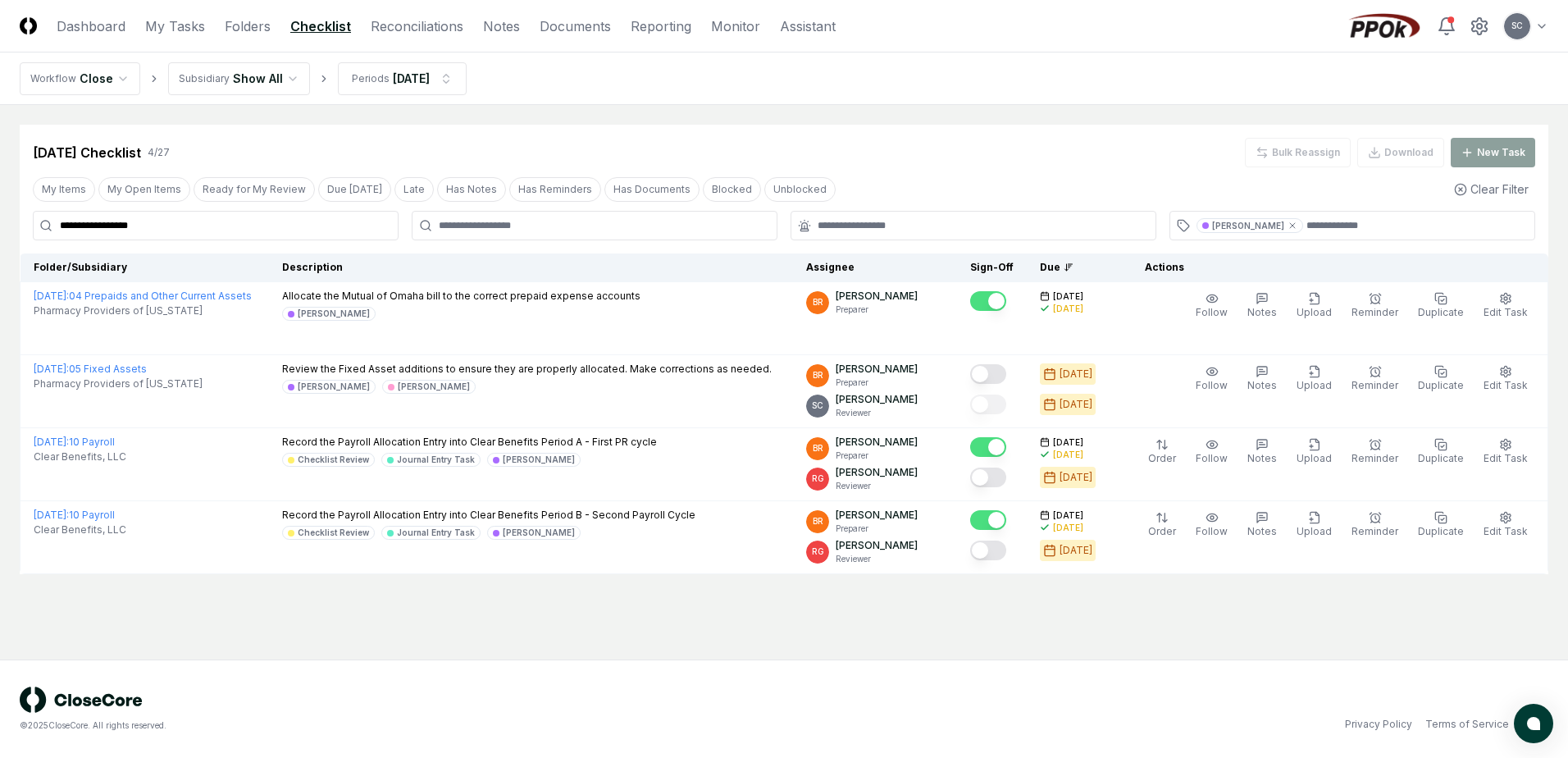
type input "**********"
click at [706, 691] on div "© 2025 CloseCore. All rights reserved." at bounding box center [401, 709] width 764 height 45
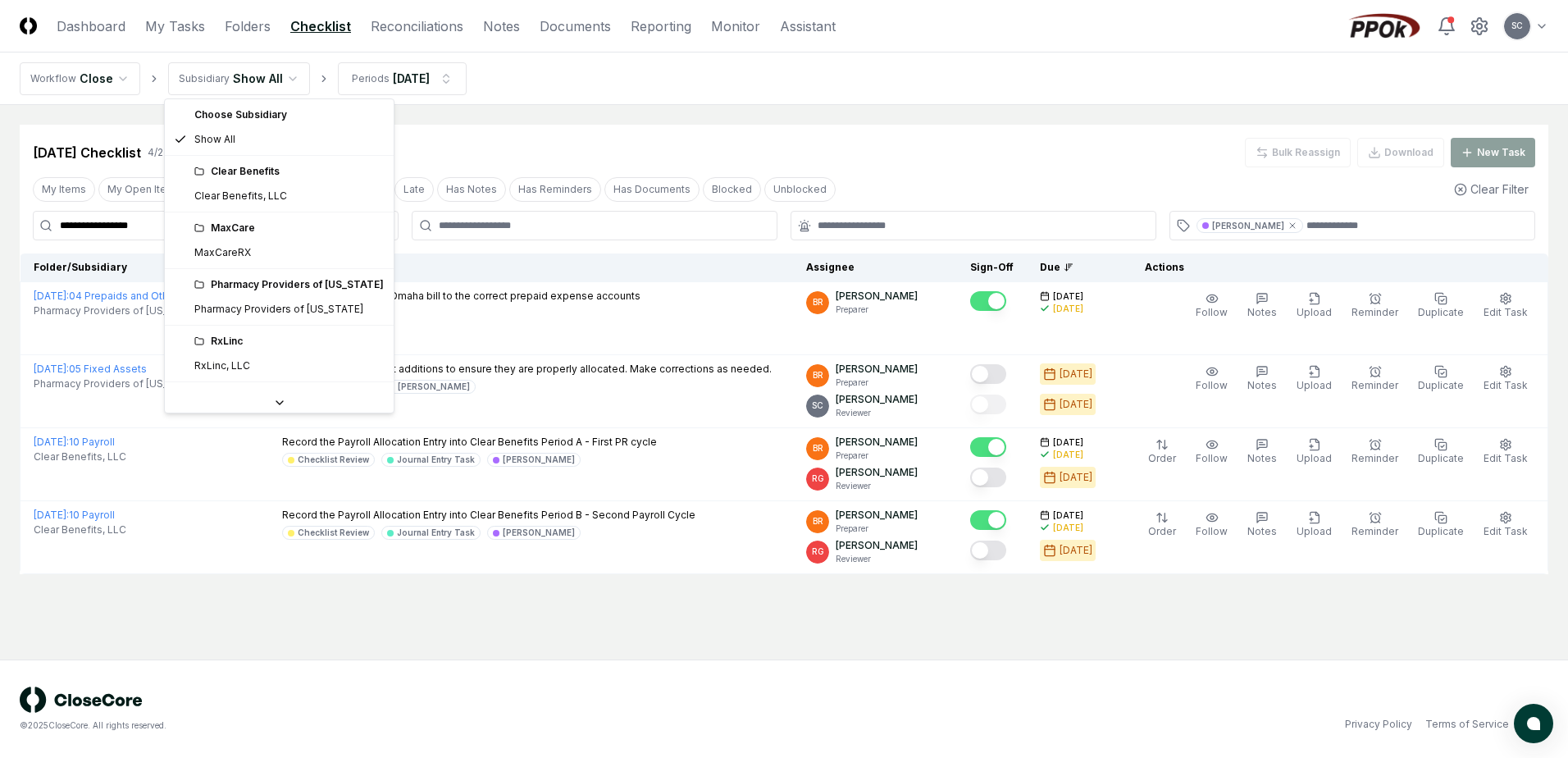
click at [233, 74] on html "**********" at bounding box center [784, 379] width 1568 height 758
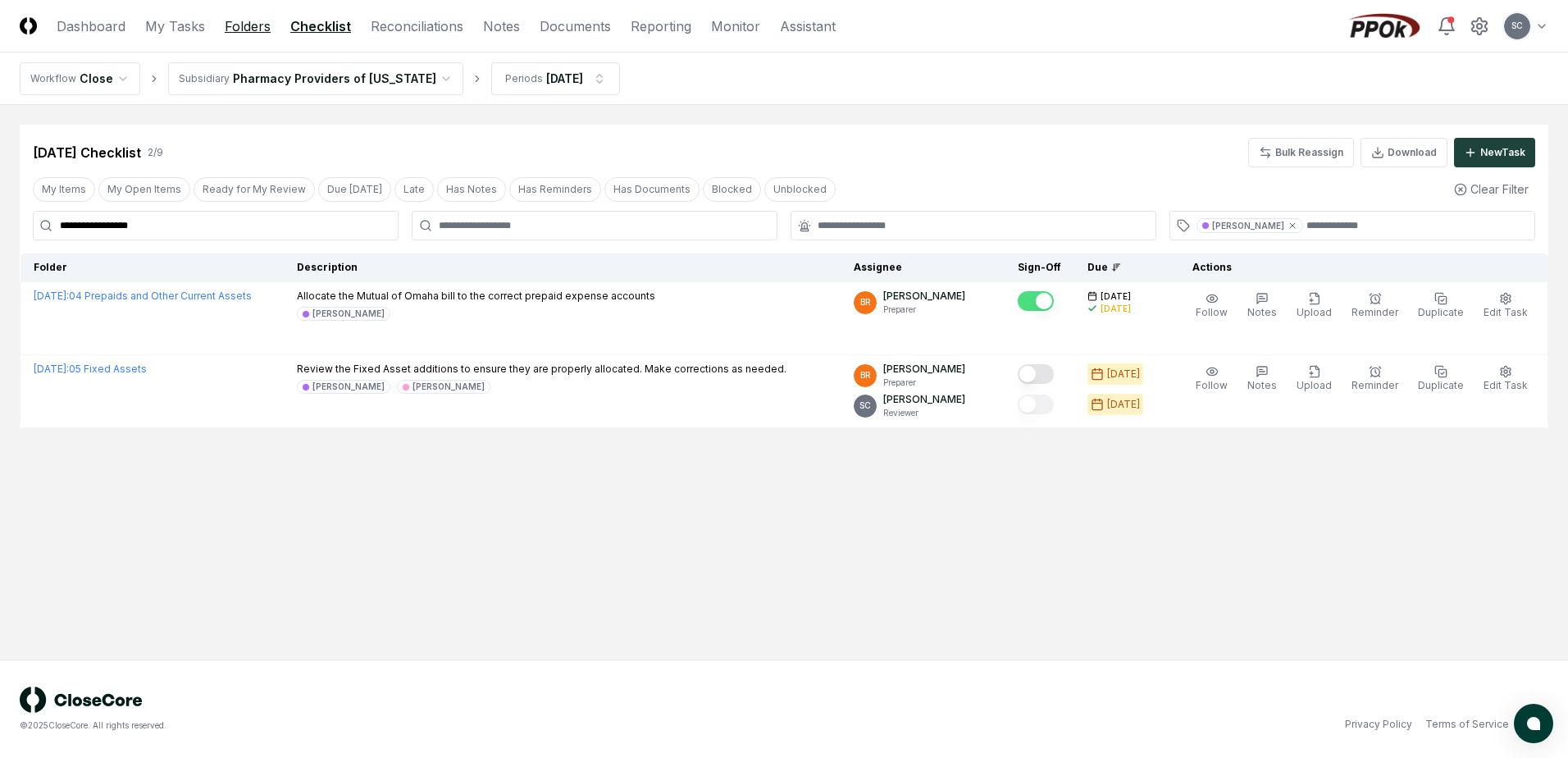
click at [253, 25] on link "Folders" at bounding box center [248, 26] width 46 height 19
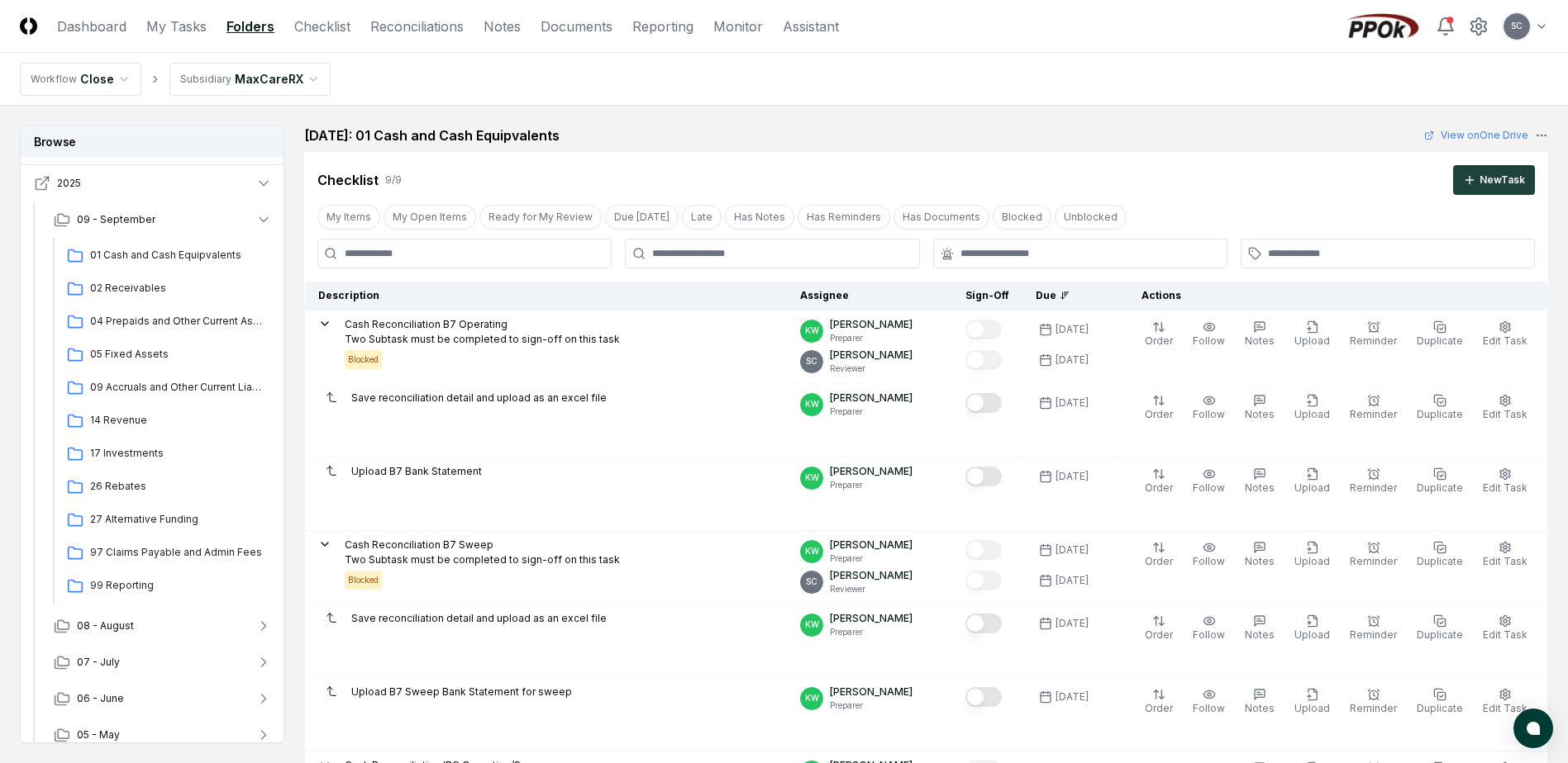
scroll to position [43, 0]
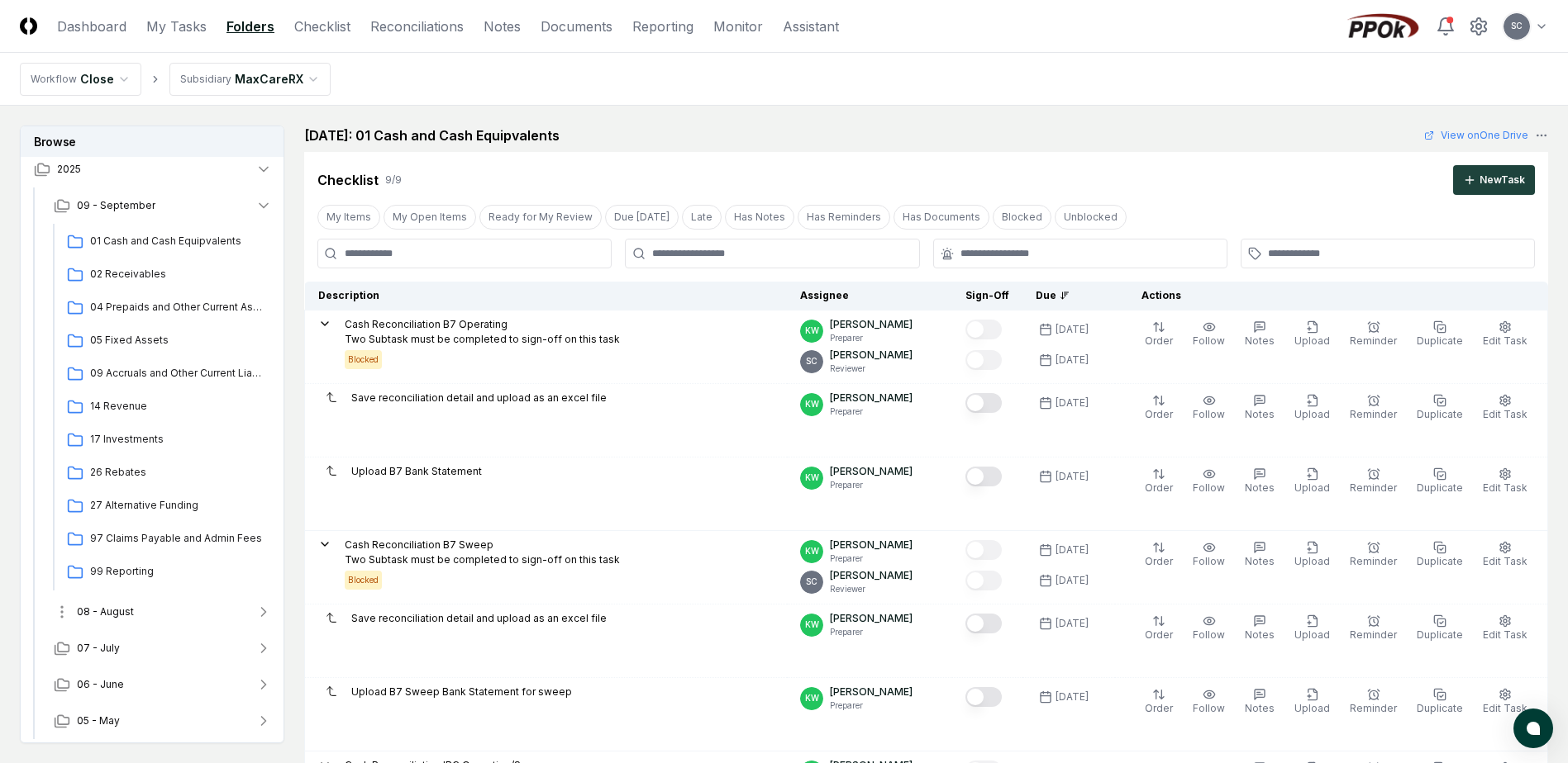
click at [118, 619] on button "08 - August" at bounding box center [162, 612] width 245 height 36
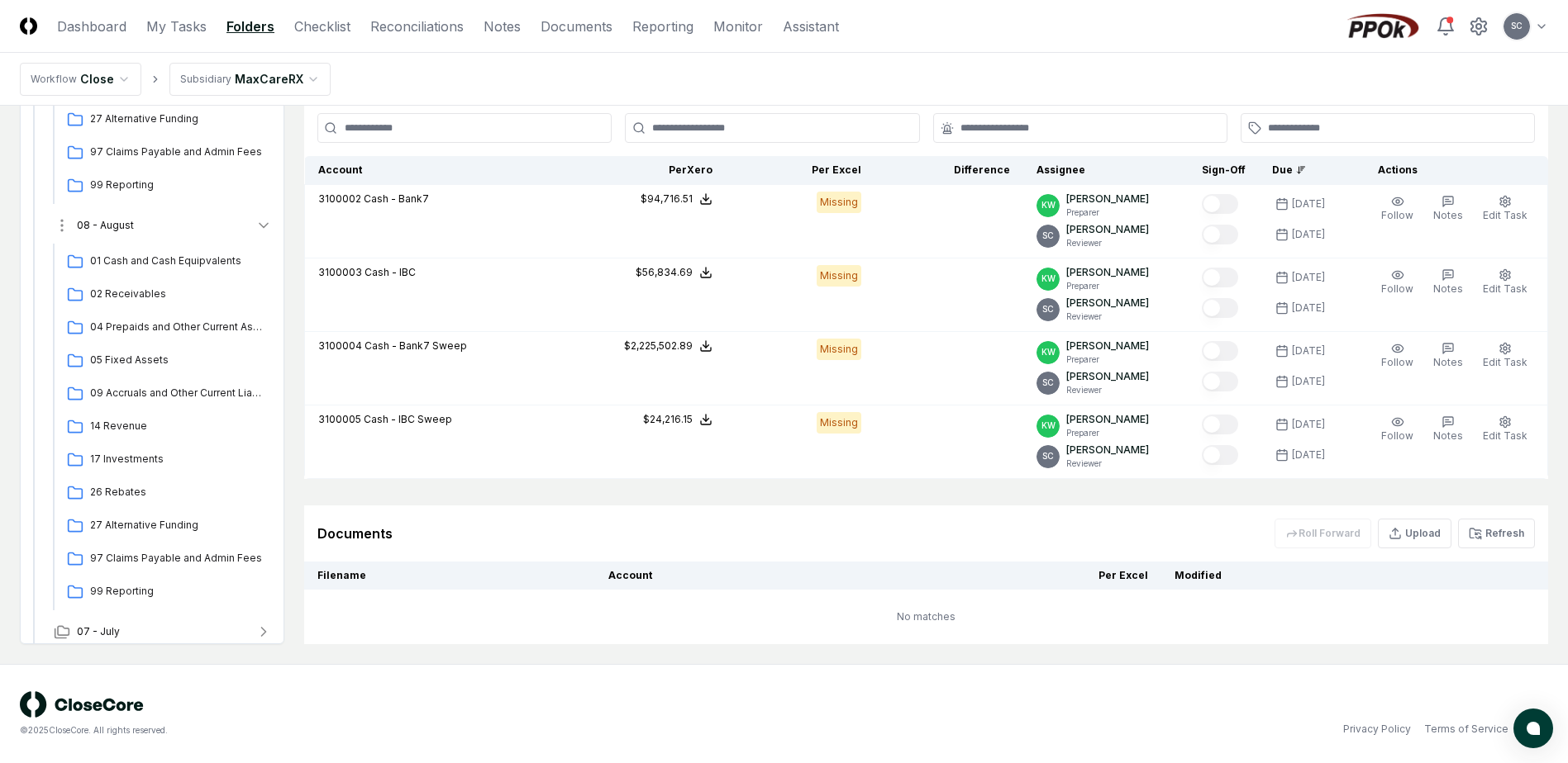
scroll to position [0, 0]
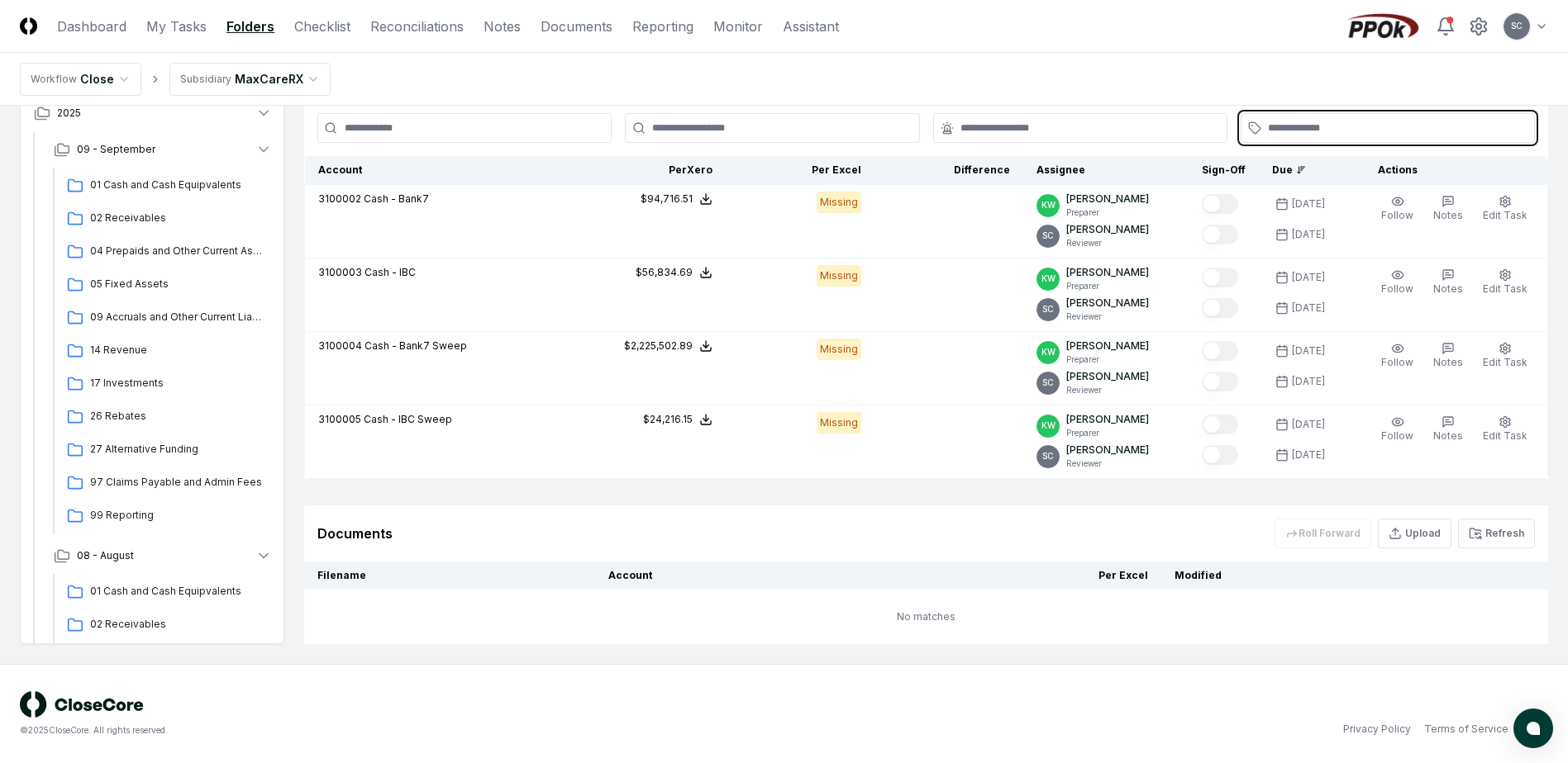
click at [1299, 130] on input "text" at bounding box center [1395, 128] width 256 height 15
click at [1270, 167] on div "[PERSON_NAME]" at bounding box center [1303, 165] width 73 height 12
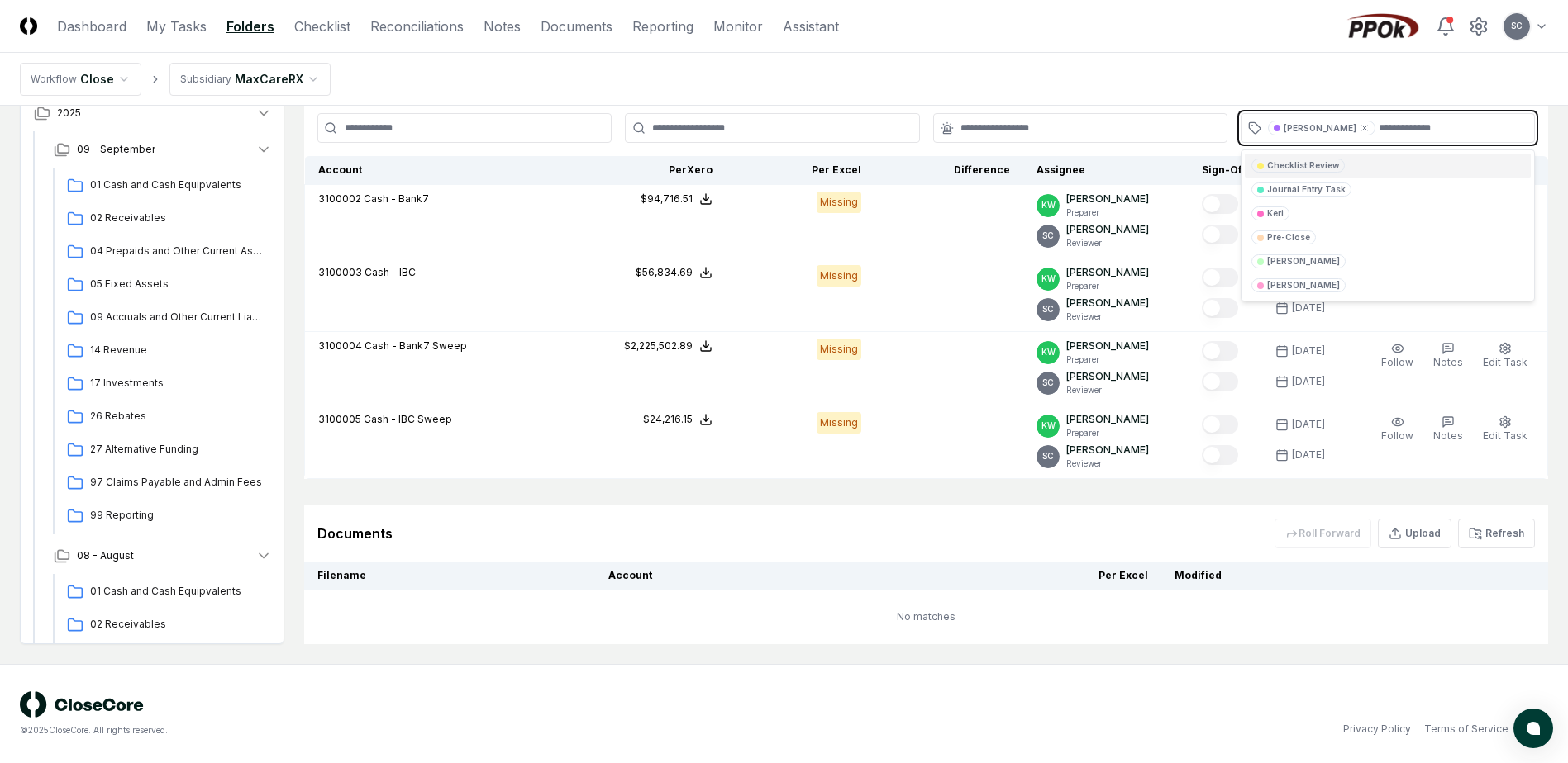
scroll to position [746, 0]
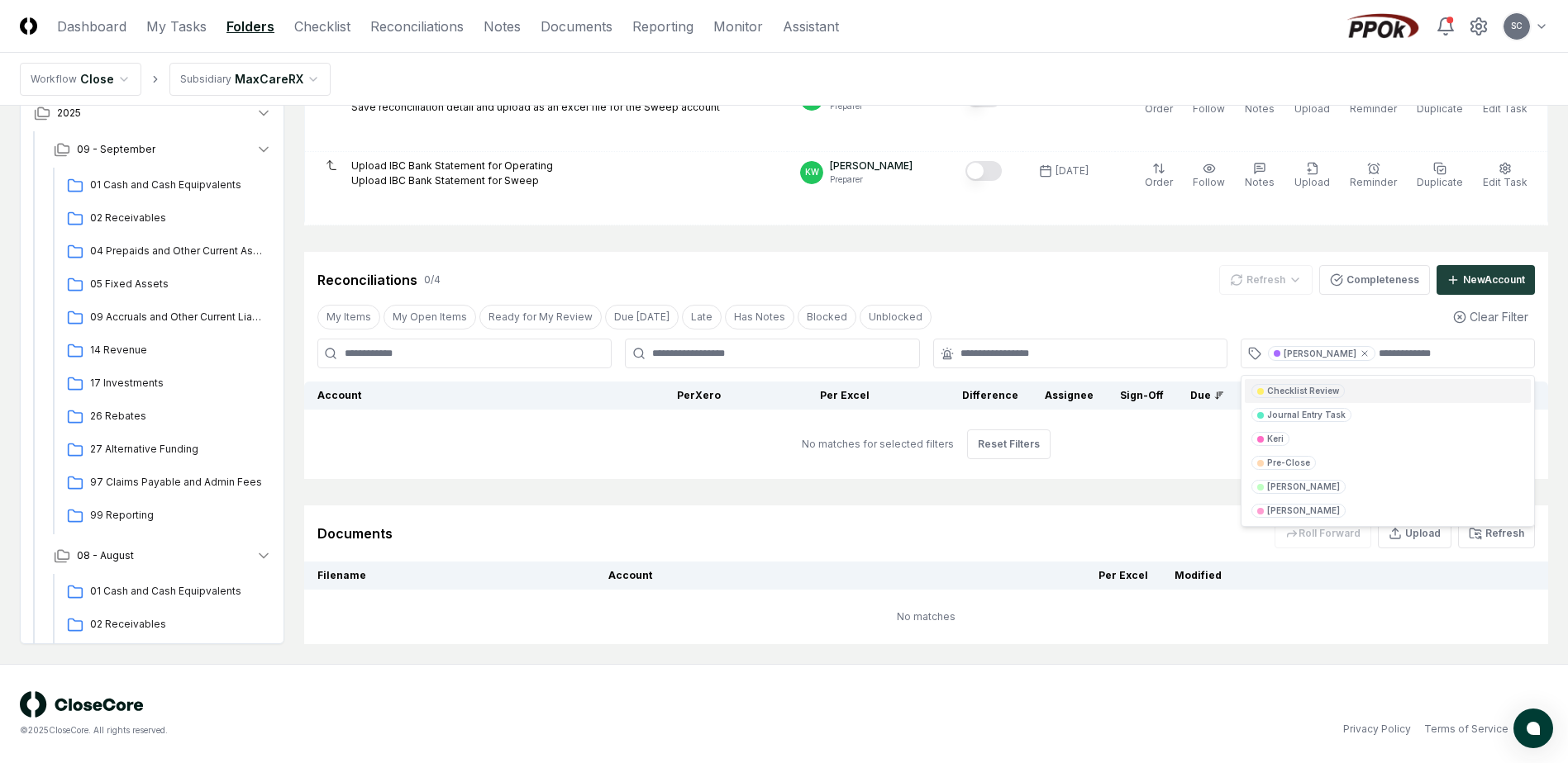
click at [666, 449] on div "No matches for selected filters Reset Filters" at bounding box center [926, 444] width 1242 height 30
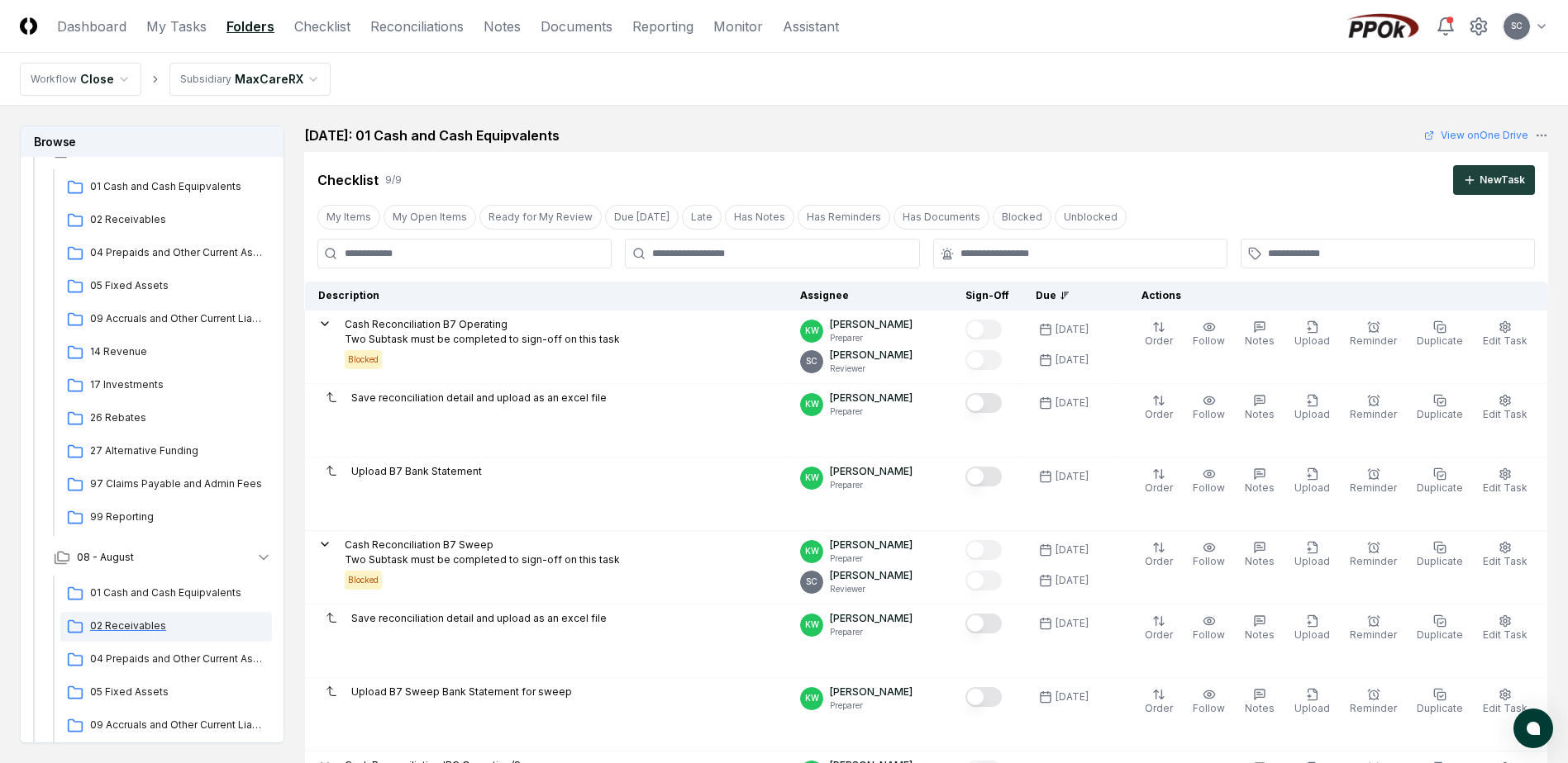
scroll to position [413, 0]
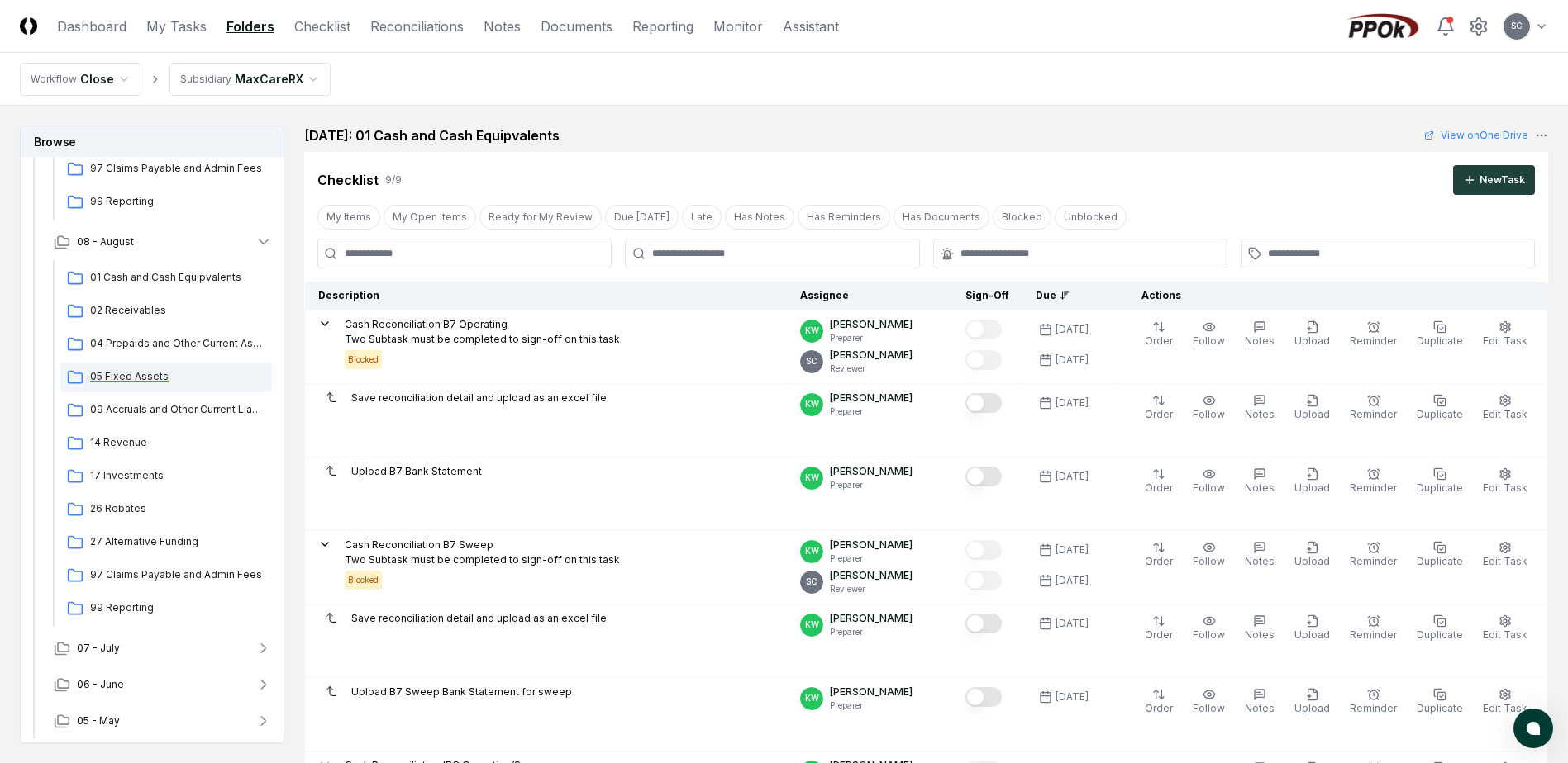
click at [133, 385] on div "05 Fixed Assets" at bounding box center [166, 378] width 212 height 30
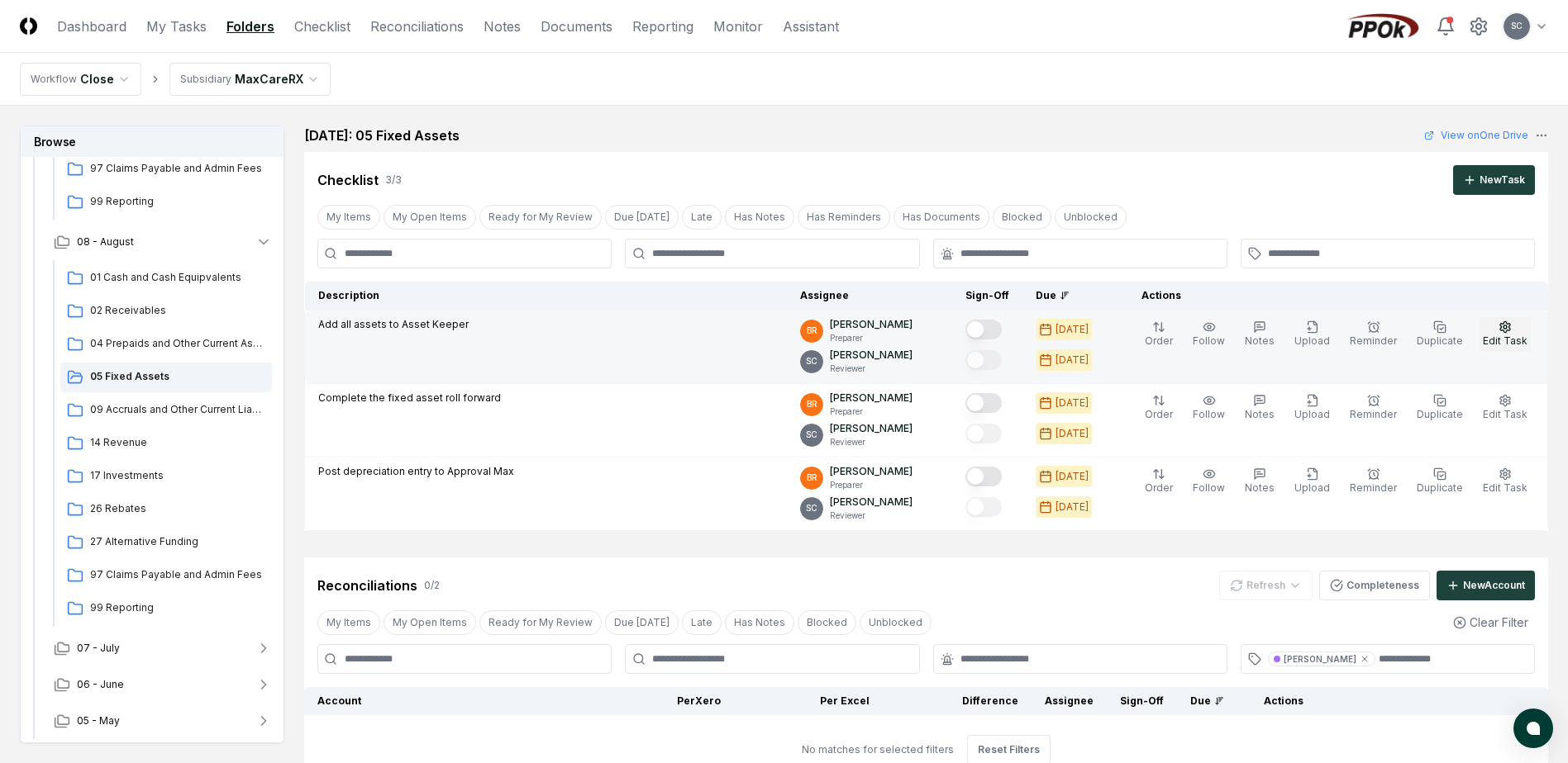
click at [1503, 322] on icon "button" at bounding box center [1505, 327] width 13 height 13
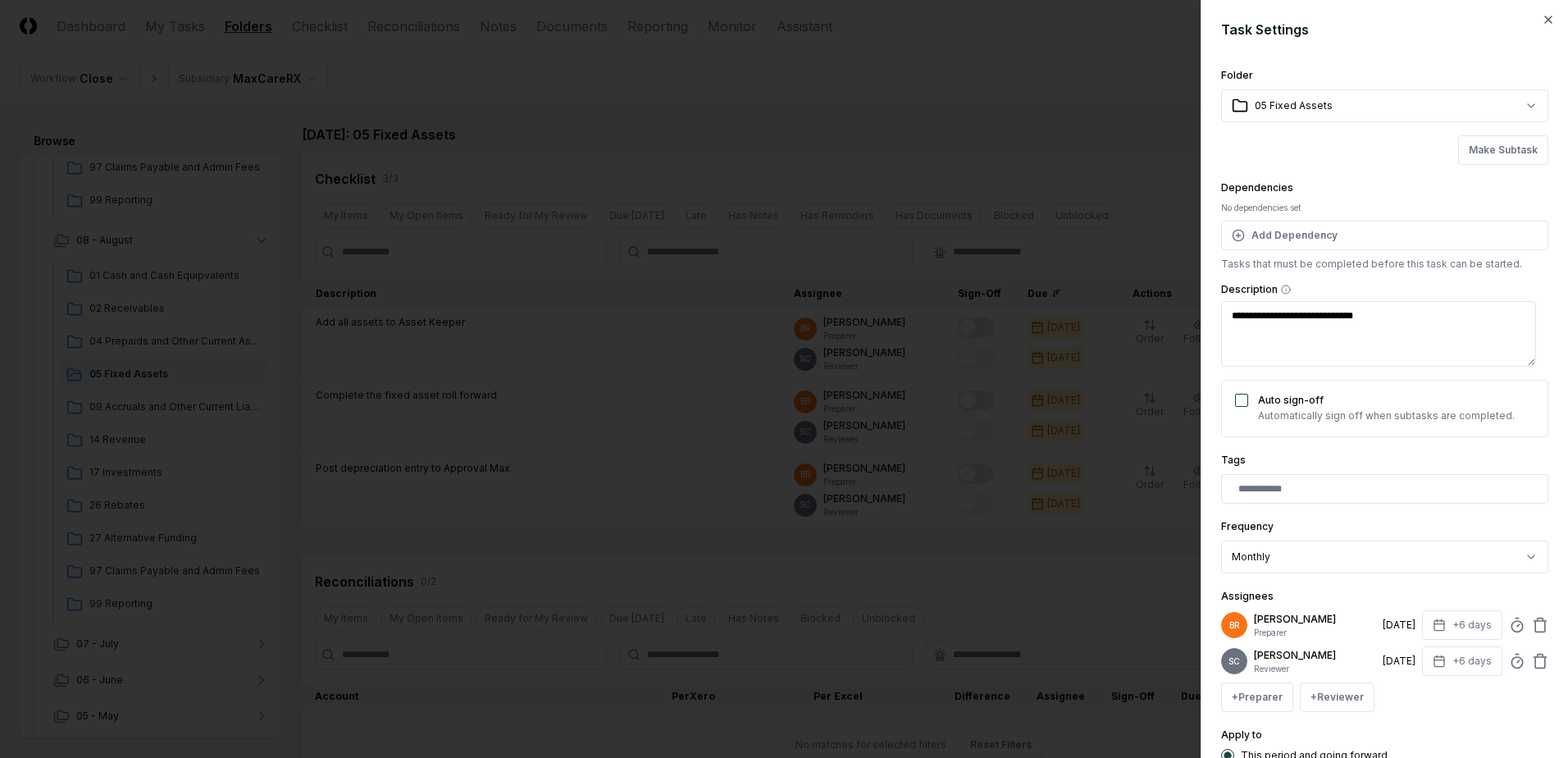
click at [1397, 312] on textarea "**********" at bounding box center [1378, 334] width 315 height 66
click at [1542, 22] on icon "button" at bounding box center [1549, 19] width 13 height 13
type textarea "*"
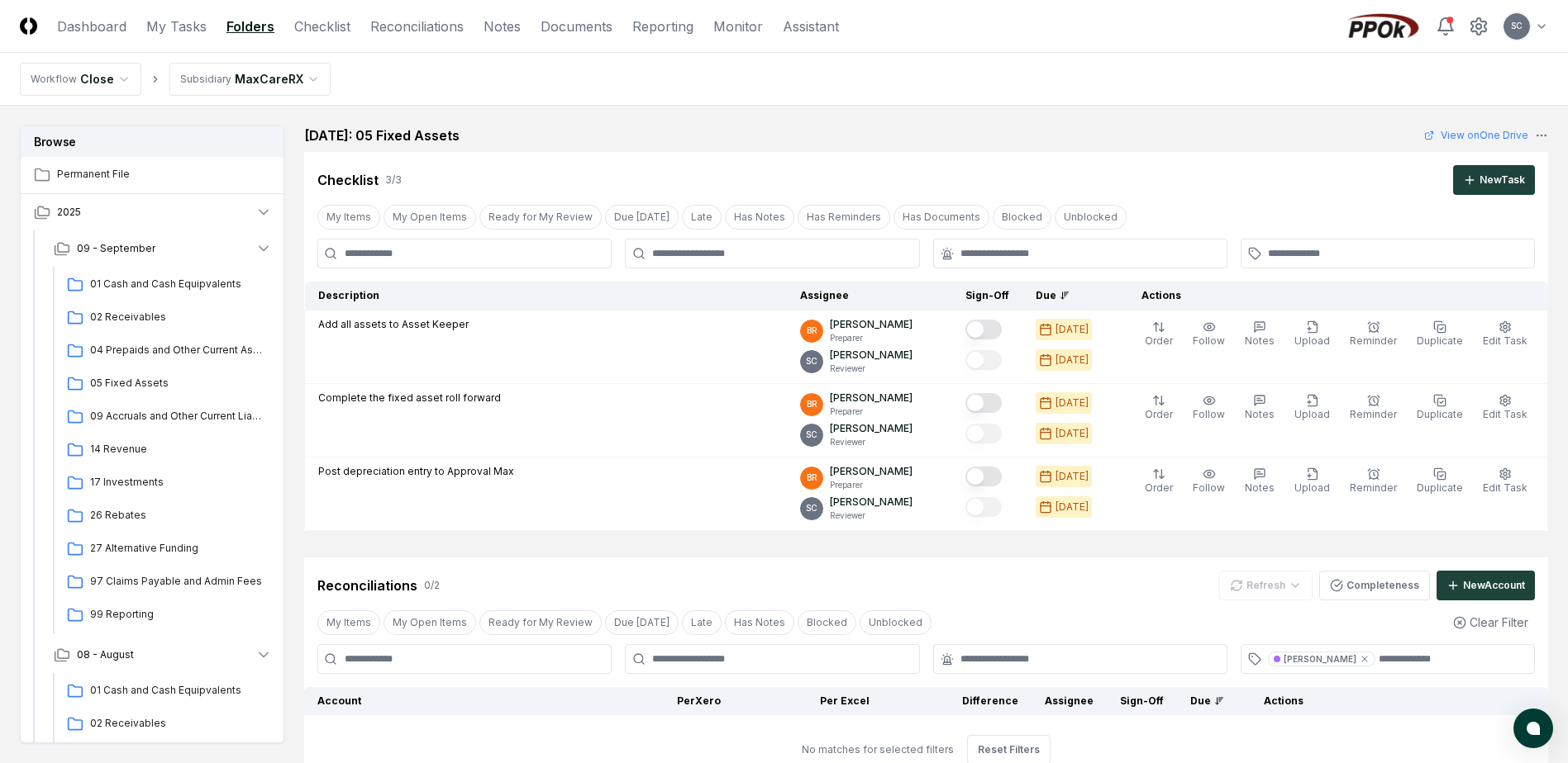
click at [222, 70] on html "CloseCore Dashboard My Tasks Folders Checklist Reconciliations Notes Documents …" at bounding box center [784, 534] width 1568 height 1069
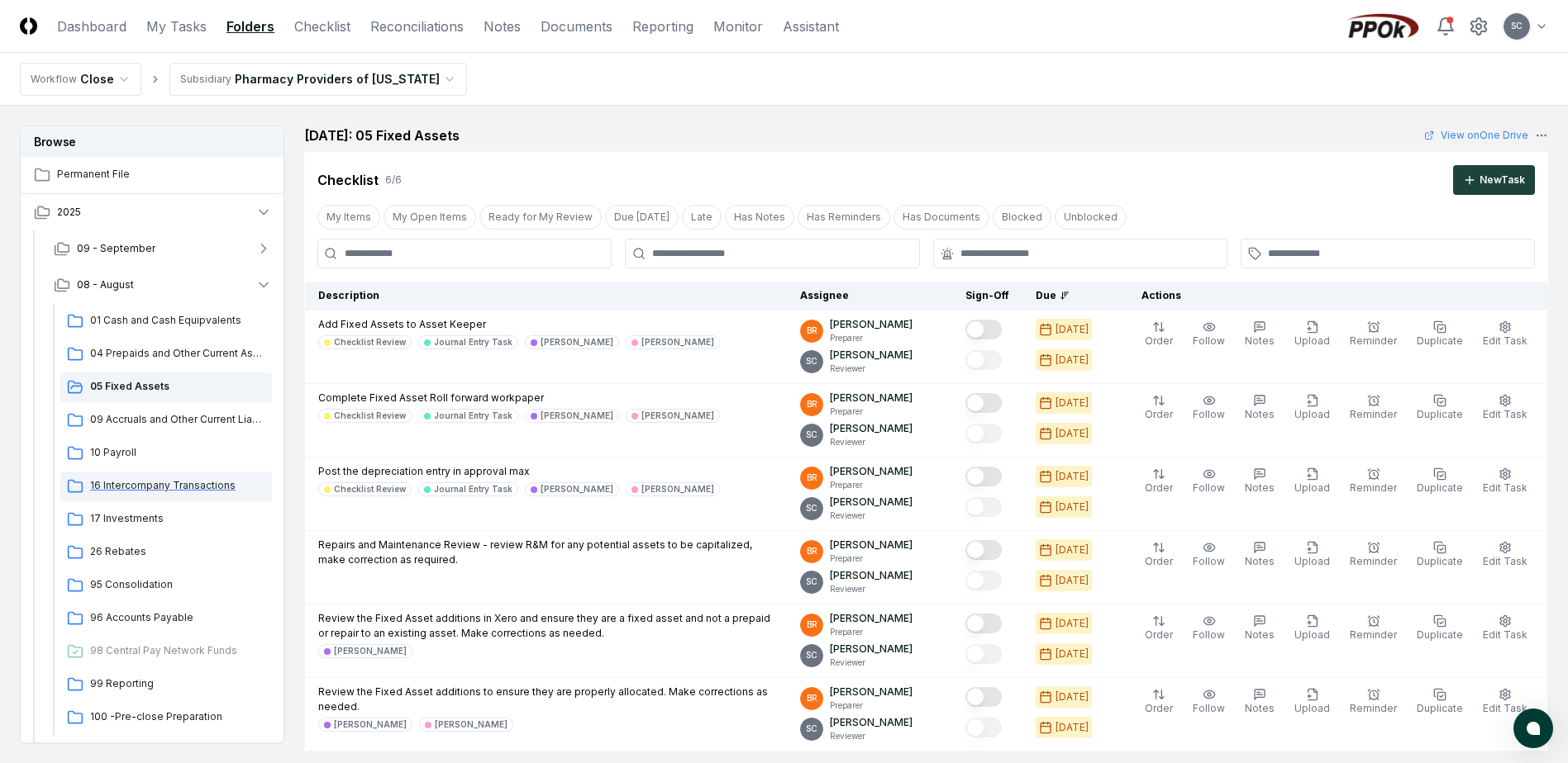
click at [170, 489] on span "16 Intercompany Transactions" at bounding box center [178, 486] width 175 height 15
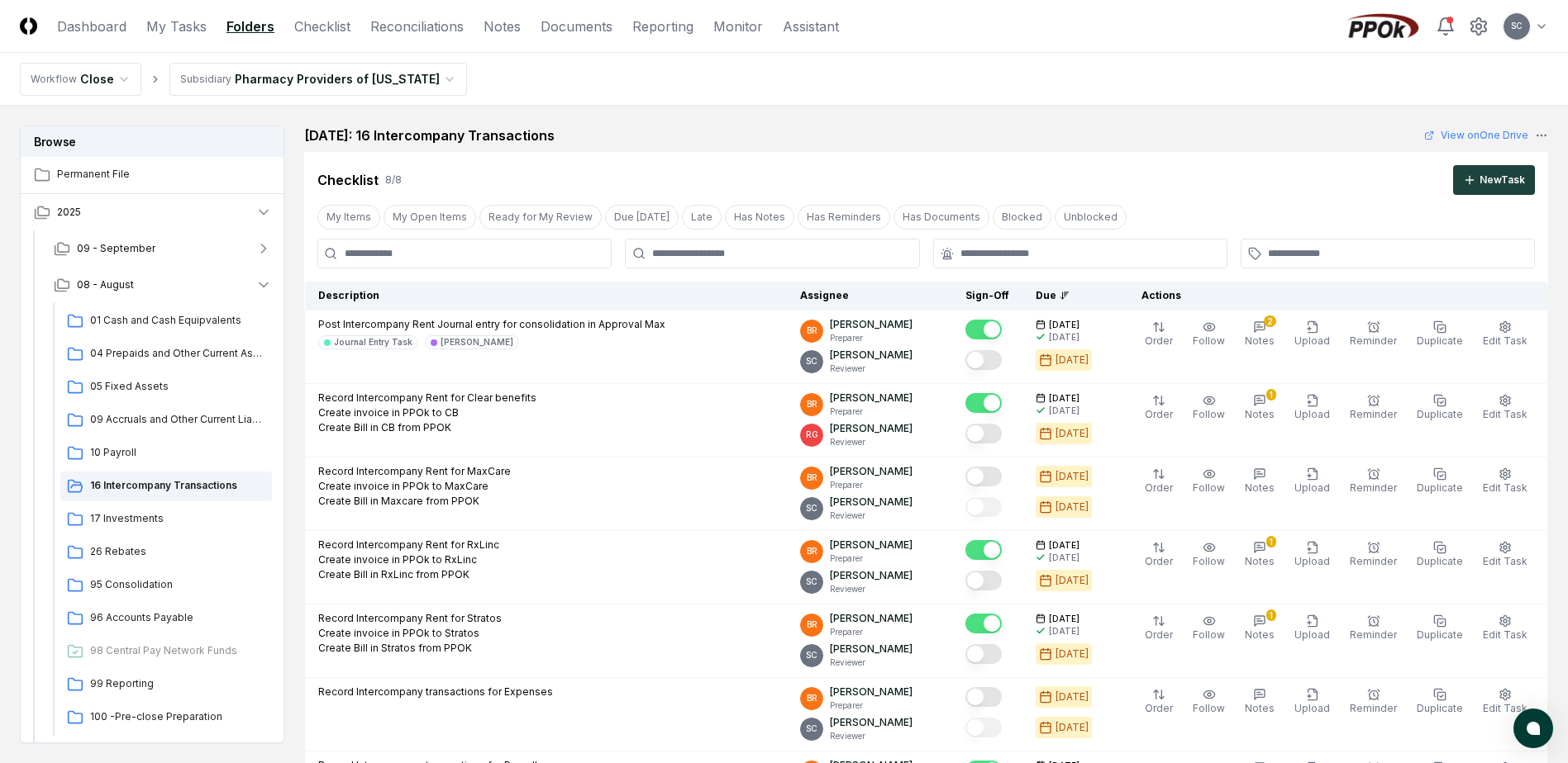
click at [1182, 62] on nav "Workflow Close Subsidiary Pharmacy Providers of [US_STATE]" at bounding box center [784, 79] width 1568 height 53
